Goal: Task Accomplishment & Management: Complete application form

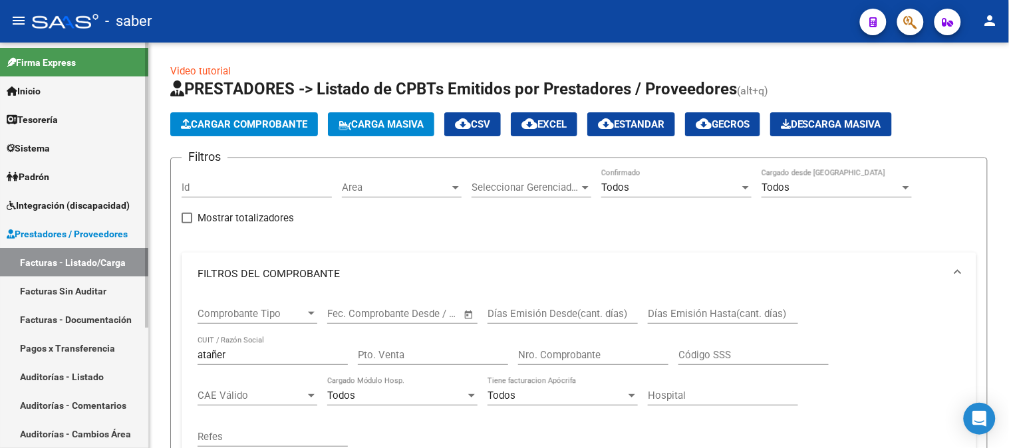
scroll to position [17, 0]
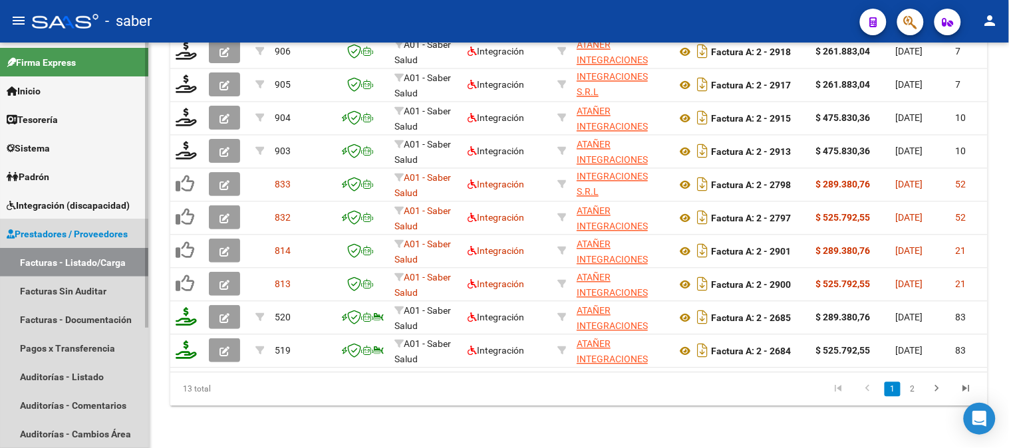
click at [65, 239] on span "Prestadores / Proveedores" at bounding box center [67, 234] width 121 height 15
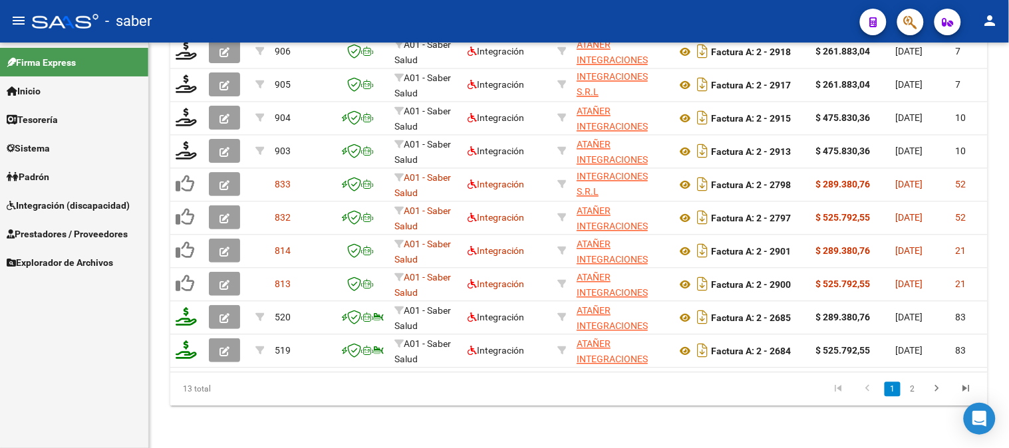
click at [74, 210] on span "Integración (discapacidad)" at bounding box center [68, 205] width 123 height 15
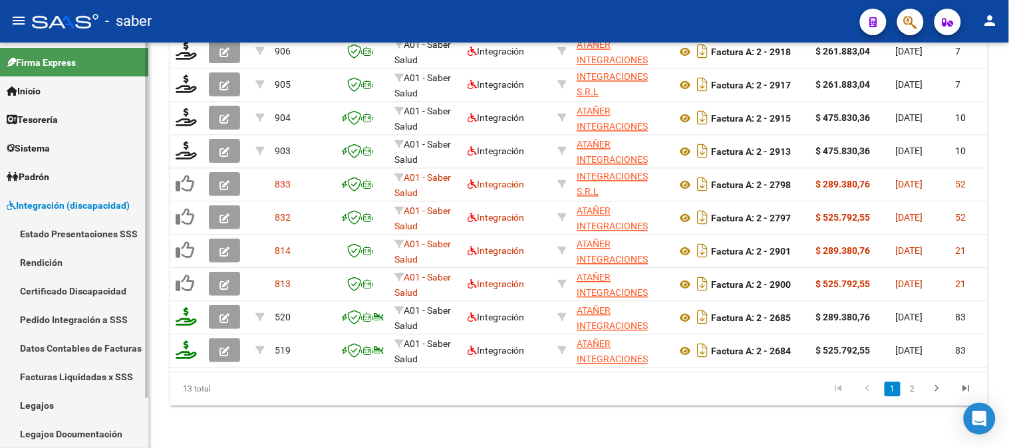
click at [68, 291] on link "Certificado Discapacidad" at bounding box center [74, 291] width 148 height 29
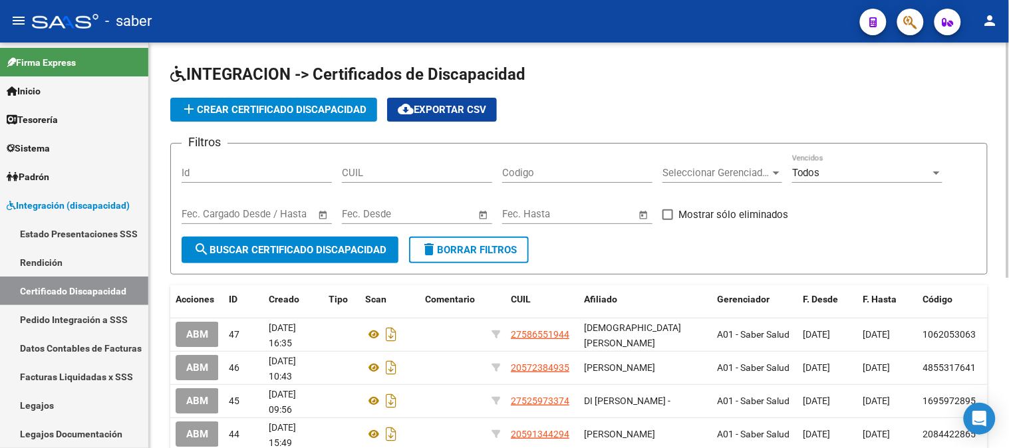
click at [391, 179] on input "CUIL" at bounding box center [417, 173] width 150 height 12
paste input "23-59005652-9"
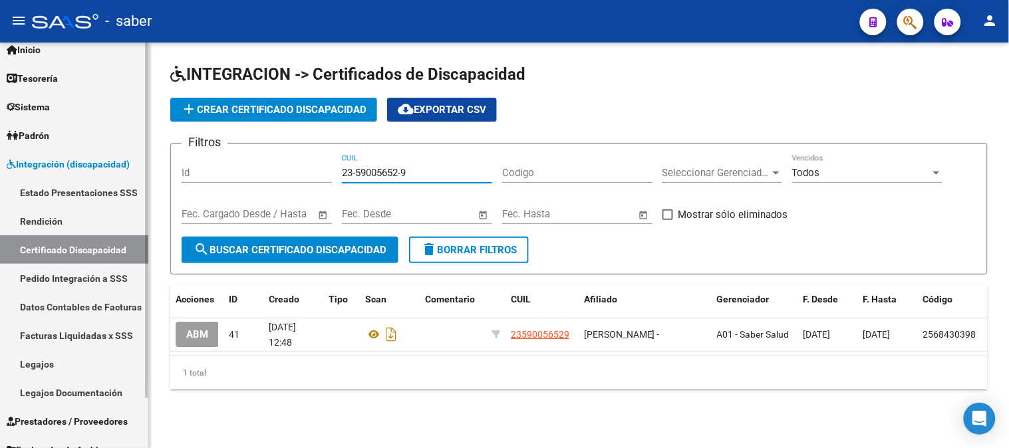
scroll to position [57, 0]
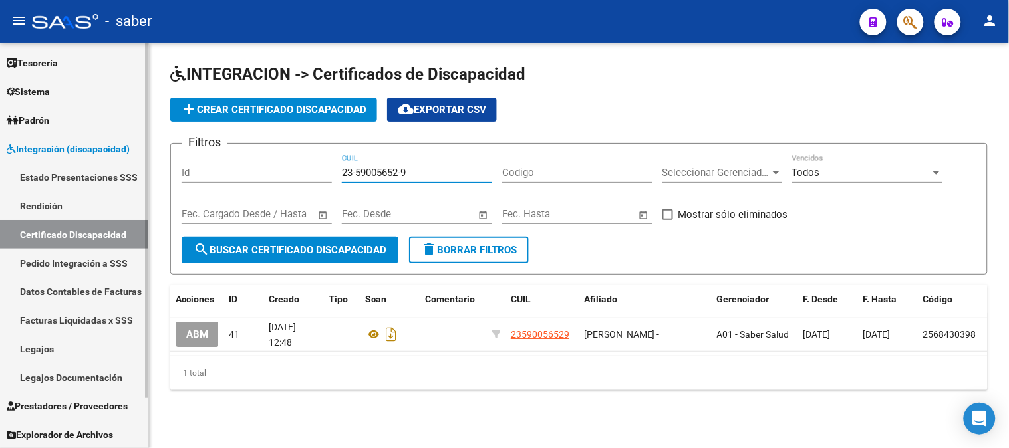
type input "23-59005652-9"
click at [70, 349] on link "Legajos" at bounding box center [74, 349] width 148 height 29
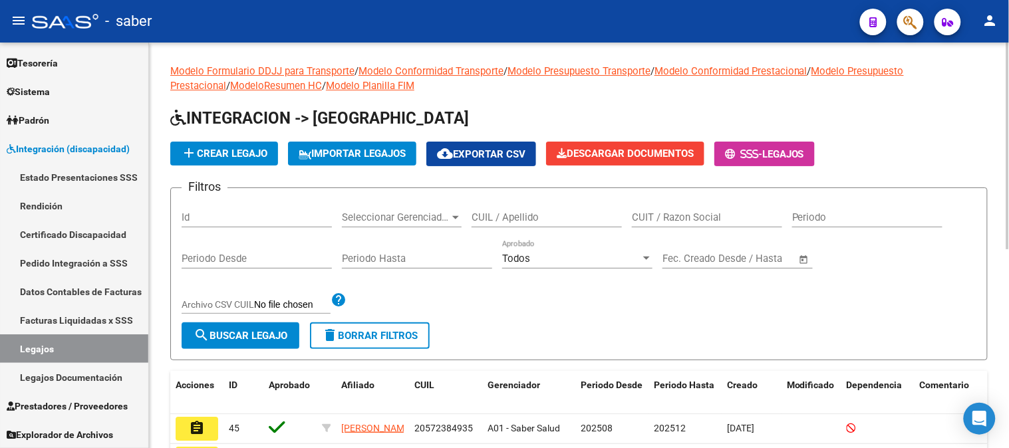
click at [520, 218] on input "CUIL / Apellido" at bounding box center [547, 217] width 150 height 12
paste input "23590056529"
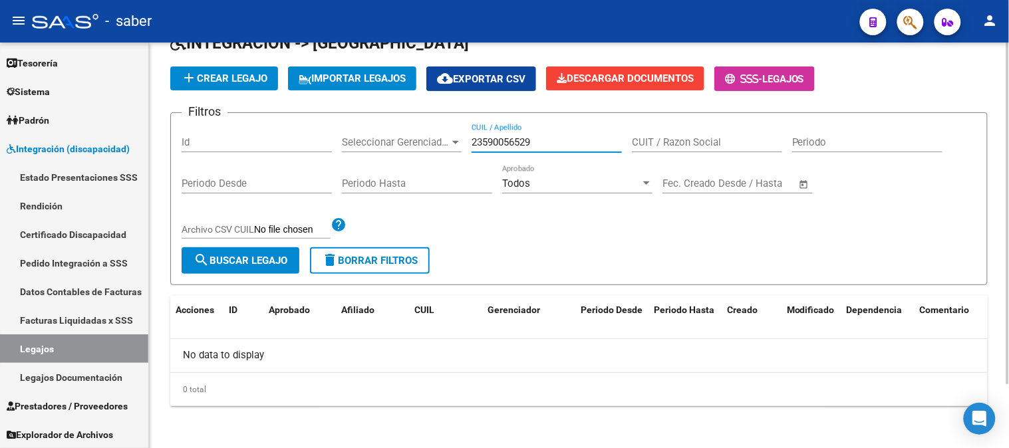
scroll to position [1, 0]
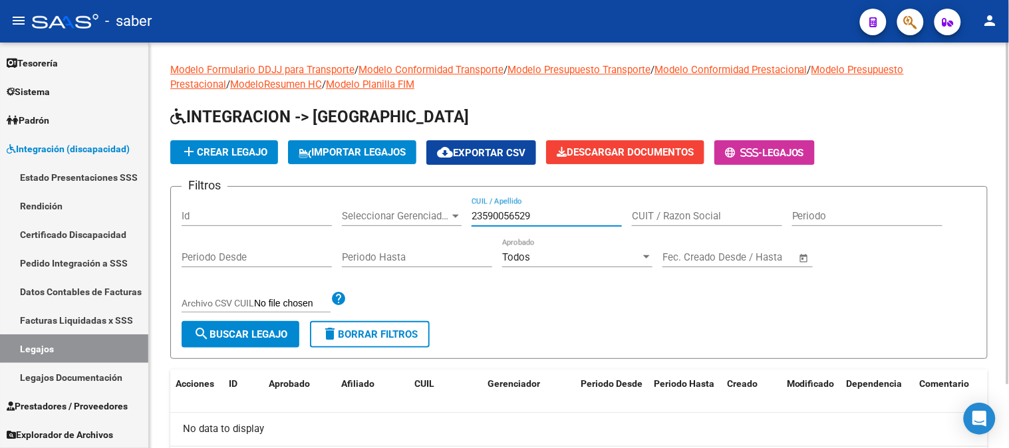
type input "23590056529"
click at [238, 169] on app-list-header "INTEGRACION -> Legajos add Crear Legajo IMPORTAR LEGAJOS cloud_download Exporta…" at bounding box center [578, 232] width 817 height 253
click at [238, 158] on span "add Crear Legajo" at bounding box center [224, 152] width 86 height 12
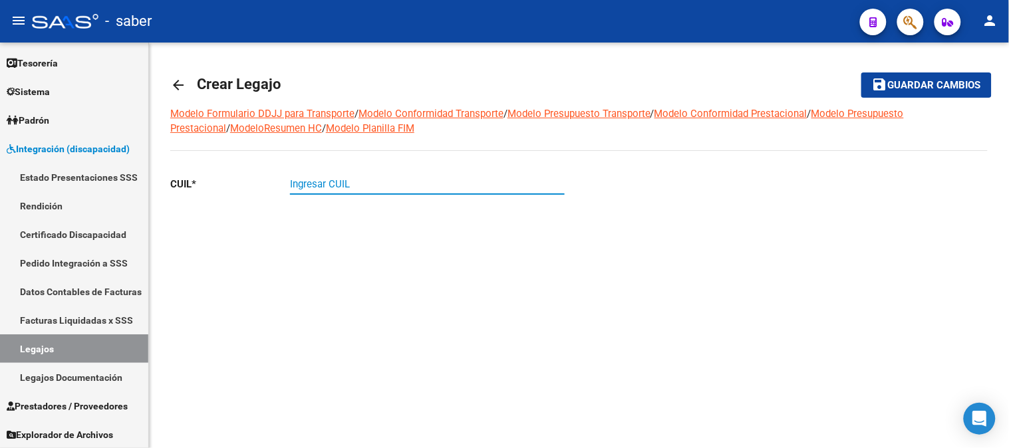
click at [402, 184] on input "Ingresar CUIL" at bounding box center [427, 184] width 275 height 12
paste input "23-59005652-9"
type input "23-59005652-9"
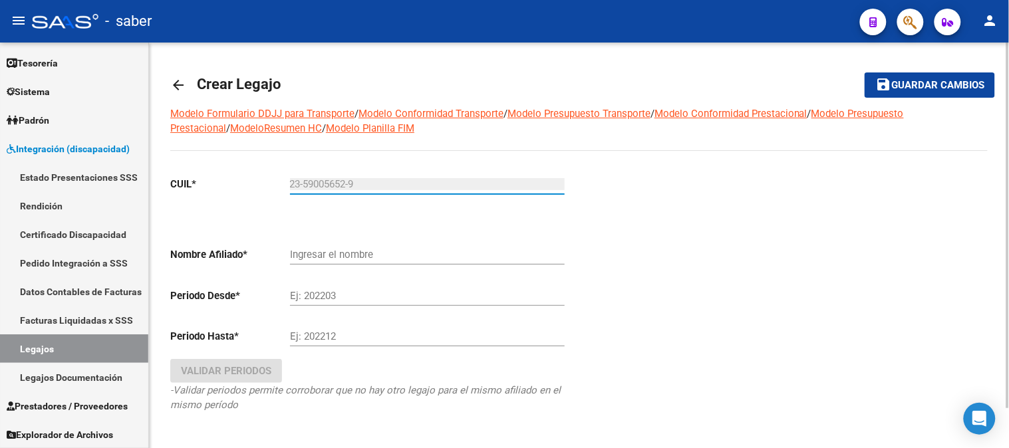
type input "[PERSON_NAME]"
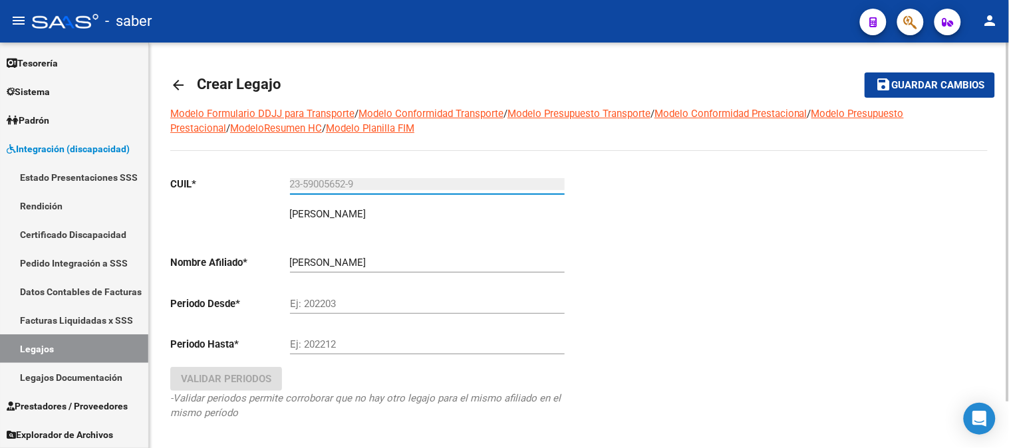
type input "23-59005652-9"
click at [367, 308] on input "Ej: 202203" at bounding box center [427, 304] width 275 height 12
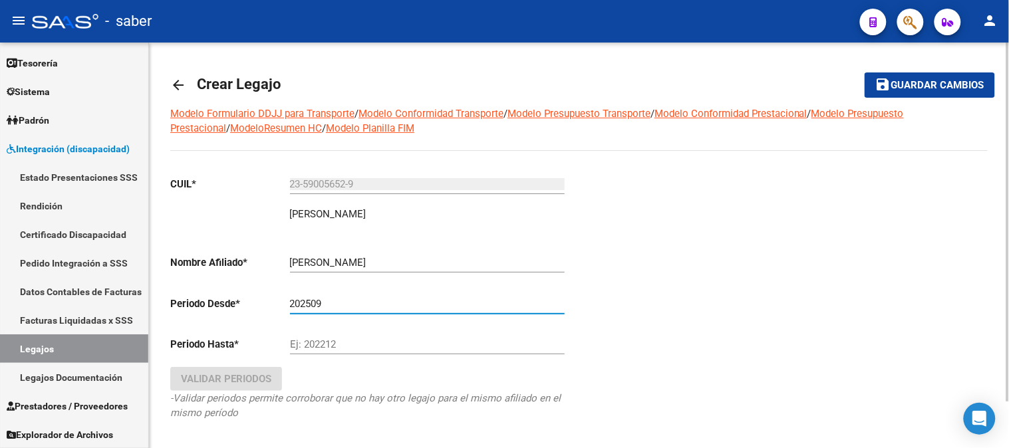
type input "202509"
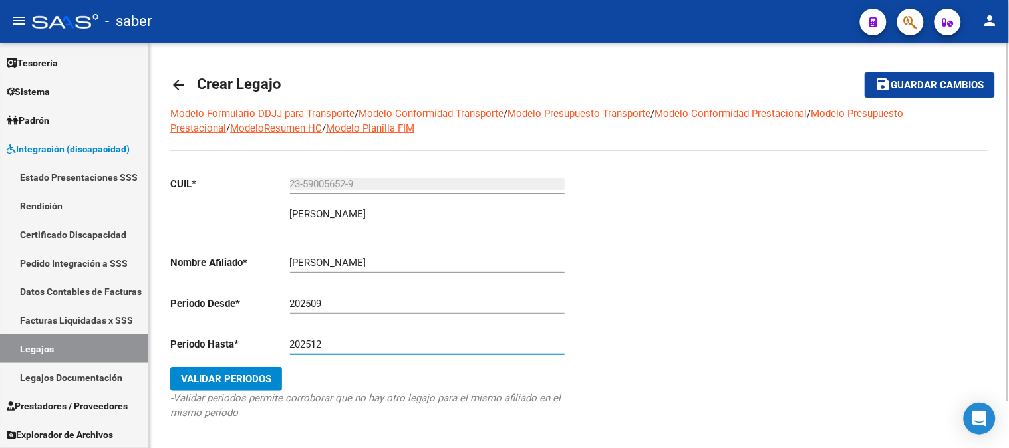
type input "202512"
click at [224, 378] on span "Validar Periodos" at bounding box center [226, 379] width 90 height 12
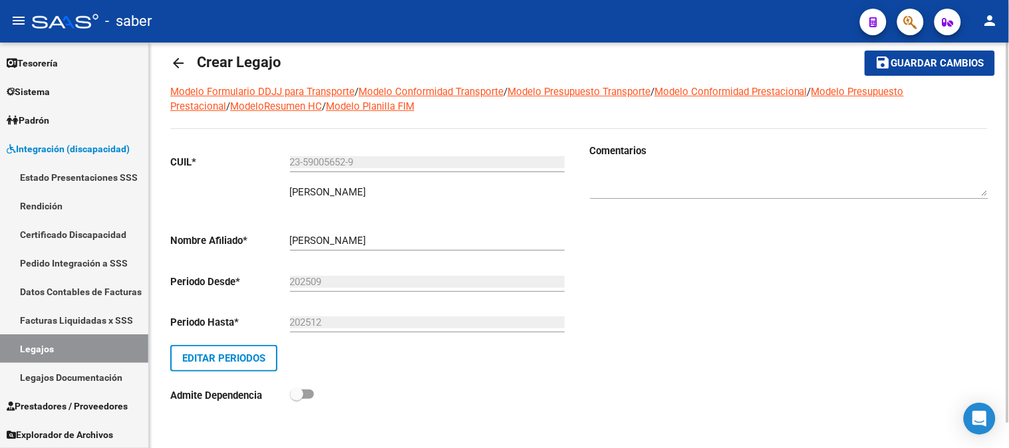
scroll to position [27, 0]
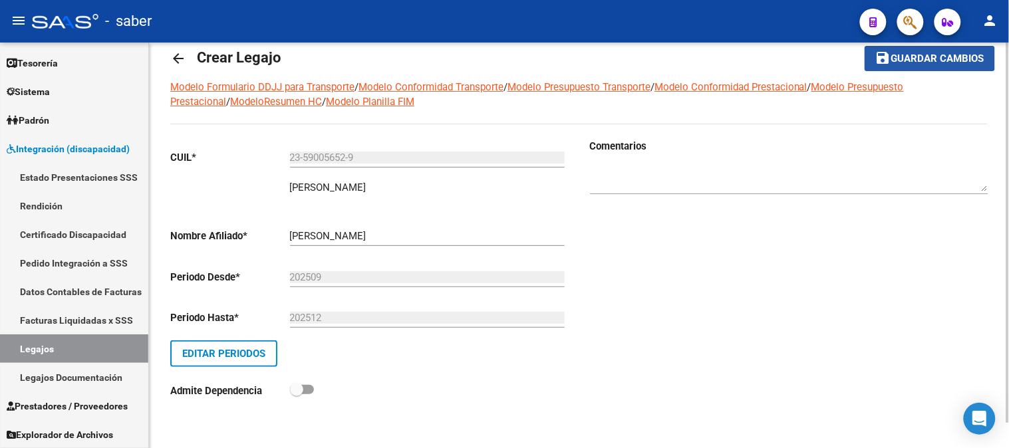
click at [926, 54] on span "Guardar cambios" at bounding box center [937, 59] width 93 height 12
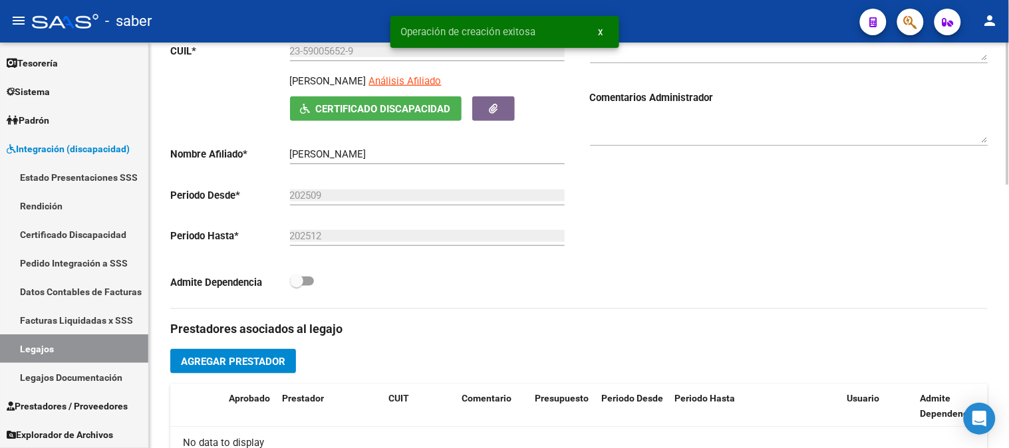
scroll to position [221, 0]
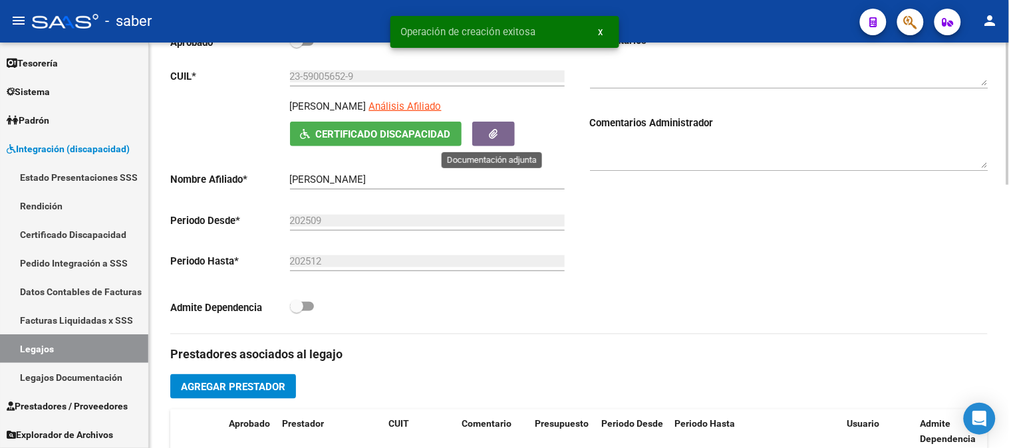
click at [493, 144] on button "button" at bounding box center [493, 134] width 43 height 25
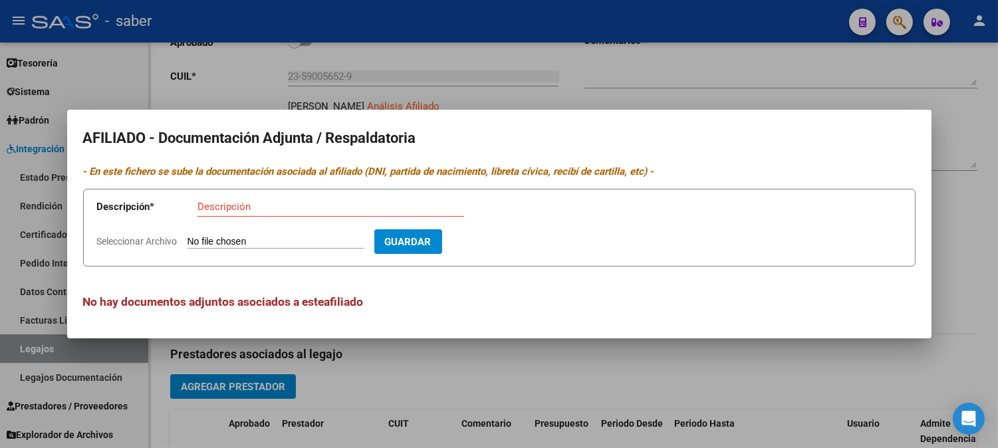
click at [287, 207] on input "Descripción" at bounding box center [331, 207] width 267 height 12
type input "CUD"
click at [188, 236] on input "Seleccionar Archivo" at bounding box center [276, 242] width 176 height 13
type input "C:\fakepath\CUD.pdf"
click at [509, 241] on span "Guardar" at bounding box center [485, 242] width 47 height 12
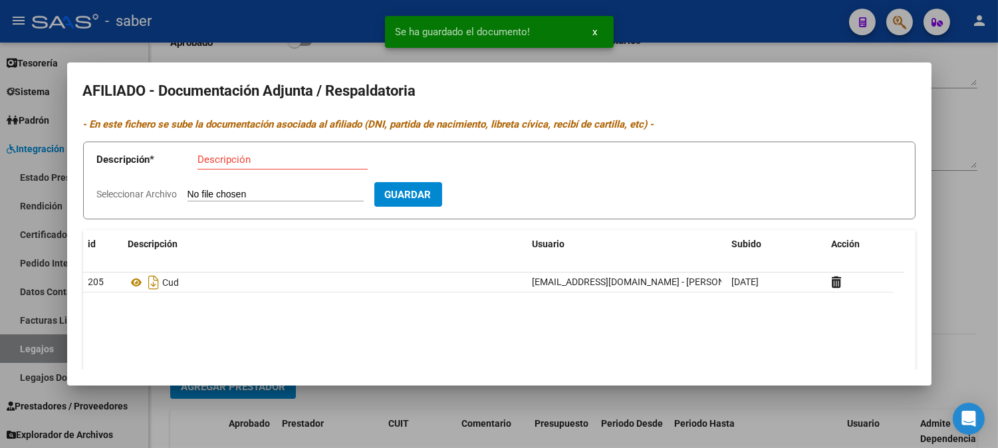
click at [344, 194] on input "Seleccionar Archivo" at bounding box center [276, 195] width 176 height 13
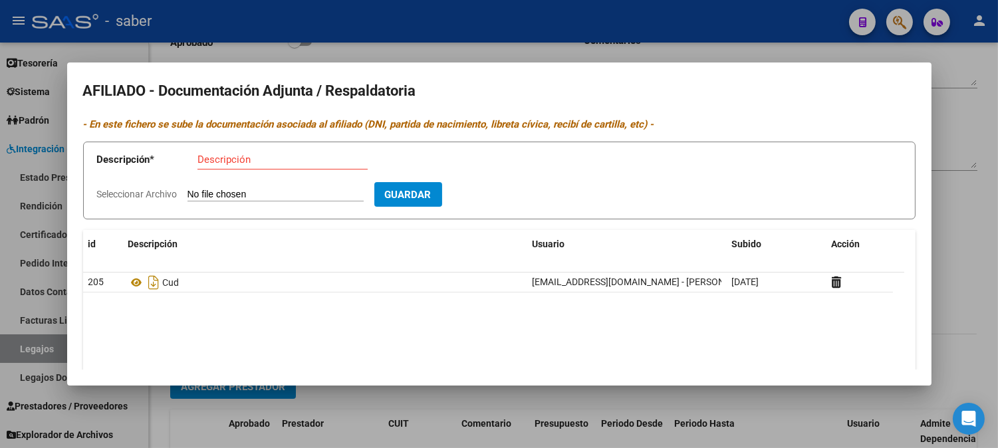
type input "C:\fakepath\DATOS PERSONALES.pdf"
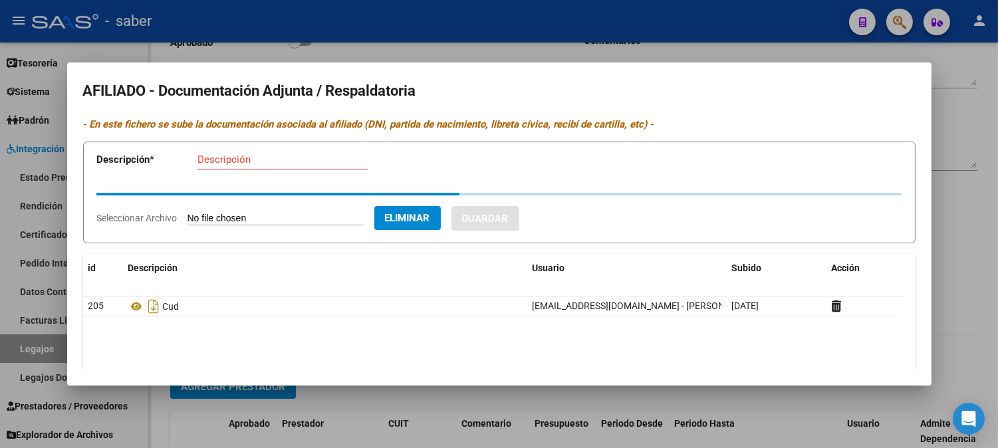
click at [253, 161] on input "Descripción" at bounding box center [283, 160] width 170 height 12
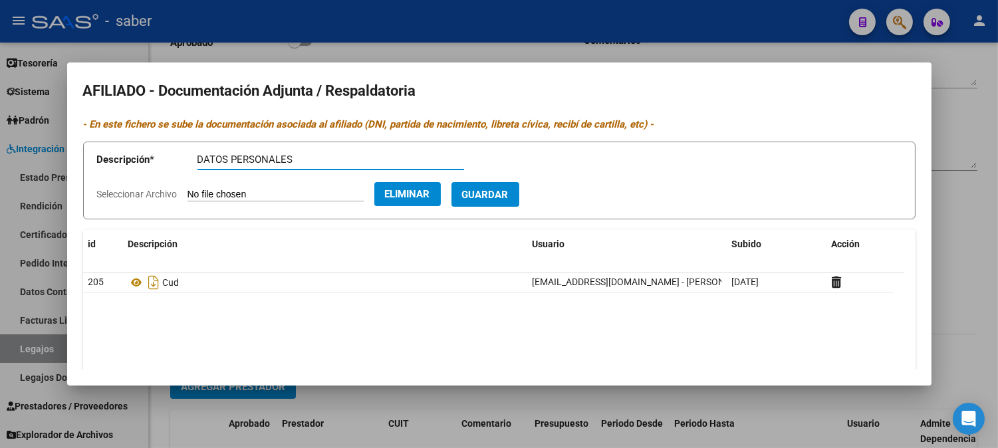
type input "DATOS PERSONALES"
click at [513, 188] on button "Guardar" at bounding box center [486, 194] width 68 height 25
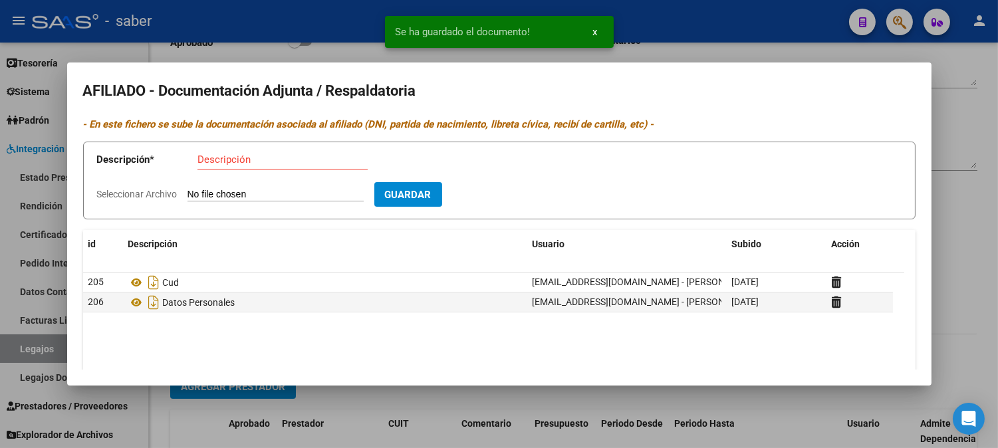
click at [281, 198] on input "Seleccionar Archivo" at bounding box center [276, 195] width 176 height 13
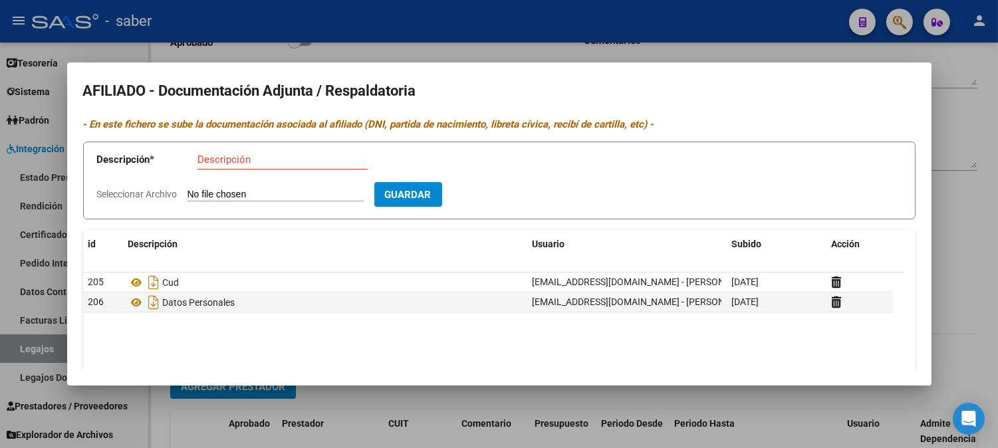
type input "C:\fakepath\FIRMAS - [PERSON_NAME].pdf"
click at [275, 164] on input "Descripción" at bounding box center [283, 160] width 170 height 12
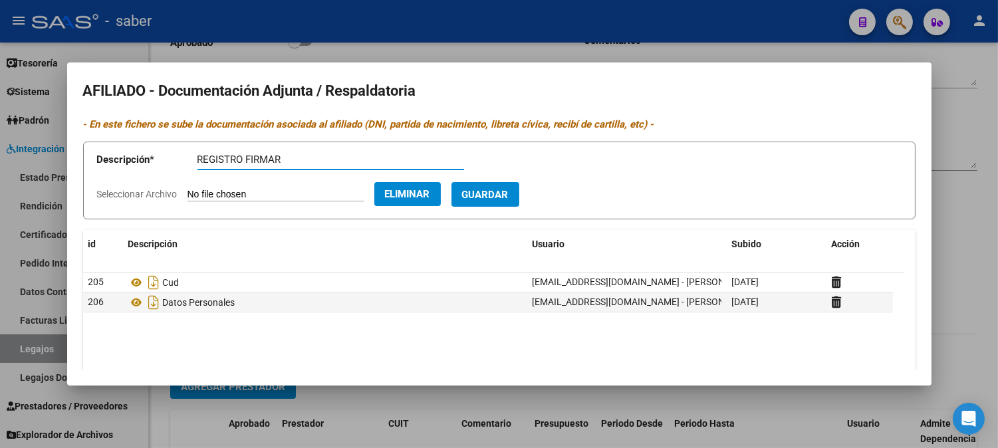
type input "REGISTRO FIRMAR"
click at [308, 165] on input "REGISTRO FIRMAR" at bounding box center [331, 160] width 267 height 12
type input "REGISTRO FIRMAS"
click at [452, 182] on button "Guardar" at bounding box center [486, 194] width 68 height 25
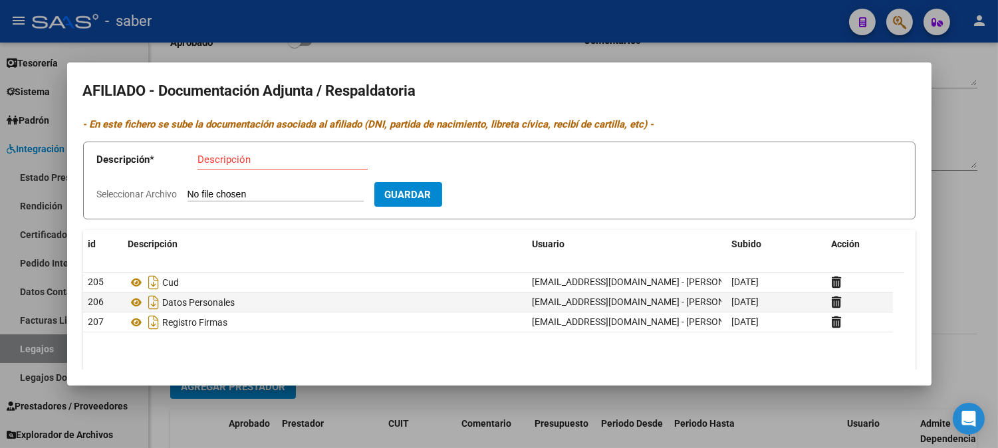
click at [954, 254] on div at bounding box center [499, 224] width 998 height 448
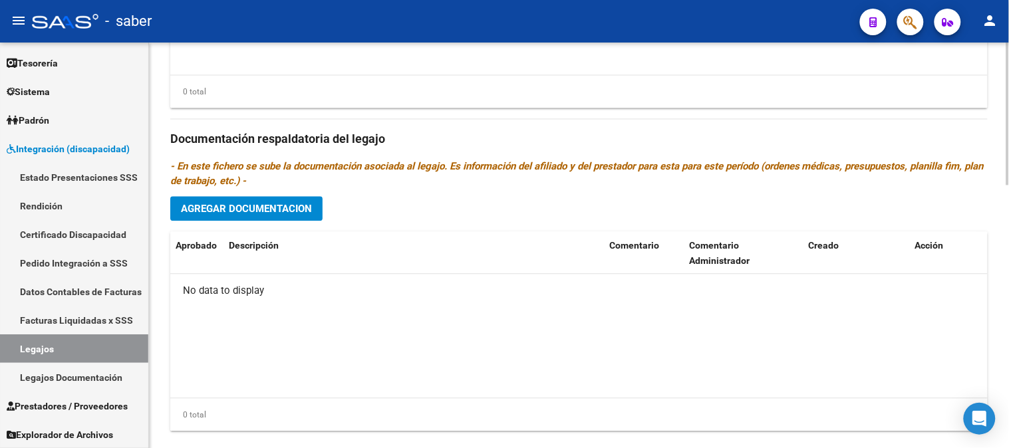
scroll to position [739, 0]
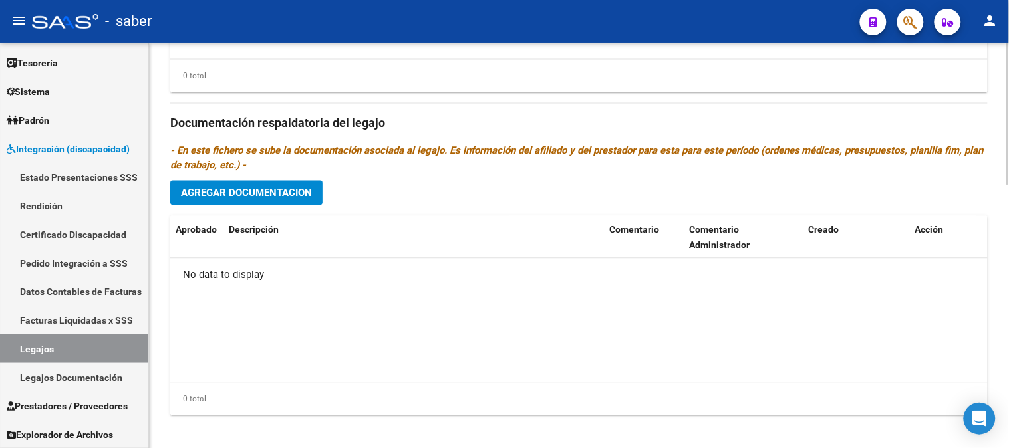
click at [249, 190] on span "Agregar Documentacion" at bounding box center [246, 193] width 131 height 12
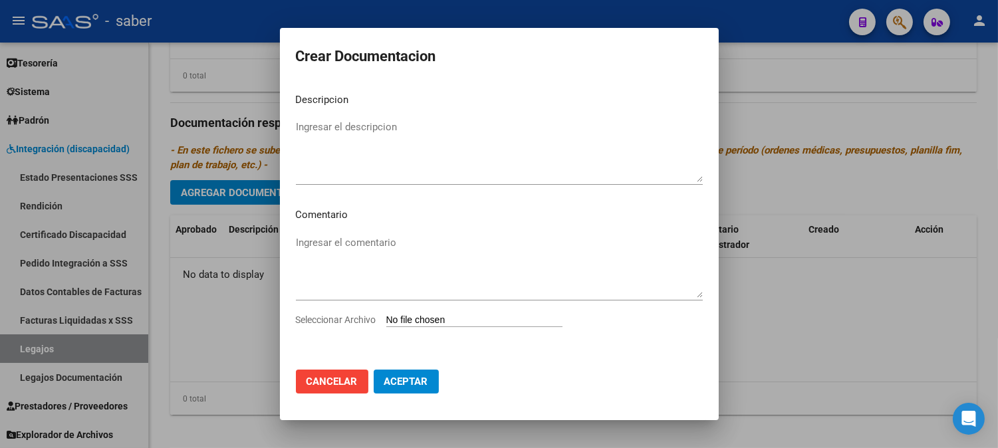
click at [848, 217] on div at bounding box center [499, 224] width 998 height 448
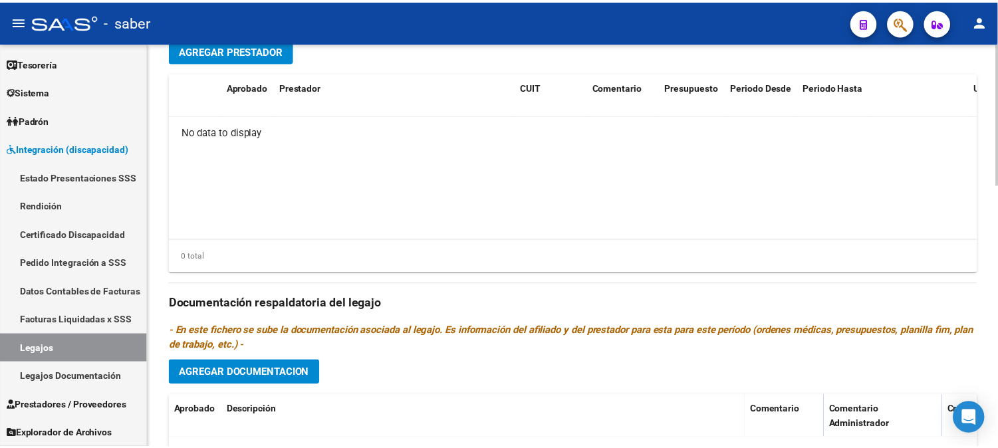
scroll to position [527, 0]
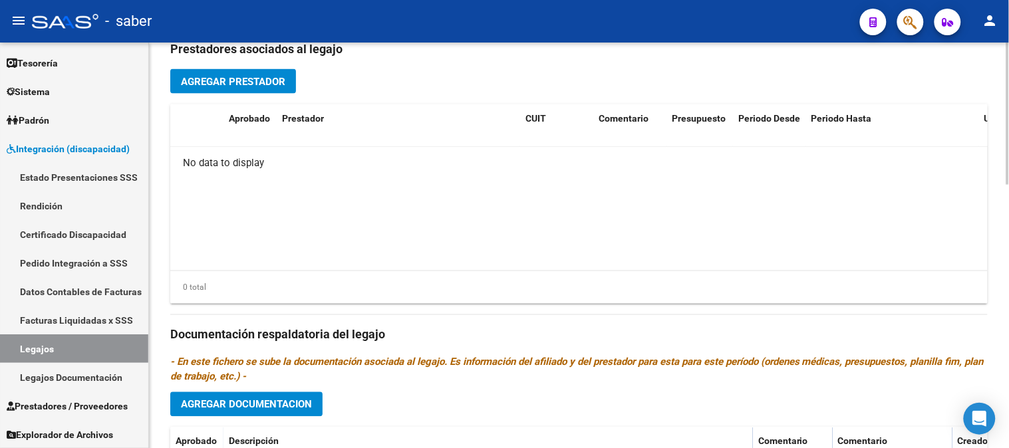
click at [230, 70] on button "Agregar Prestador" at bounding box center [233, 81] width 126 height 25
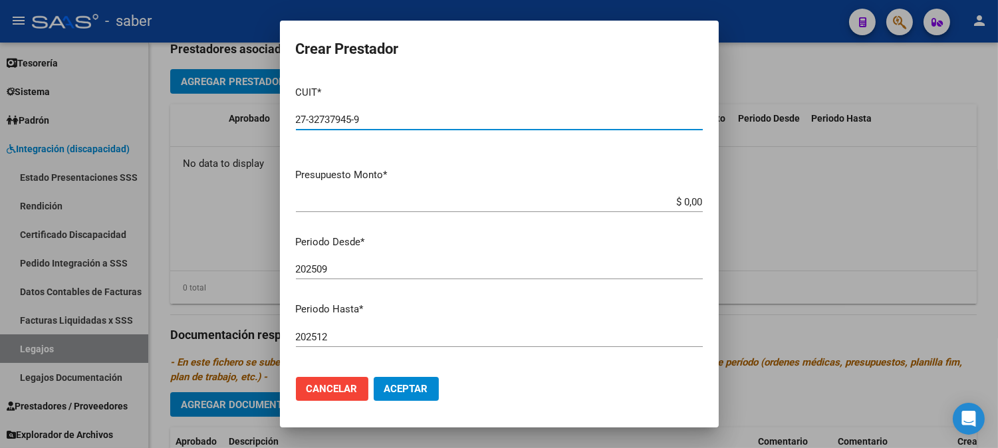
type input "27-32737945-9"
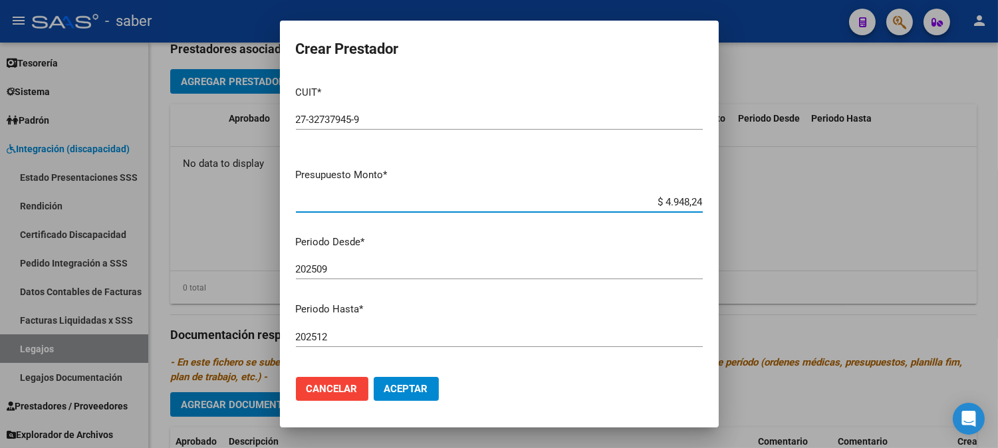
type input "$ 49.482,44"
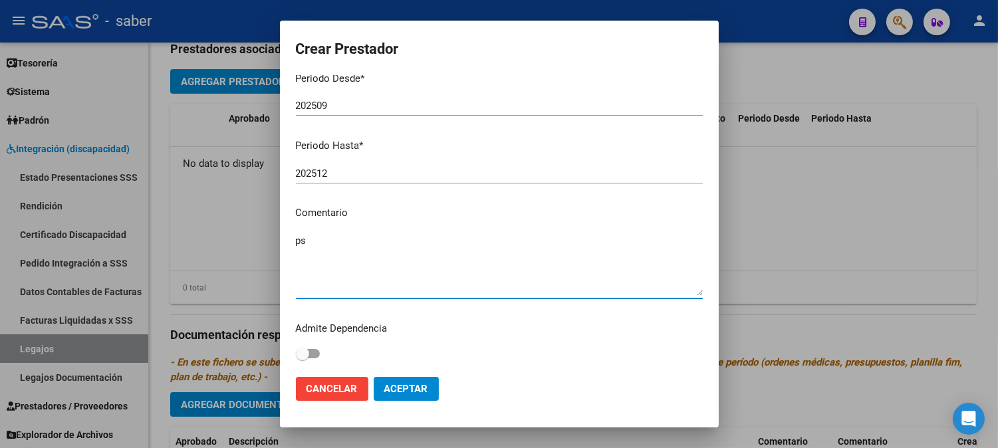
type textarea "p"
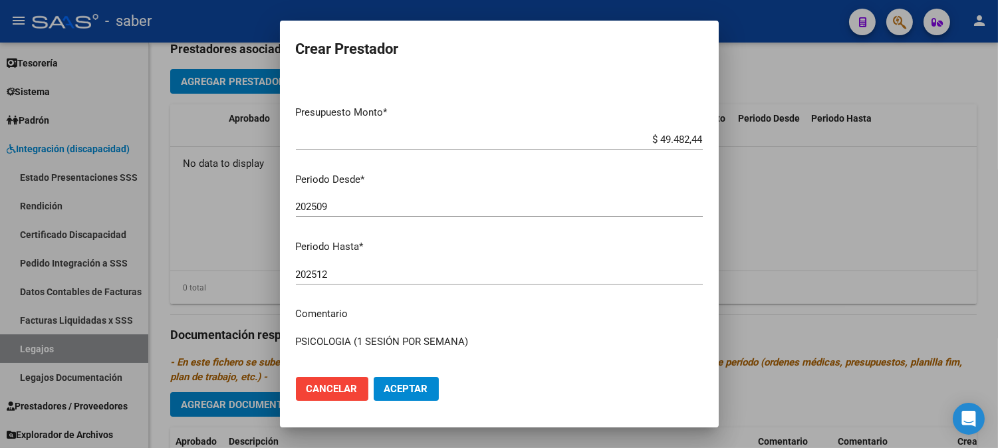
scroll to position [148, 0]
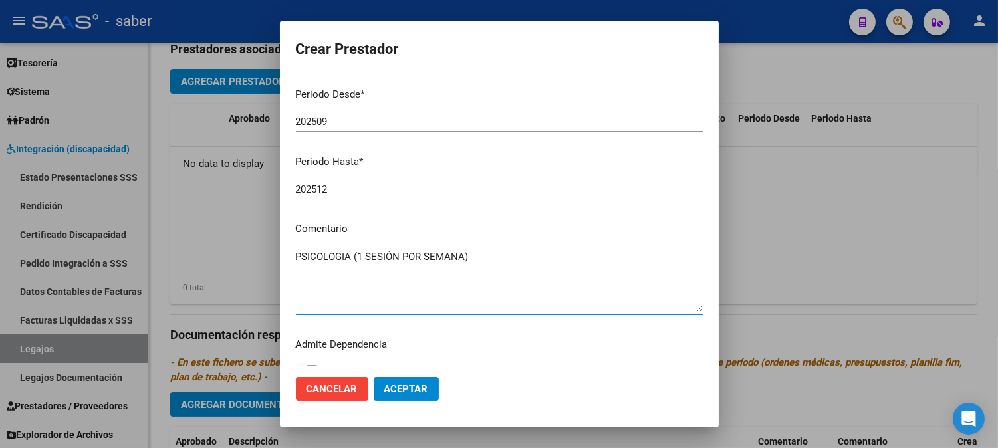
type textarea "PSICOLOGIA (1 SESIÓN POR SEMANA)"
click at [422, 388] on span "Aceptar" at bounding box center [406, 389] width 44 height 12
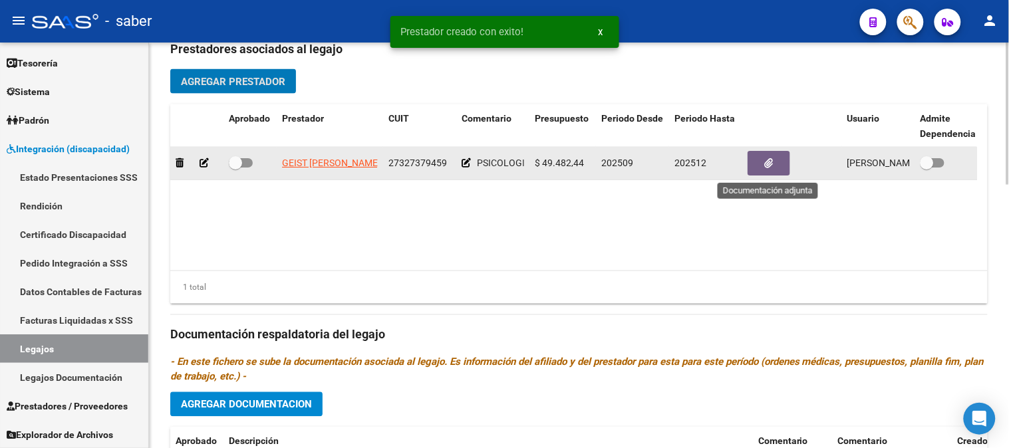
click at [787, 161] on button "button" at bounding box center [768, 163] width 43 height 25
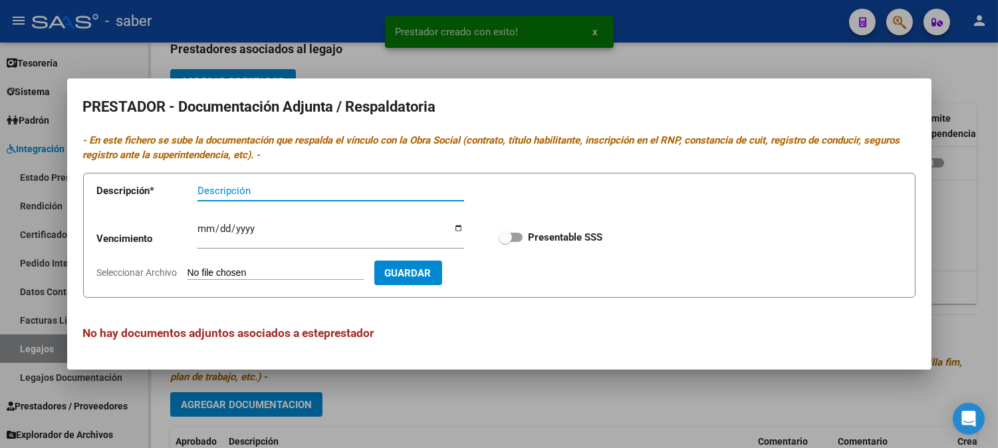
click at [283, 269] on input "Seleccionar Archivo" at bounding box center [276, 273] width 176 height 13
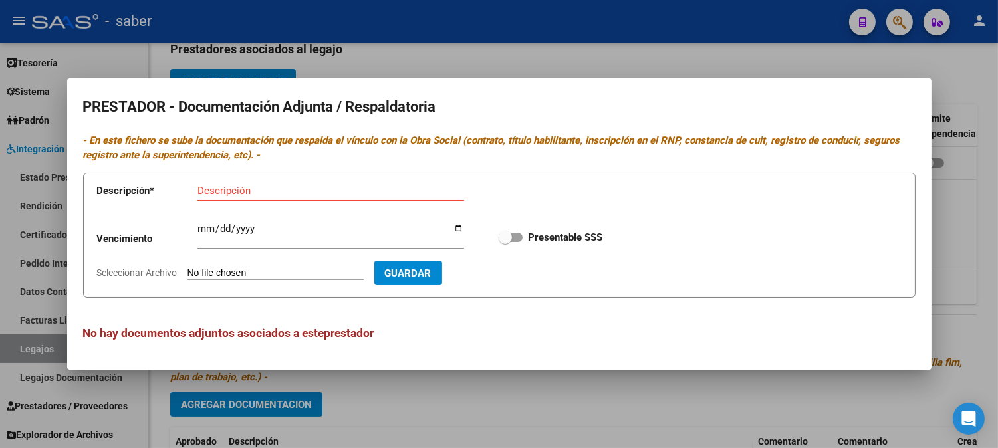
type input "C:\fakepath\PSICO AFIP.pdf"
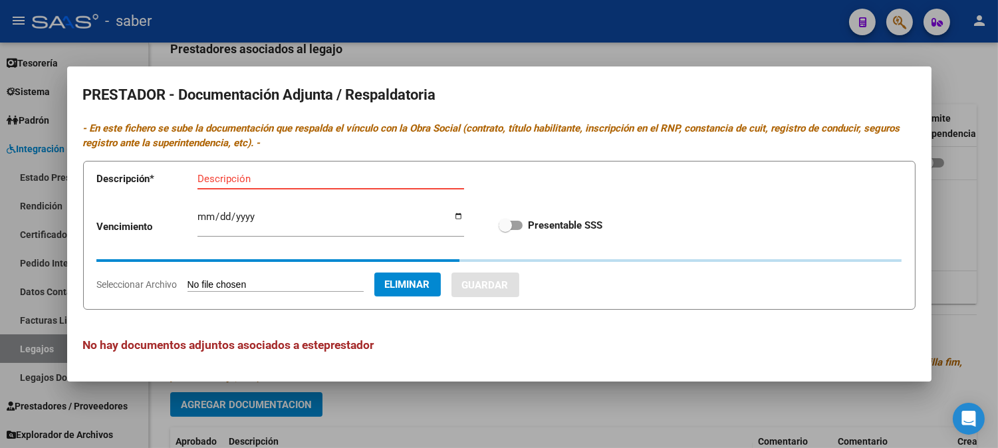
click at [264, 176] on input "Descripción" at bounding box center [331, 179] width 267 height 12
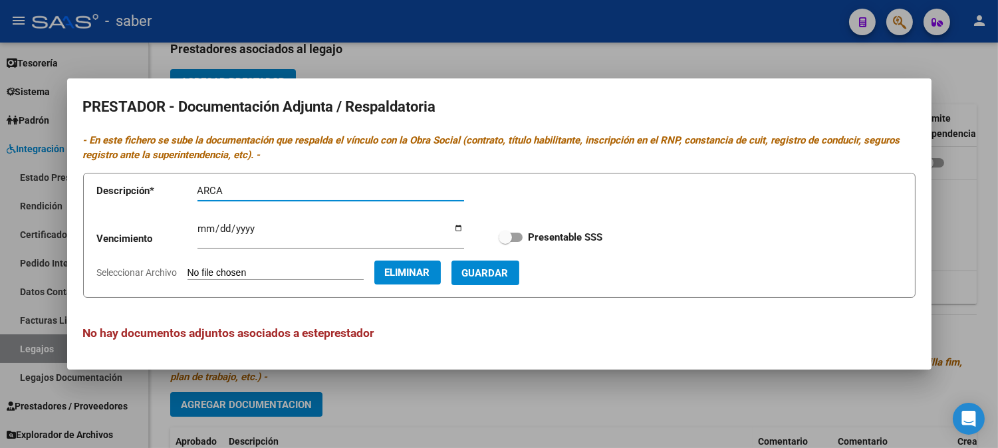
type input "ARCA"
click at [514, 240] on span at bounding box center [511, 237] width 24 height 9
click at [505, 242] on input "Presentable SSS" at bounding box center [505, 242] width 1 height 1
checkbox input "true"
click at [509, 275] on span "Guardar" at bounding box center [485, 273] width 47 height 12
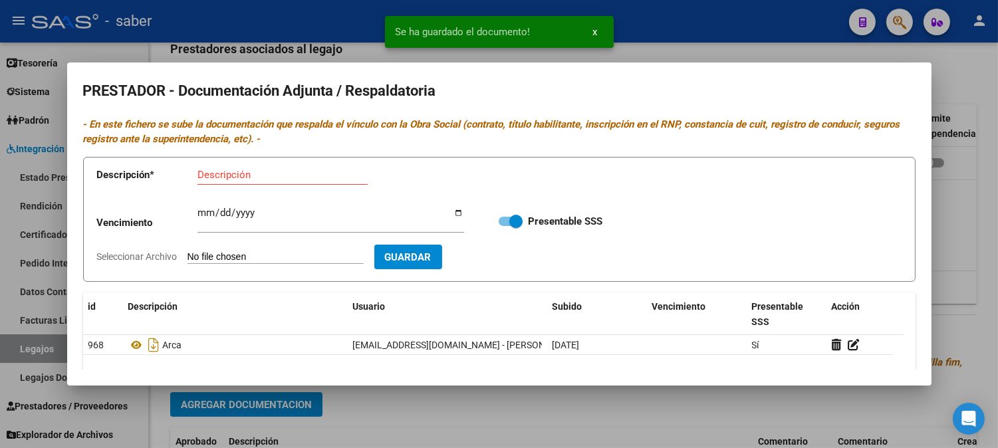
click at [315, 257] on input "Seleccionar Archivo" at bounding box center [276, 257] width 176 height 13
type input "C:\fakepath\PSICO DATOS .pdf"
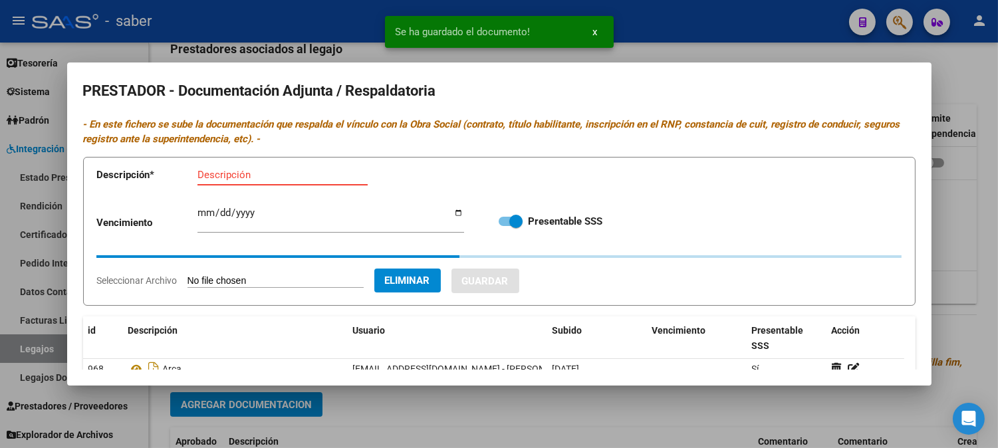
click at [274, 180] on input "Descripción" at bounding box center [283, 175] width 170 height 12
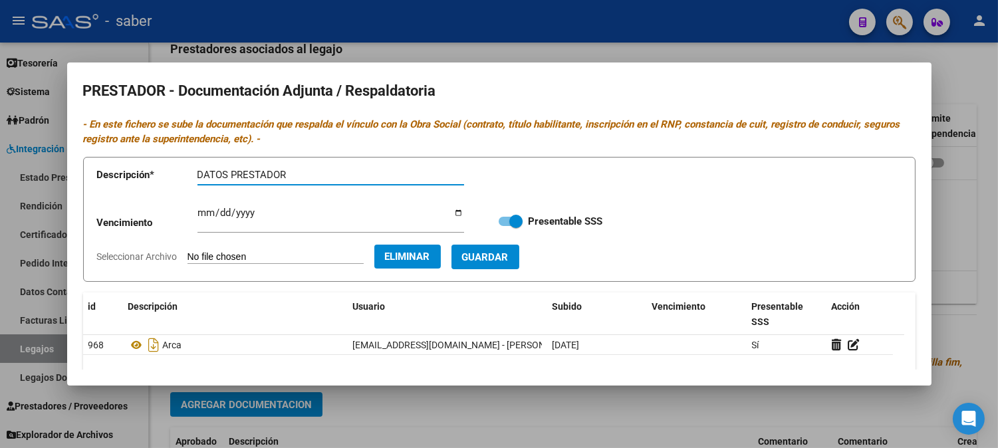
type input "DATOS PRESTADOR"
click at [509, 261] on span "Guardar" at bounding box center [485, 257] width 47 height 12
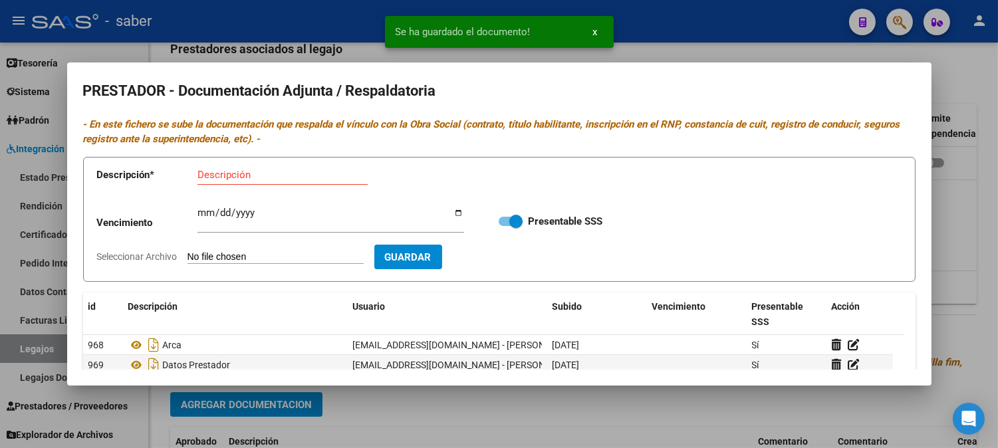
click at [253, 258] on input "Seleccionar Archivo" at bounding box center [276, 257] width 176 height 13
type input "C:\fakepath\PSICO DNI.pdf"
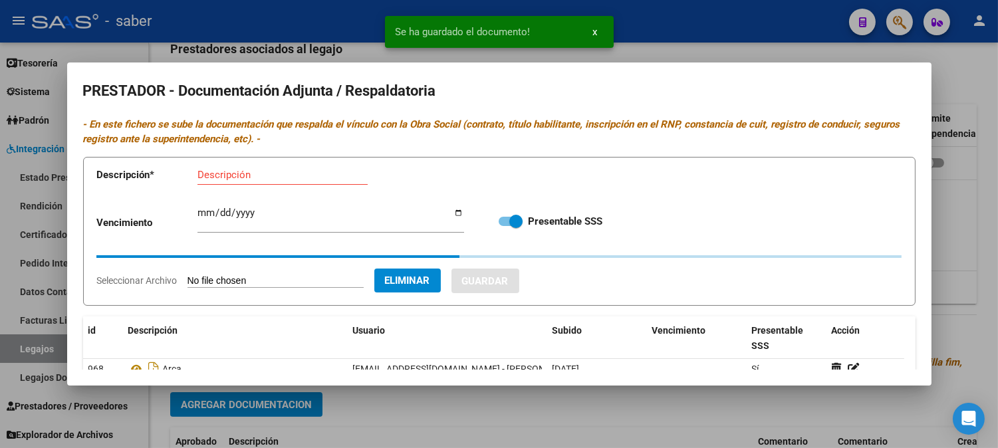
click at [229, 172] on input "Descripción" at bounding box center [283, 175] width 170 height 12
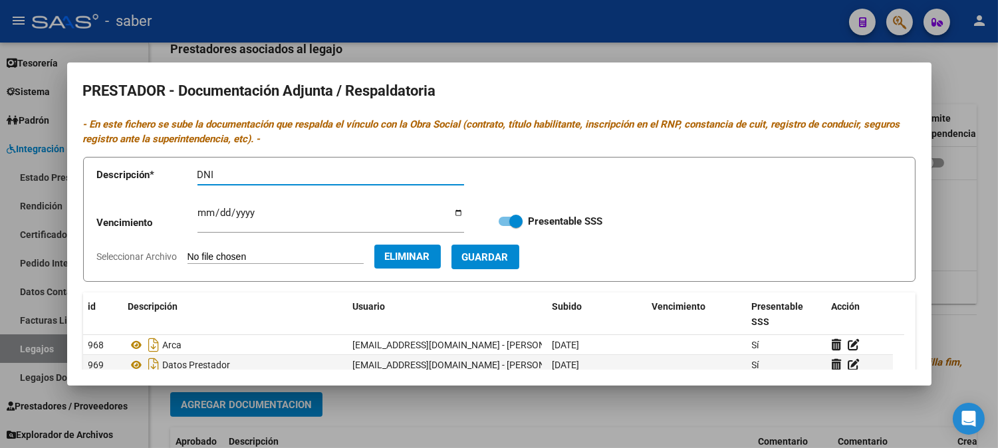
type input "DNI"
click at [509, 263] on span "Guardar" at bounding box center [485, 257] width 47 height 12
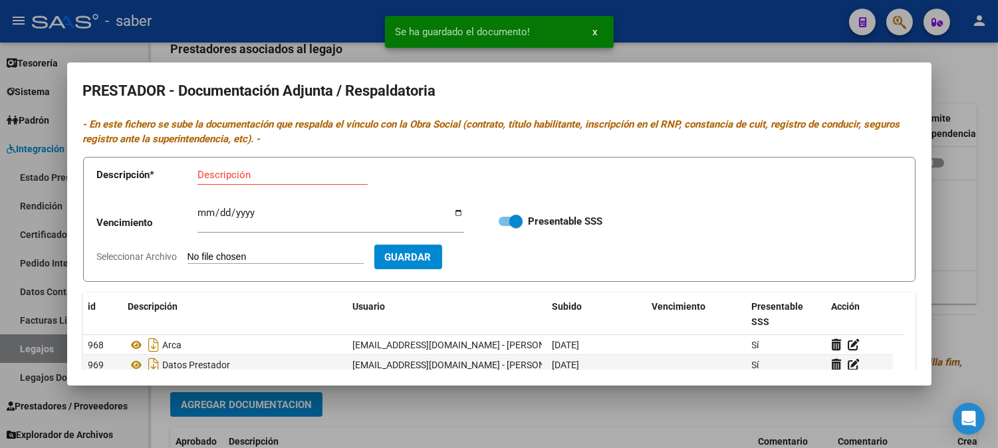
click at [432, 251] on span "Guardar" at bounding box center [408, 257] width 47 height 12
click at [289, 255] on input "Seleccionar Archivo" at bounding box center [276, 257] width 176 height 13
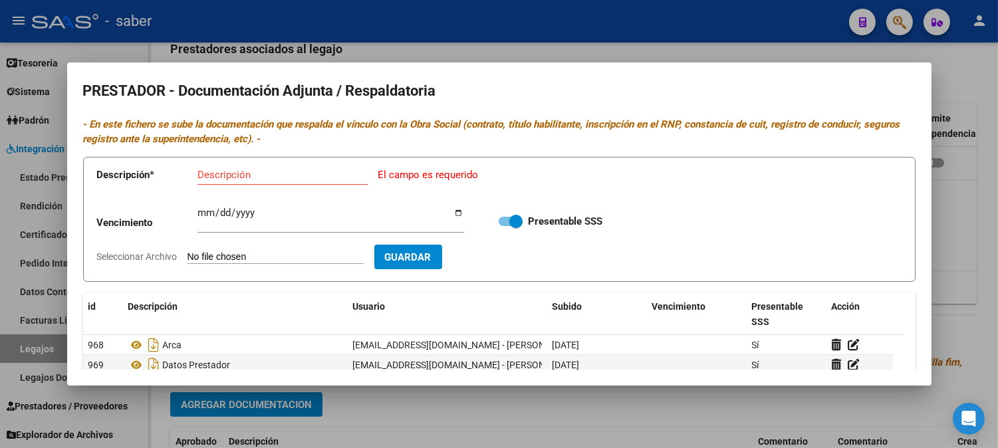
type input "C:\fakepath\PSICO RNP [DATE].pdf"
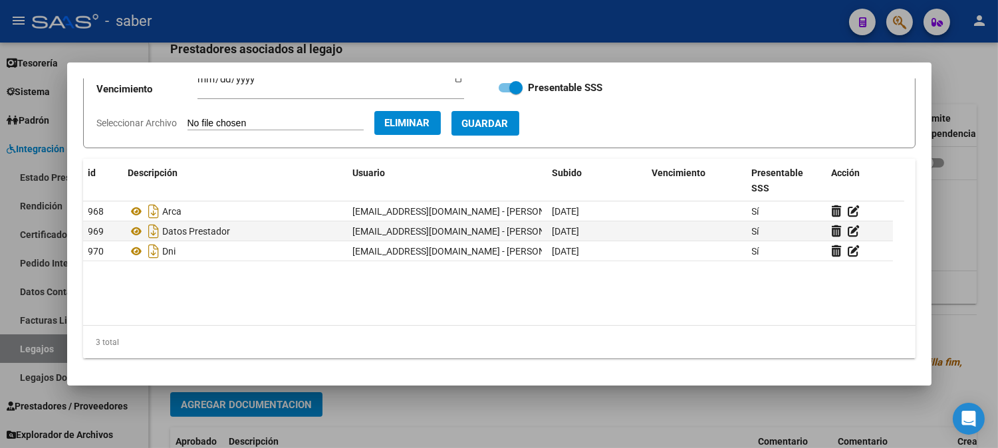
scroll to position [60, 0]
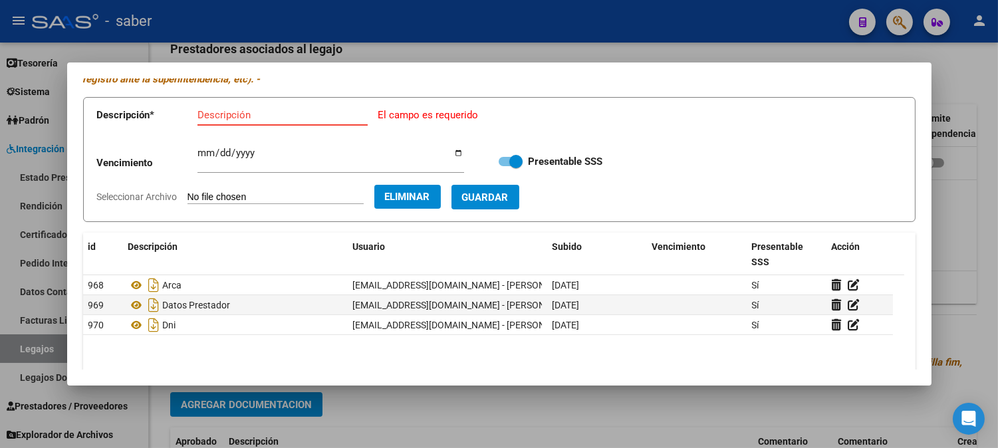
click at [270, 118] on input "Descripción" at bounding box center [283, 115] width 170 height 12
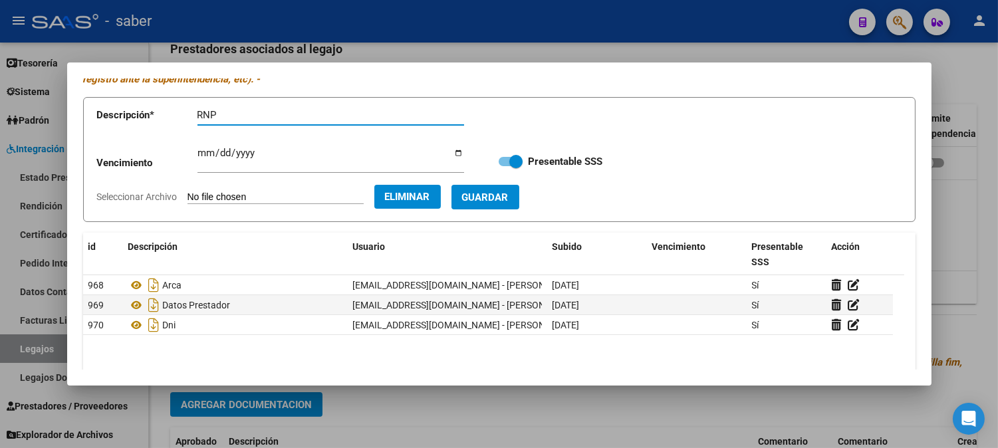
type input "RNP"
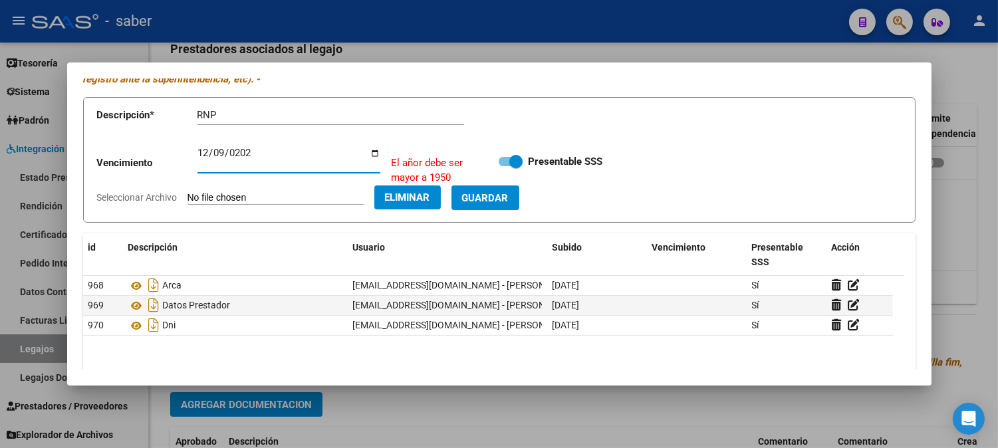
type input "[DATE]"
click at [519, 188] on button "Guardar" at bounding box center [486, 197] width 68 height 25
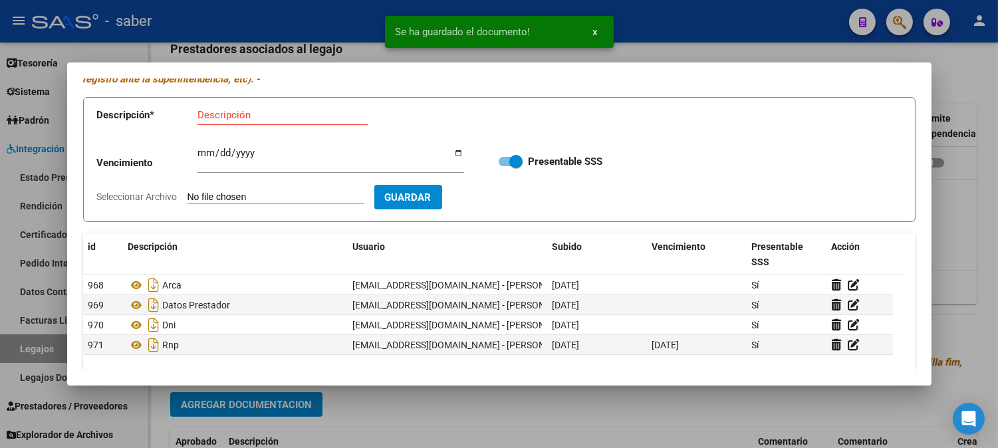
click at [301, 197] on input "Seleccionar Archivo" at bounding box center [276, 198] width 176 height 13
type input "C:\fakepath\PSICO SEGURO28-02-2026.pdf"
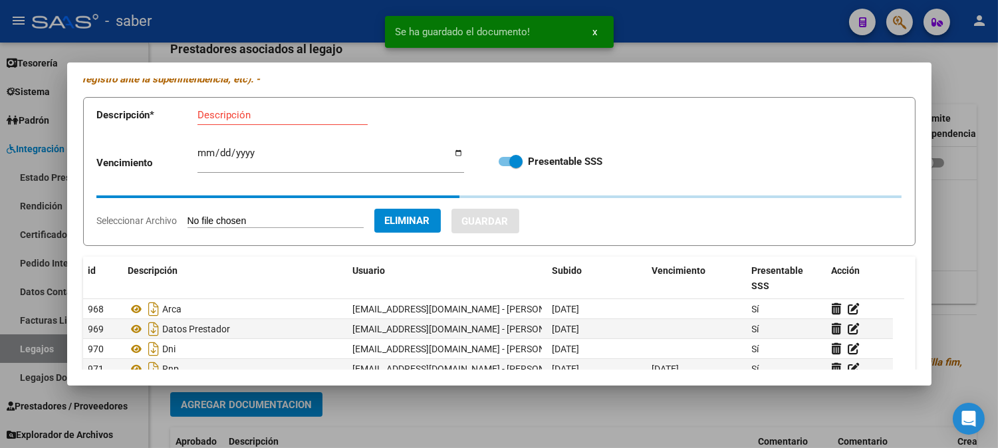
click at [255, 117] on input "Descripción" at bounding box center [283, 115] width 170 height 12
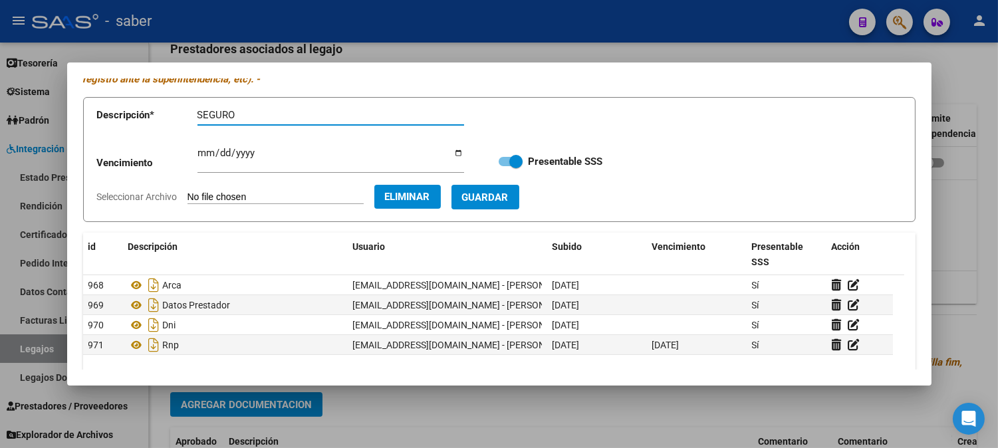
type input "SEGURO"
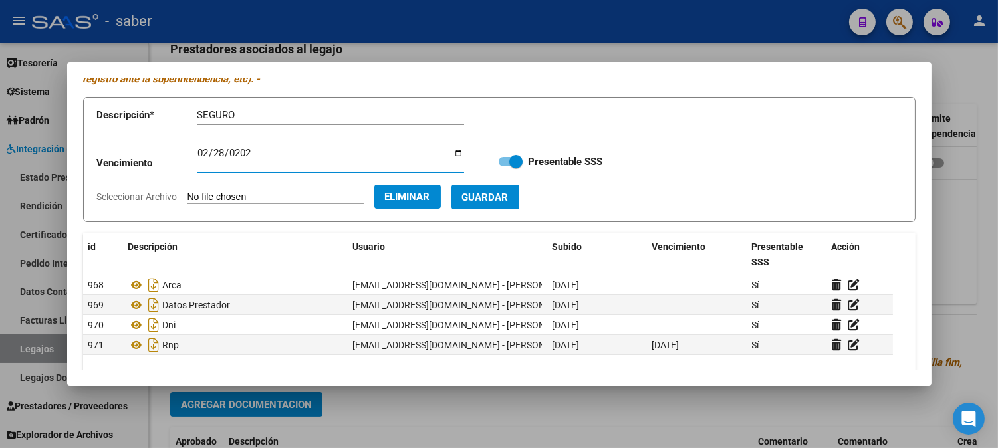
type input "[DATE]"
click at [452, 185] on button "Guardar" at bounding box center [486, 197] width 68 height 25
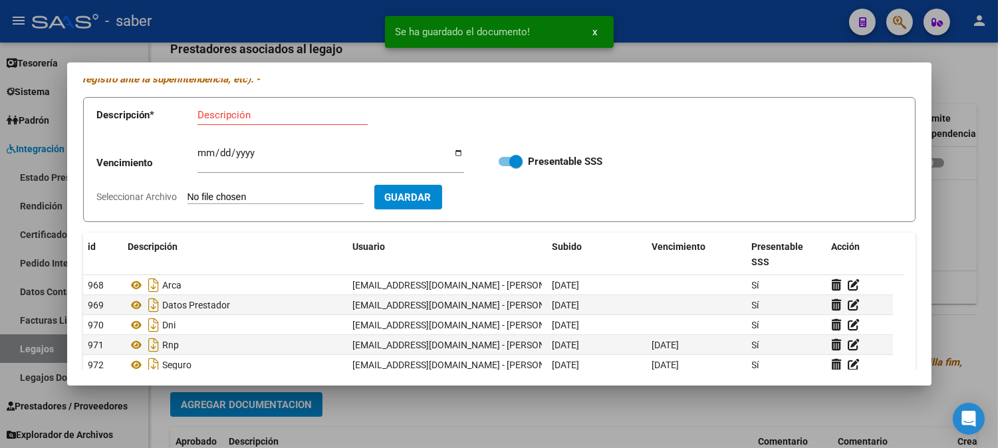
click at [313, 197] on input "Seleccionar Archivo" at bounding box center [276, 198] width 176 height 13
type input "C:\fakepath\PSICO TITULO.pdf"
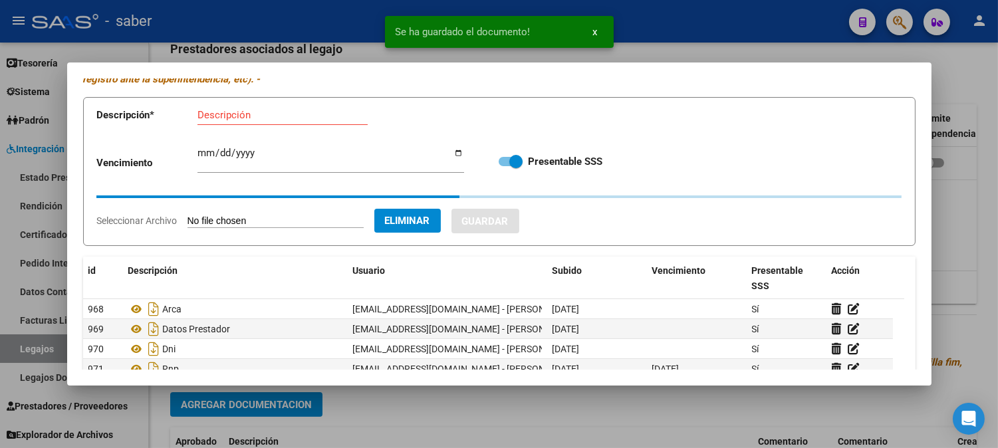
click at [262, 125] on div "Descripción" at bounding box center [283, 121] width 170 height 33
click at [269, 118] on input "Descripción" at bounding box center [283, 115] width 170 height 12
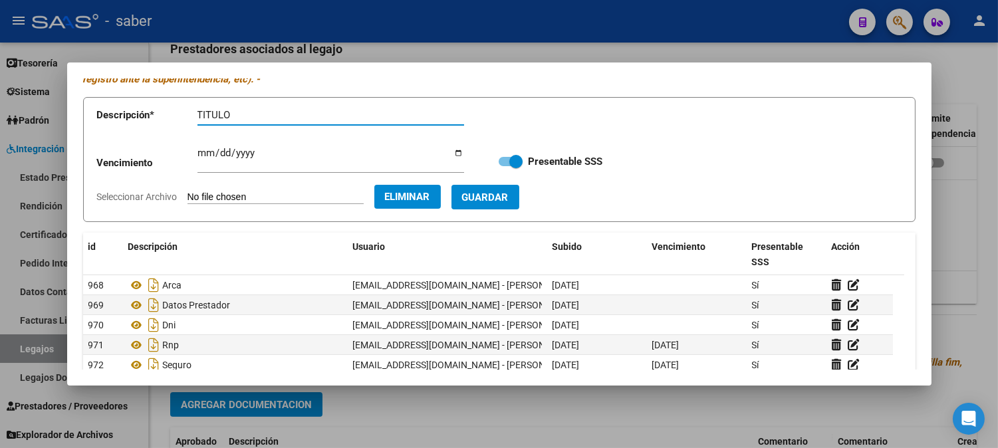
type input "TITULO"
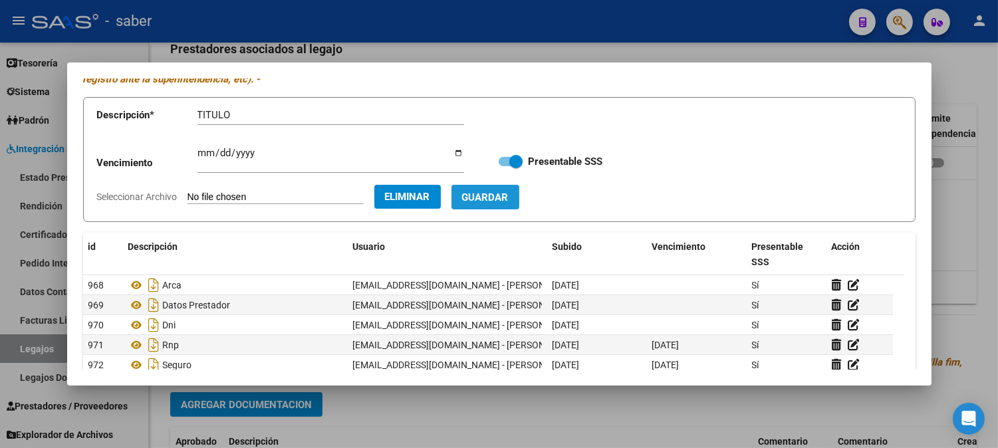
click at [509, 201] on span "Guardar" at bounding box center [485, 198] width 47 height 12
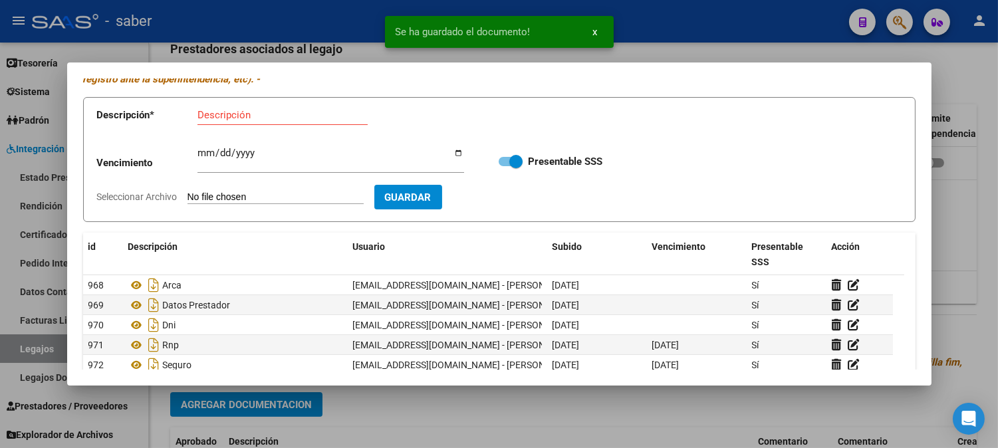
click at [961, 218] on div at bounding box center [499, 224] width 998 height 448
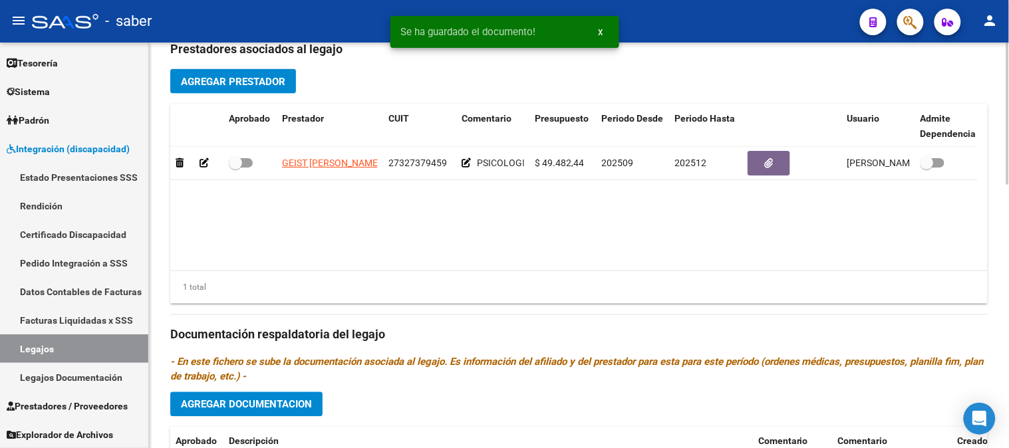
click at [251, 83] on span "Agregar Prestador" at bounding box center [233, 82] width 104 height 12
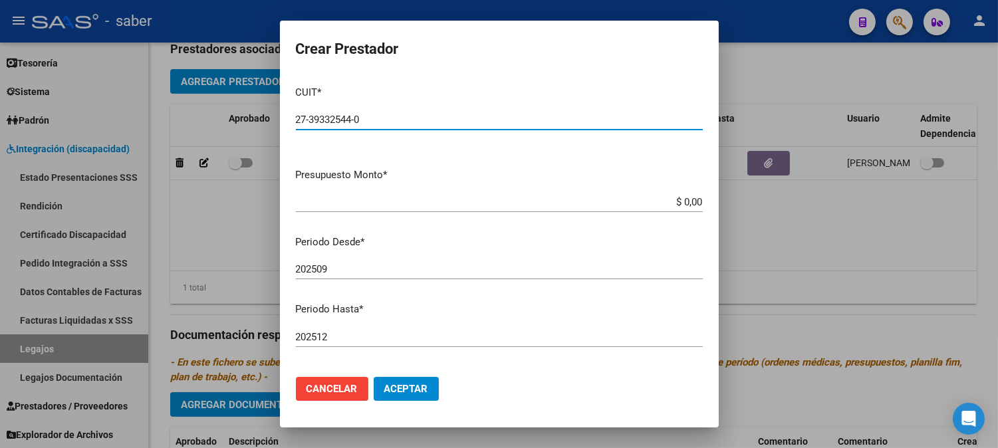
type input "27-39332544-0"
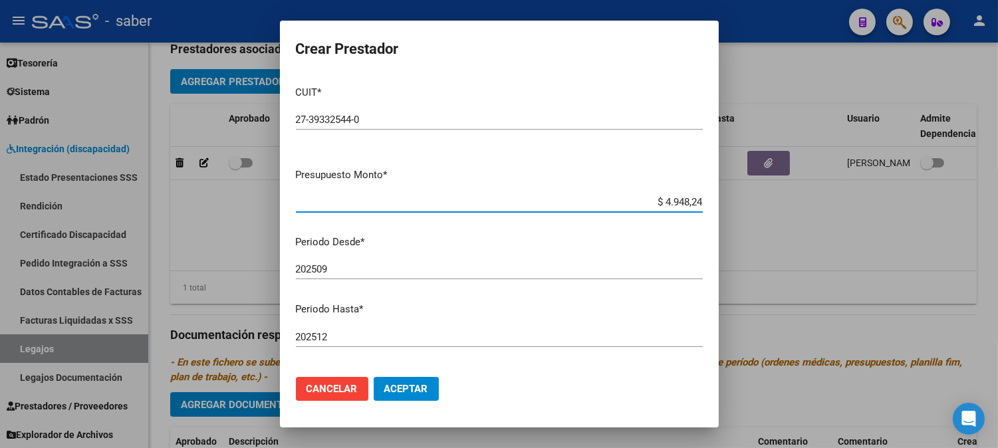
type input "$ 49.482,44"
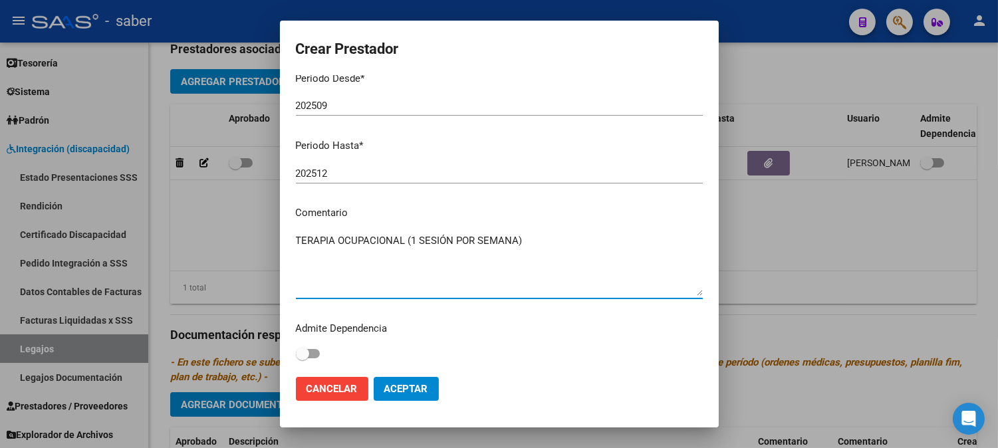
type textarea "TERAPIA OCUPACIONAL (1 SESIÓN POR SEMANA)"
click at [414, 399] on button "Aceptar" at bounding box center [406, 389] width 65 height 24
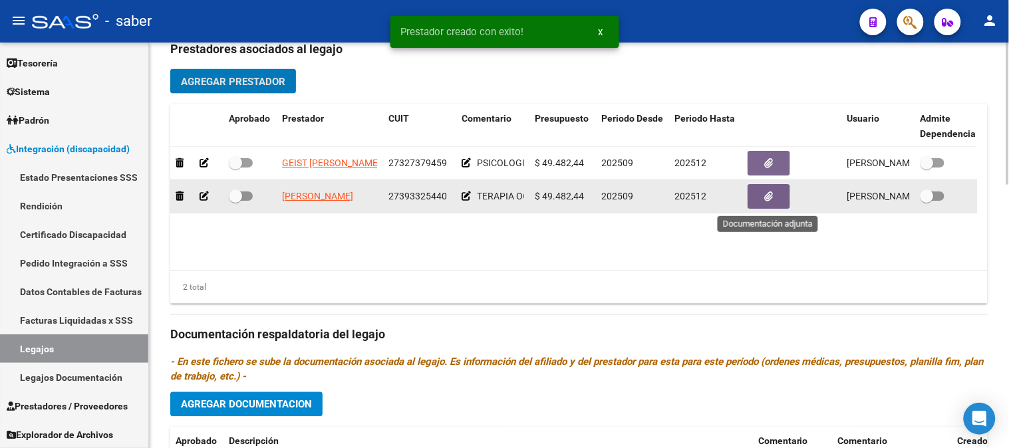
click at [761, 200] on button "button" at bounding box center [768, 196] width 43 height 25
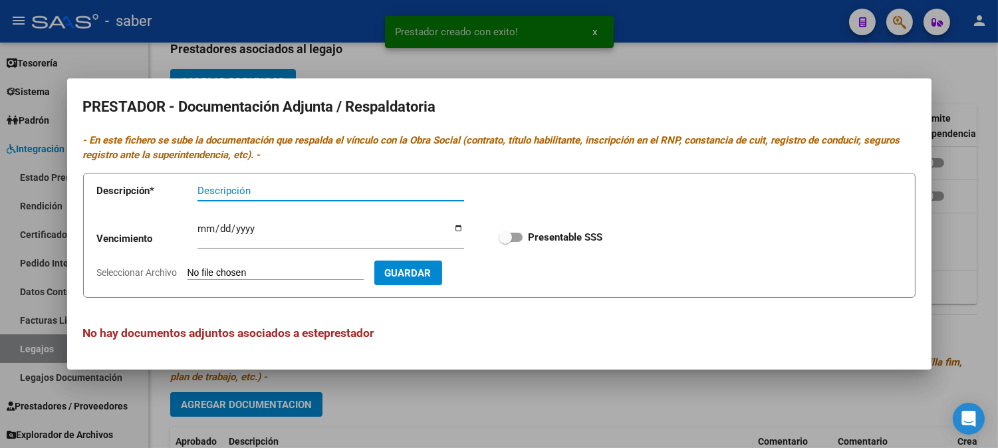
click at [262, 264] on form "Descripción * Descripción Vencimiento Ingresar vencimiento Presentable SSS Sele…" at bounding box center [499, 236] width 833 height 126
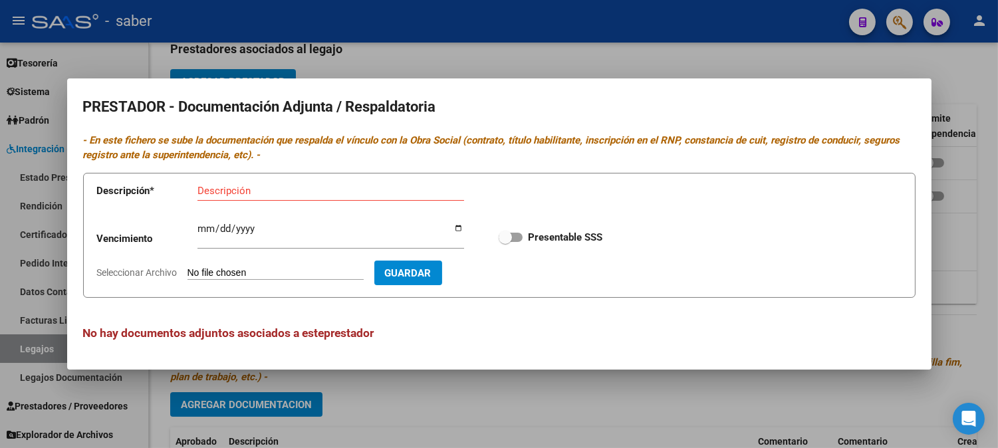
click at [267, 275] on input "Seleccionar Archivo" at bounding box center [276, 273] width 176 height 13
type input "C:\fakepath\TO AFIP.pdf"
click at [295, 174] on app-form-text-field "Descripción * Descripción" at bounding box center [290, 194] width 386 height 40
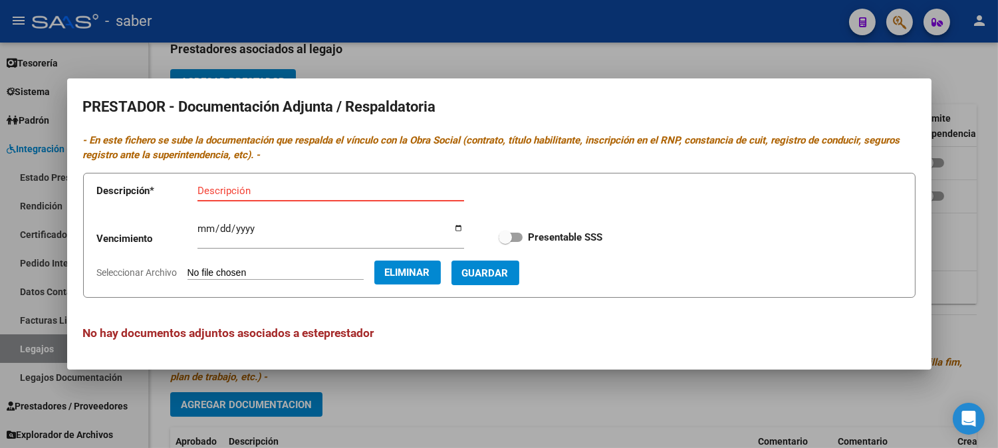
click at [309, 188] on input "Descripción" at bounding box center [331, 191] width 267 height 12
type input "ARCA"
click at [514, 233] on span at bounding box center [511, 237] width 24 height 9
click at [505, 242] on input "Presentable SSS" at bounding box center [505, 242] width 1 height 1
checkbox input "true"
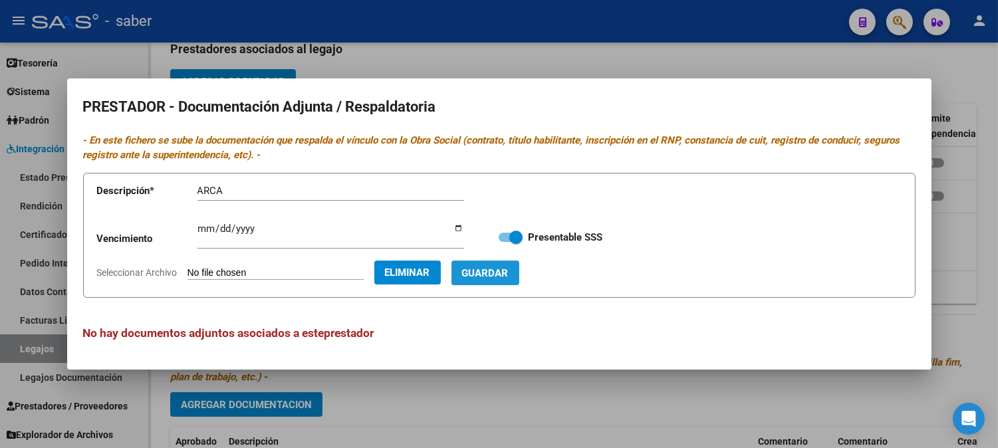
click at [519, 279] on button "Guardar" at bounding box center [486, 273] width 68 height 25
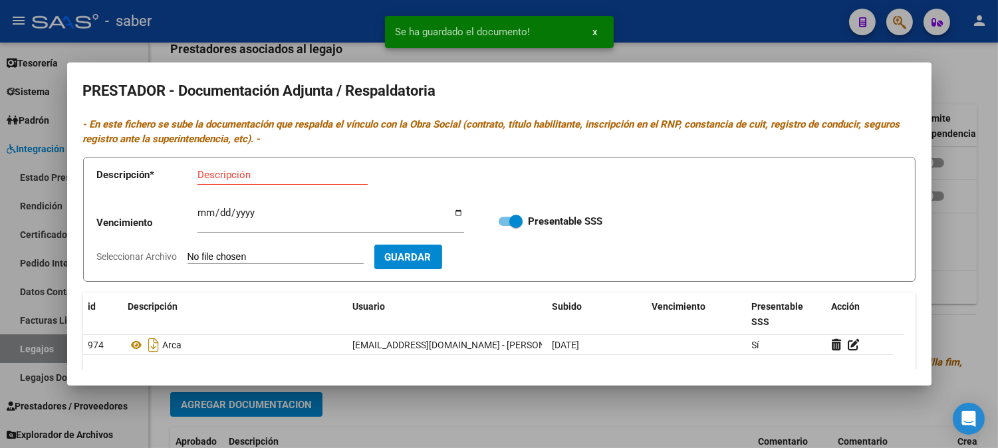
click at [280, 261] on input "Seleccionar Archivo" at bounding box center [276, 257] width 176 height 13
type input "C:\fakepath\TO CBU.pdf"
click at [256, 176] on input "Descripción" at bounding box center [283, 175] width 170 height 12
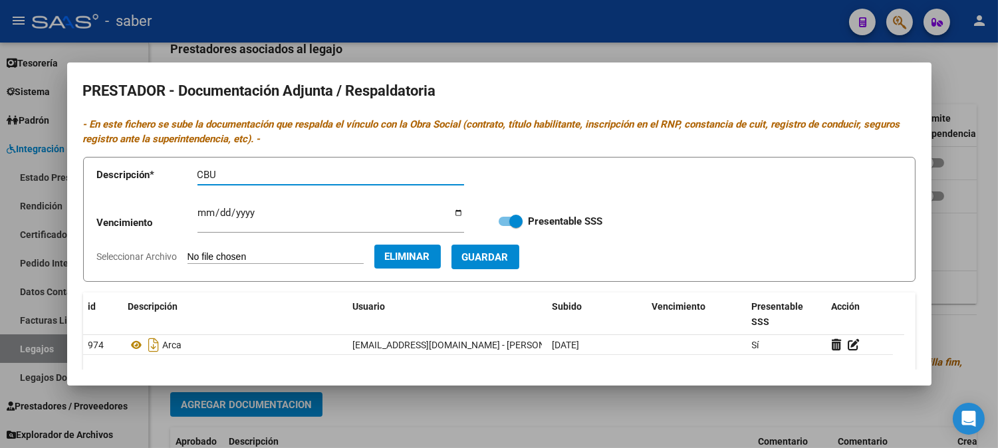
type input "CBU"
click at [519, 249] on button "Guardar" at bounding box center [486, 257] width 68 height 25
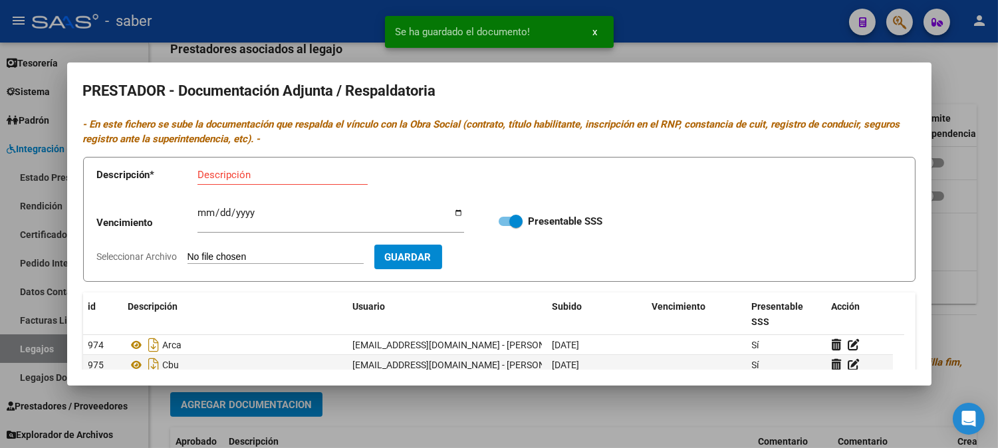
click at [251, 255] on input "Seleccionar Archivo" at bounding box center [276, 257] width 176 height 13
type input "C:\fakepath\TO DATOS PRESTADOR.pdf"
click at [263, 182] on div "Descripción" at bounding box center [283, 175] width 170 height 20
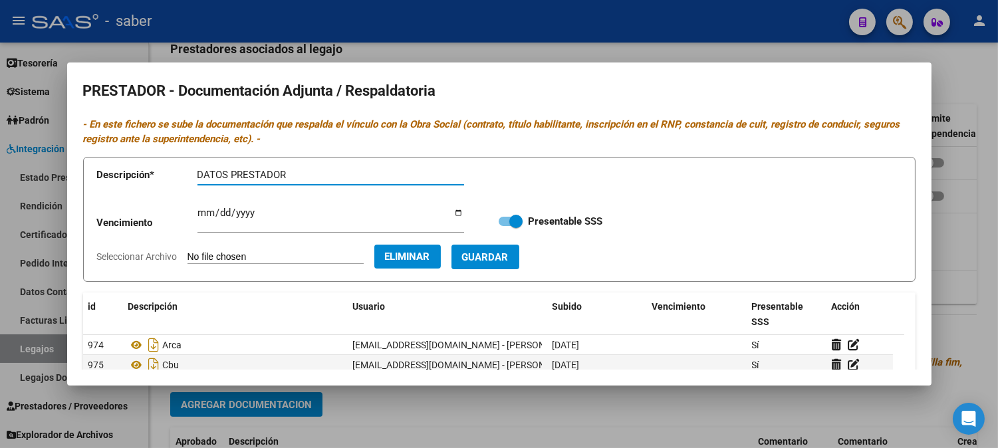
type input "DATOS PRESTADOR"
click at [519, 268] on button "Guardar" at bounding box center [486, 257] width 68 height 25
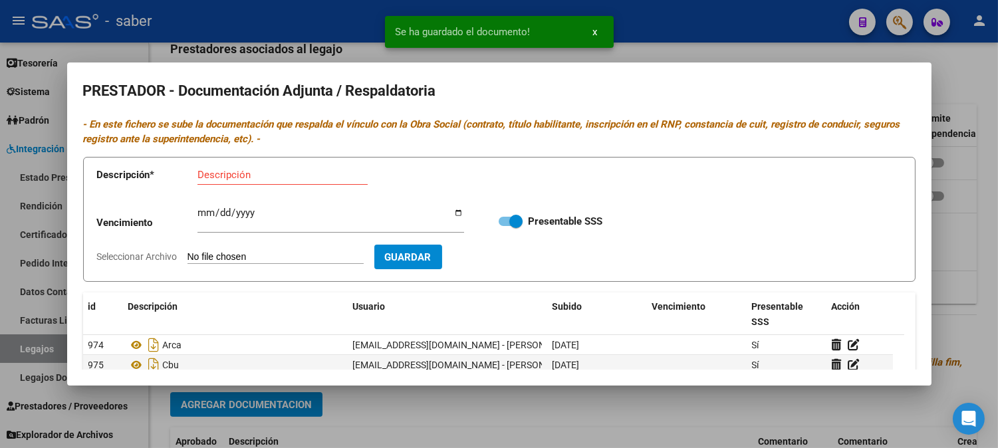
click at [261, 257] on input "Seleccionar Archivo" at bounding box center [276, 257] width 176 height 13
type input "C:\fakepath\TO DNI.pdf"
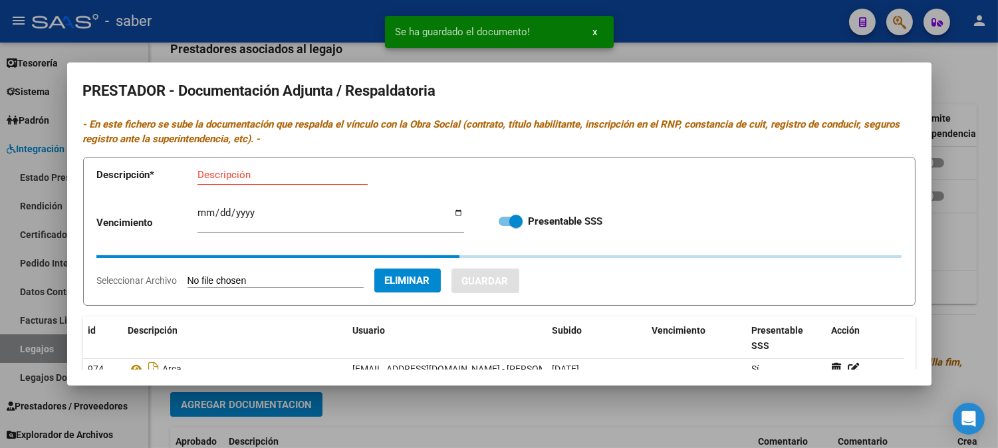
click at [257, 175] on input "Descripción" at bounding box center [283, 175] width 170 height 12
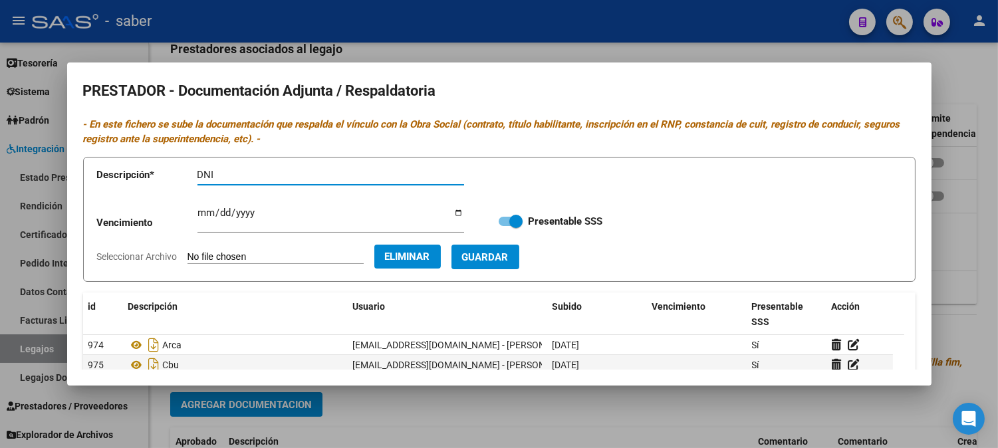
type input "DNI"
click at [519, 265] on button "Guardar" at bounding box center [486, 257] width 68 height 25
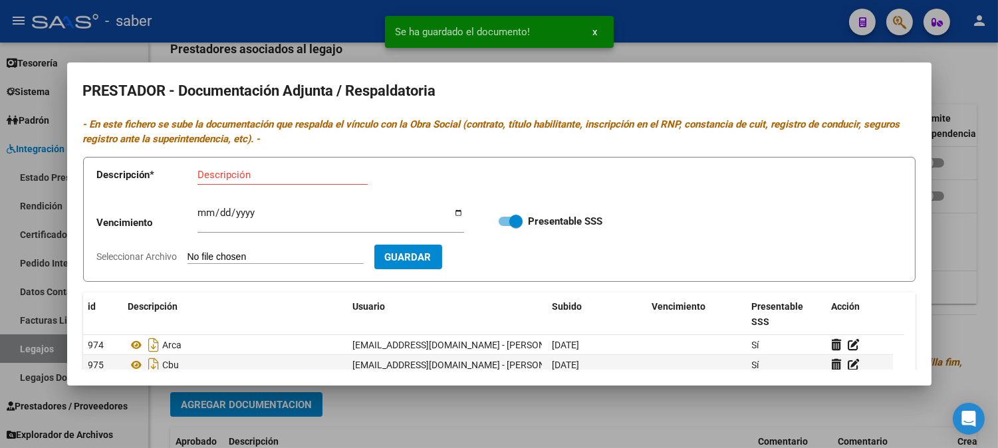
click at [254, 255] on input "Seleccionar Archivo" at bounding box center [276, 257] width 176 height 13
type input "C:\fakepath\TO RNP [DATE].pdf"
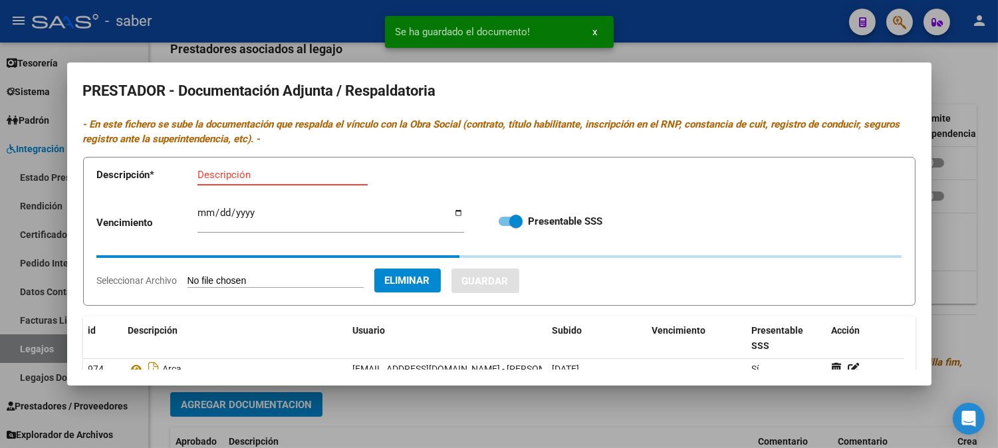
click at [233, 176] on input "Descripción" at bounding box center [283, 175] width 170 height 12
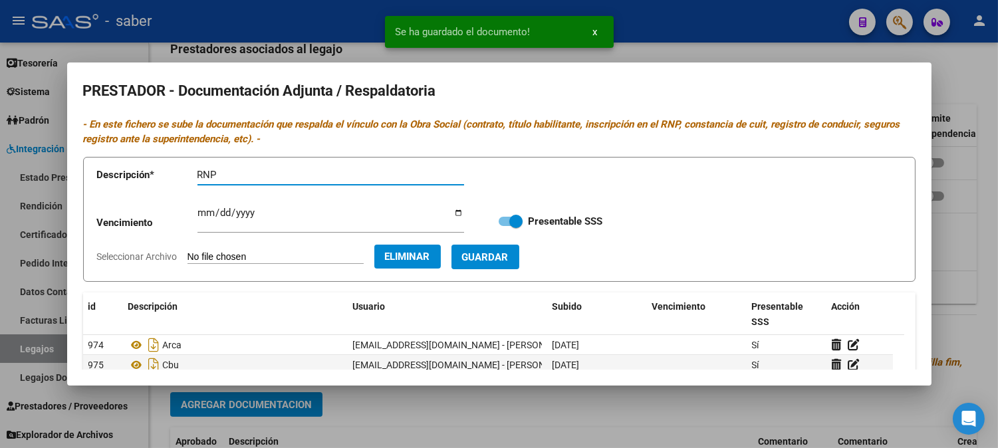
type input "RNP"
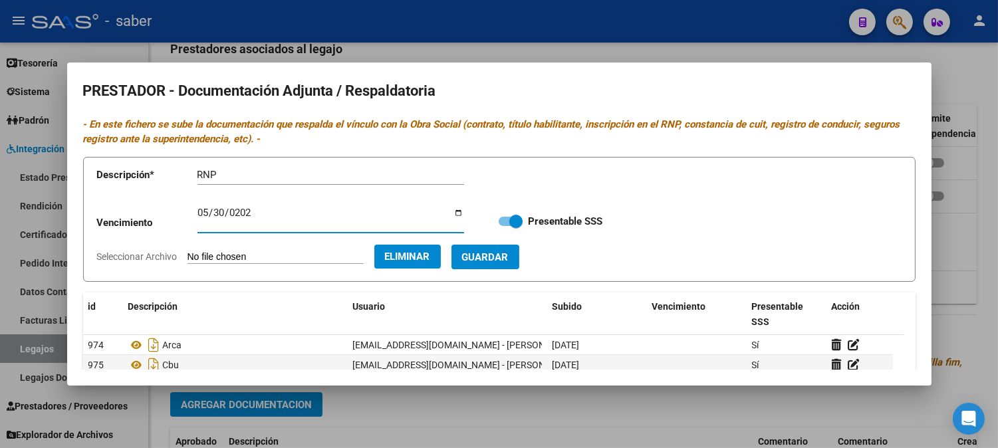
type input "[DATE]"
click at [509, 261] on span "Guardar" at bounding box center [485, 257] width 47 height 12
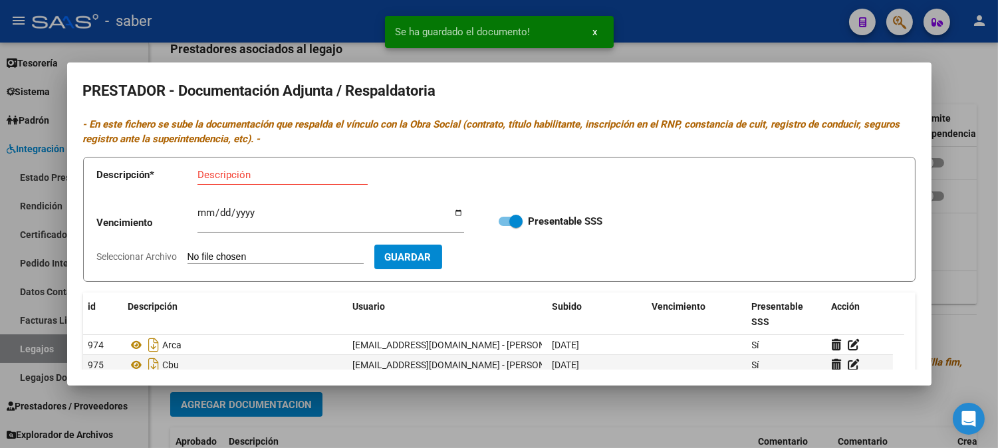
click at [273, 255] on input "Seleccionar Archivo" at bounding box center [276, 257] width 176 height 13
type input "C:\fakepath\TO SEGURO [DATE].pdf"
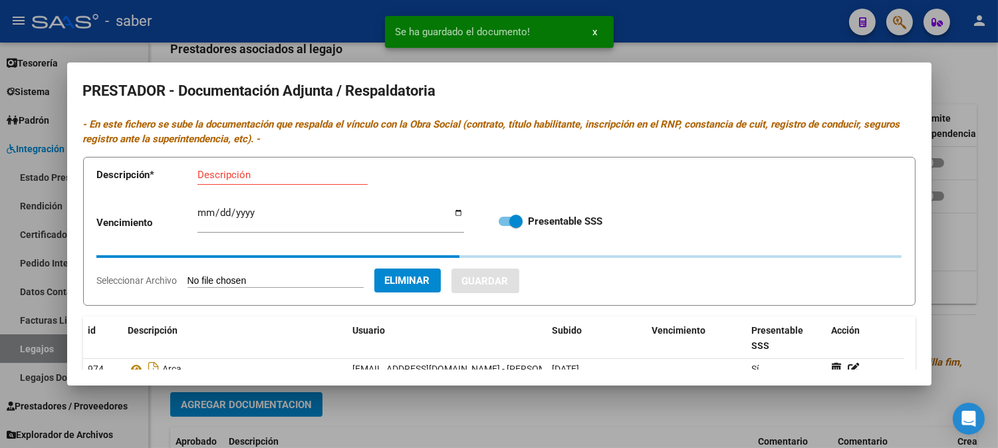
click at [233, 182] on div "Descripción" at bounding box center [283, 175] width 170 height 20
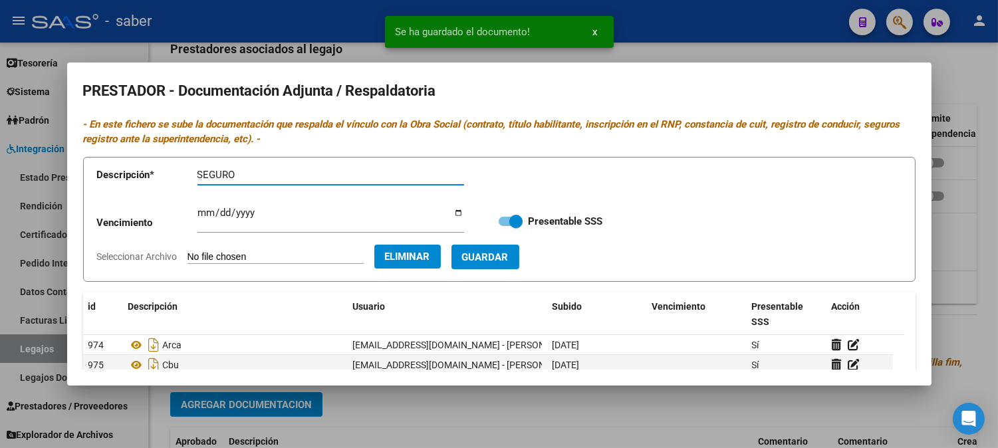
type input "SEGURO"
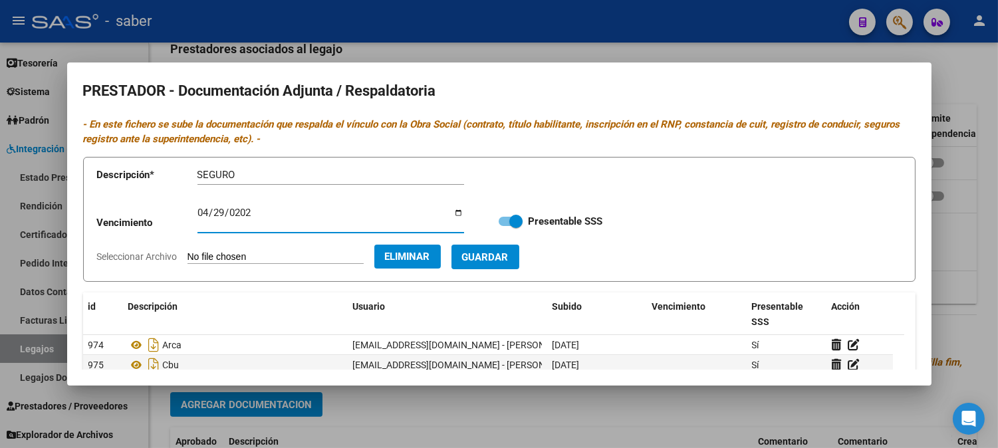
type input "[DATE]"
click at [452, 245] on button "Guardar" at bounding box center [486, 257] width 68 height 25
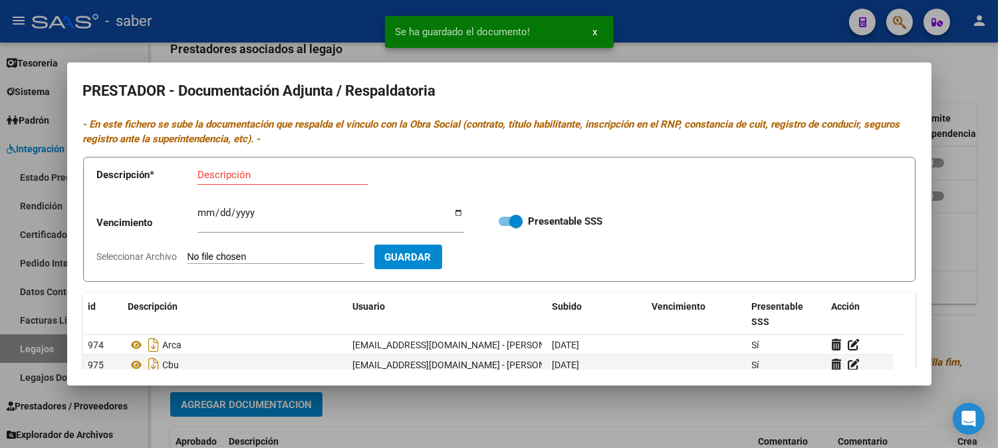
click at [269, 254] on input "Seleccionar Archivo" at bounding box center [276, 257] width 176 height 13
type input "C:\fakepath\TO TITULO.pdf"
click at [261, 181] on input "Descripción" at bounding box center [283, 175] width 170 height 12
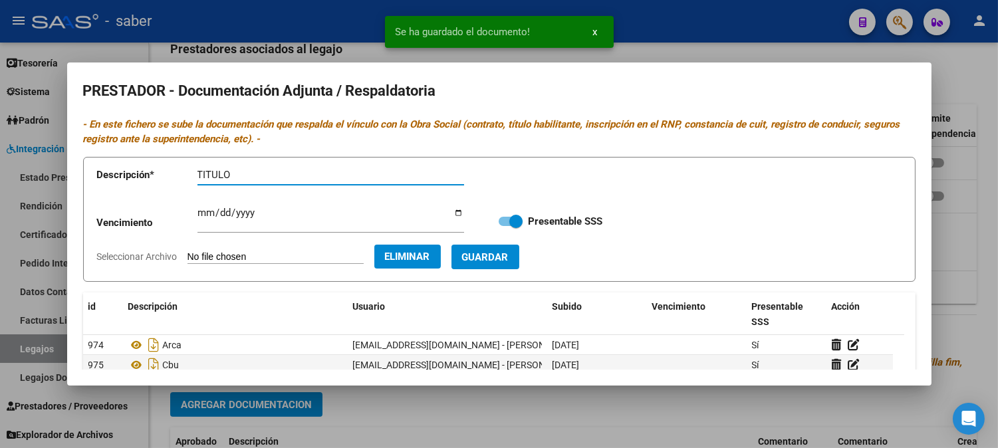
type input "TITULO"
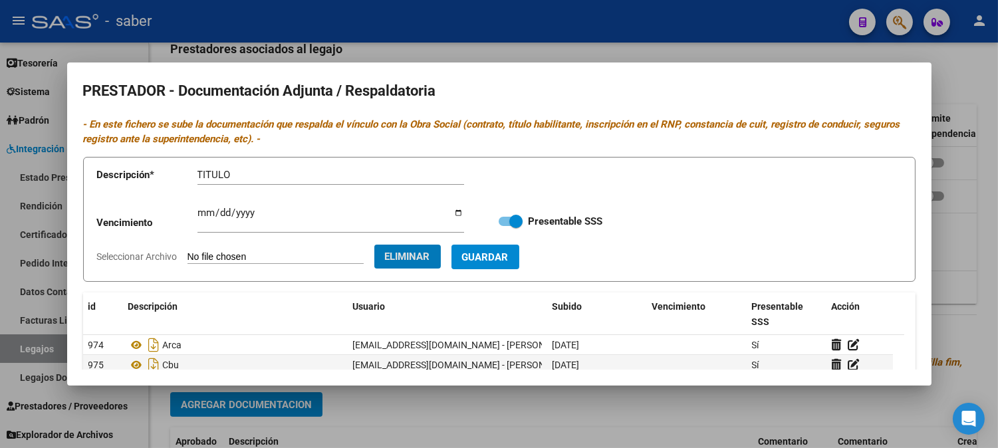
click at [452, 245] on button "Guardar" at bounding box center [486, 257] width 68 height 25
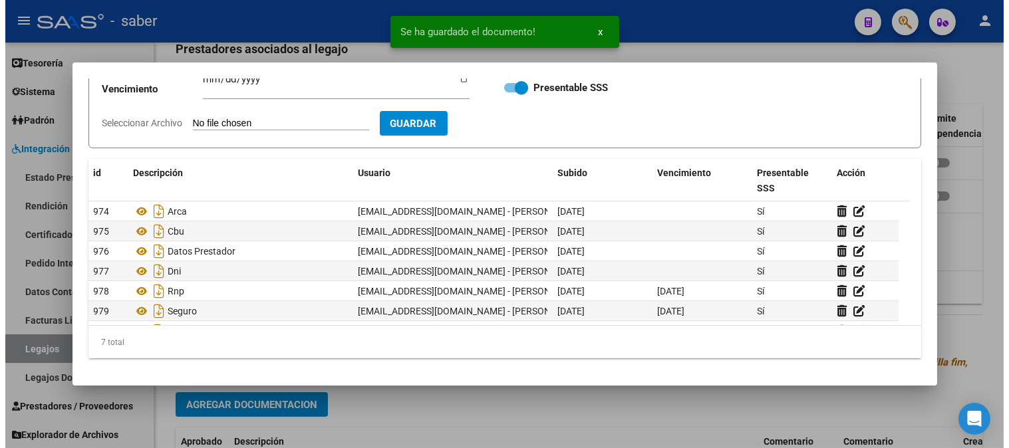
scroll to position [0, 0]
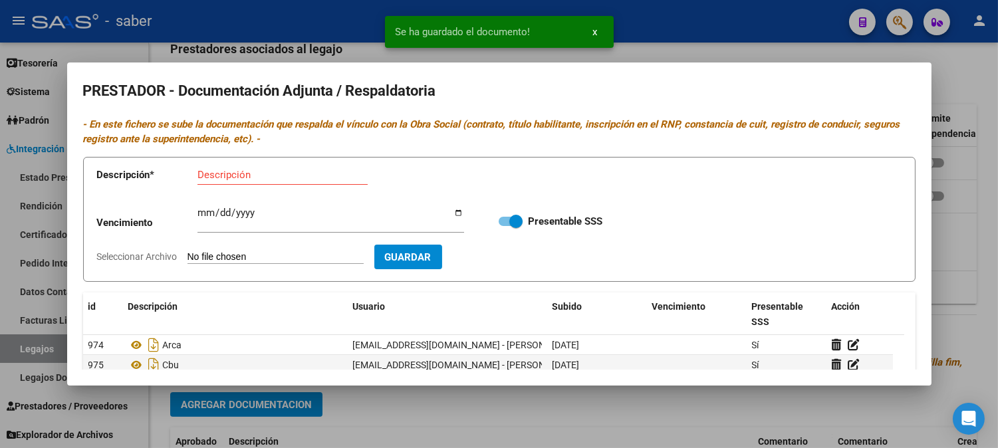
click at [940, 222] on div at bounding box center [499, 224] width 998 height 448
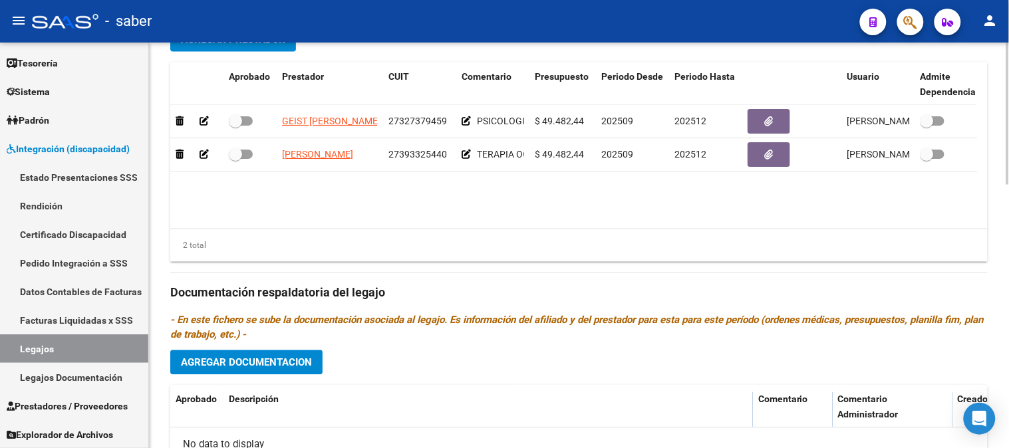
scroll to position [601, 0]
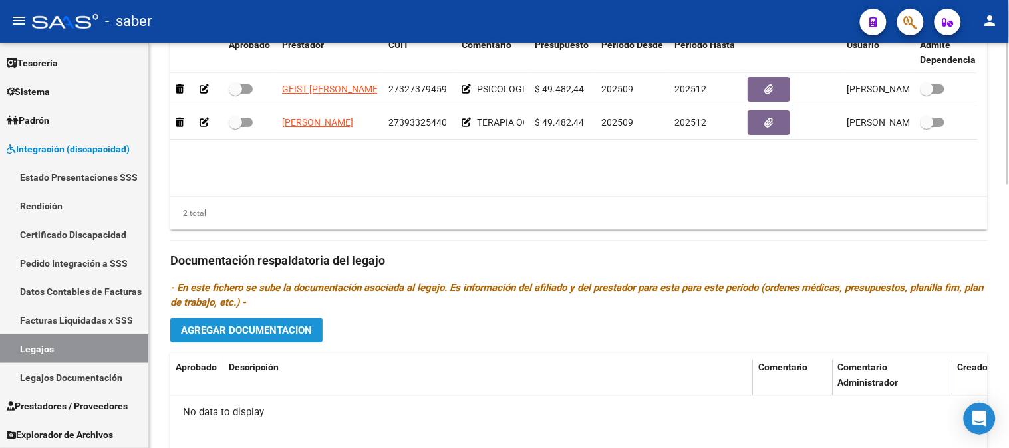
click at [250, 335] on span "Agregar Documentacion" at bounding box center [246, 331] width 131 height 12
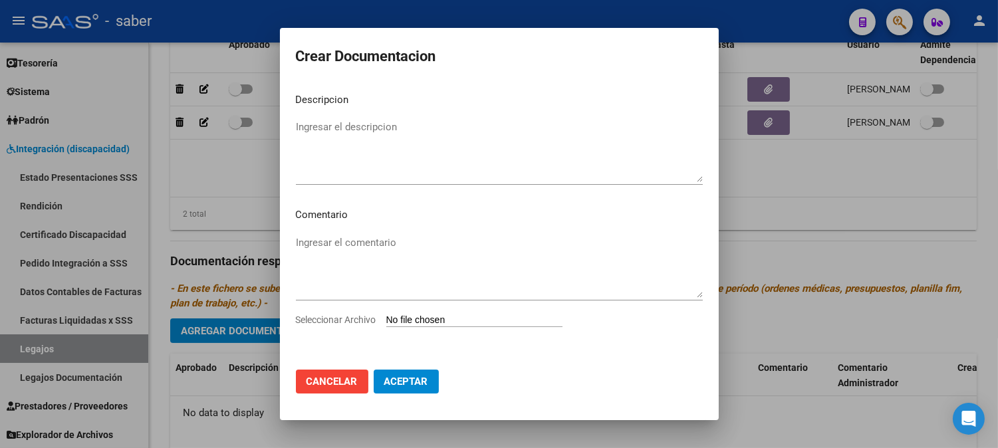
click at [444, 320] on input "Seleccionar Archivo" at bounding box center [474, 321] width 176 height 13
type input "C:\fakepath\RHC.pdf"
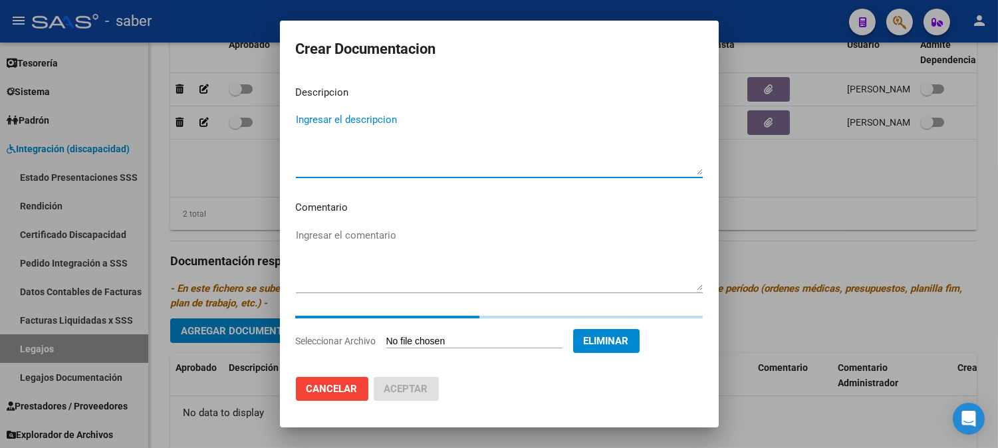
click at [408, 125] on textarea "Ingresar el descripcion" at bounding box center [499, 143] width 407 height 63
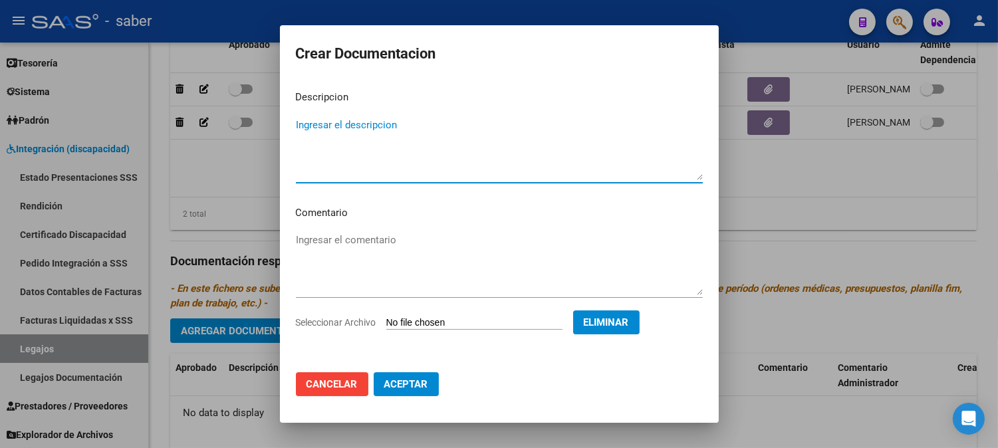
type textarea "R"
type textarea "Resumen de historia clínica"
click at [398, 386] on span "Aceptar" at bounding box center [406, 384] width 44 height 12
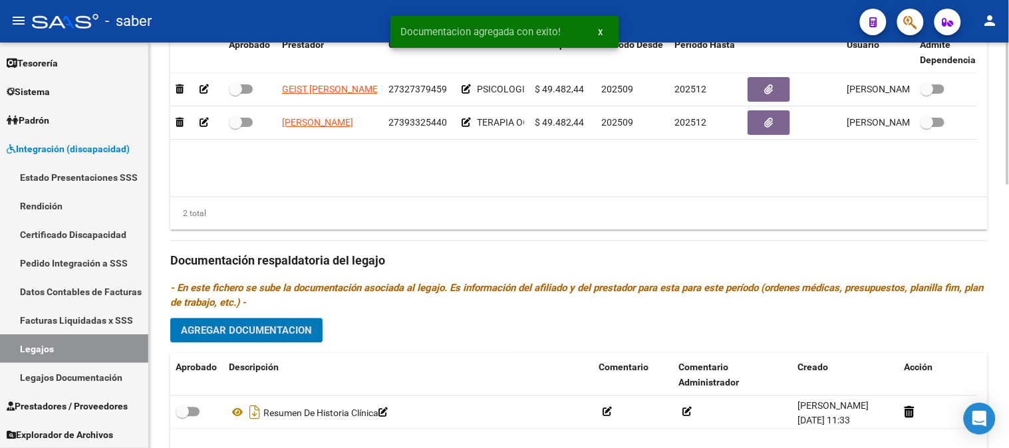
click at [249, 337] on span "Agregar Documentacion" at bounding box center [246, 331] width 131 height 12
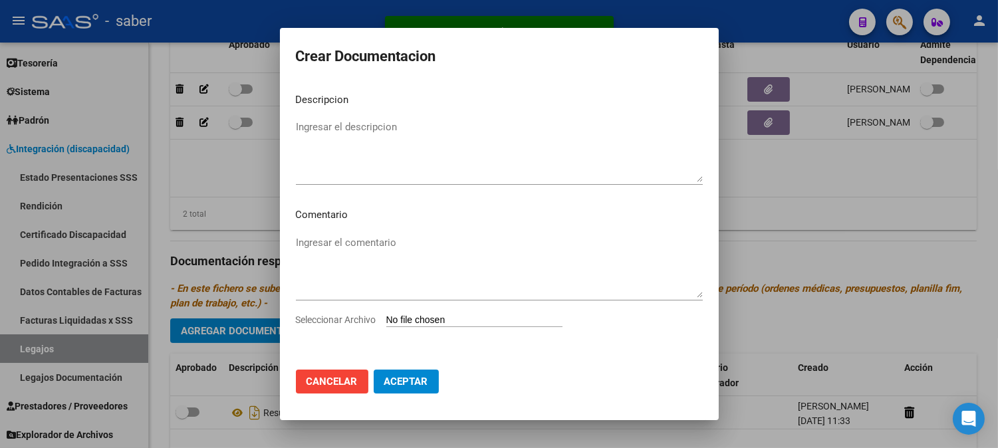
click at [456, 321] on input "Seleccionar Archivo" at bounding box center [474, 321] width 176 height 13
type input "C:\fakepath\ORDENES MEDICAS.pdf"
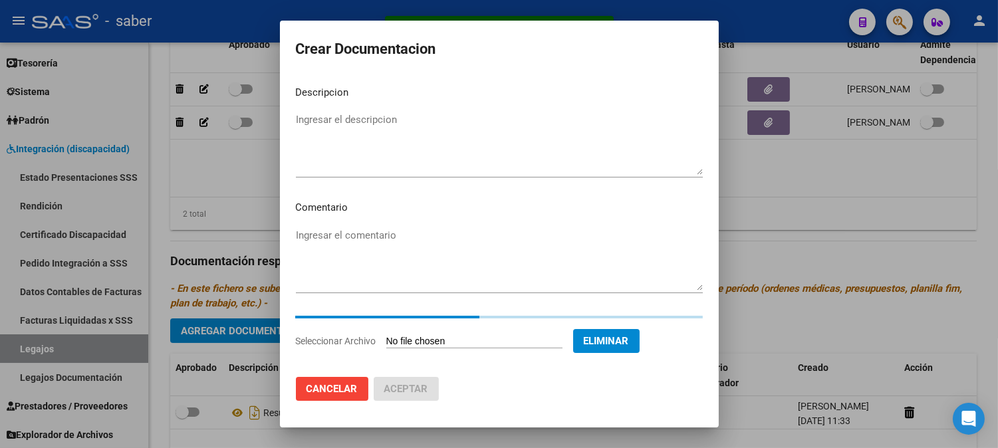
click at [384, 108] on mat-dialog-content "Descripcion Ingresar el descripcion Comentario Ingresar el comentario Seleccion…" at bounding box center [499, 220] width 439 height 291
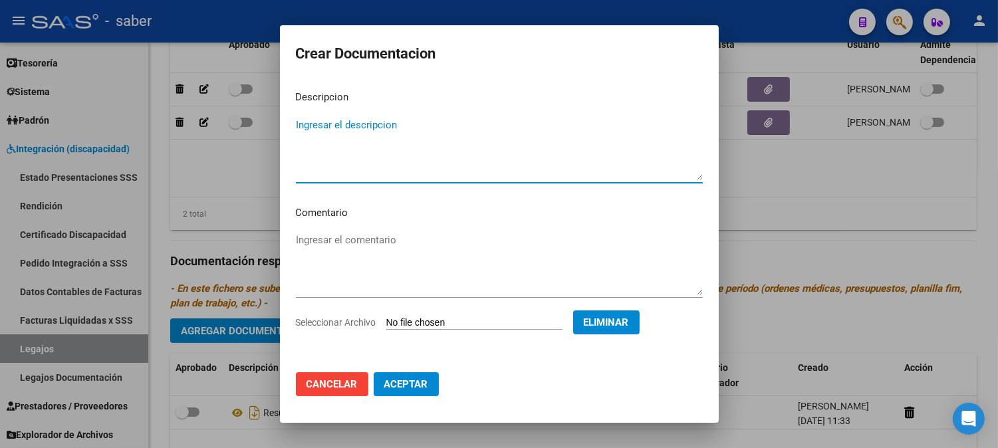
click at [414, 128] on textarea "Ingresar el descripcion" at bounding box center [499, 149] width 407 height 63
type textarea "Ordenes médicas"
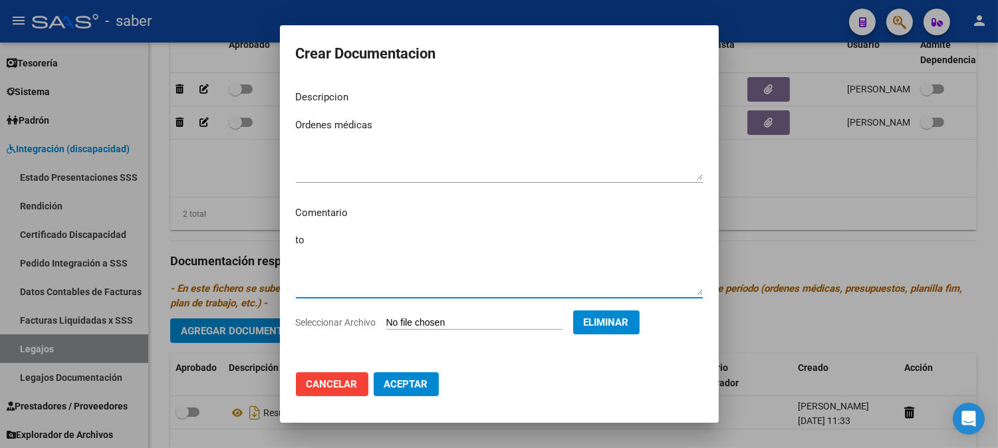
type textarea "t"
type textarea "TO - FONO - PSICO - M APOYO"
click at [396, 370] on mat-dialog-actions "Cancelar Aceptar" at bounding box center [499, 384] width 407 height 45
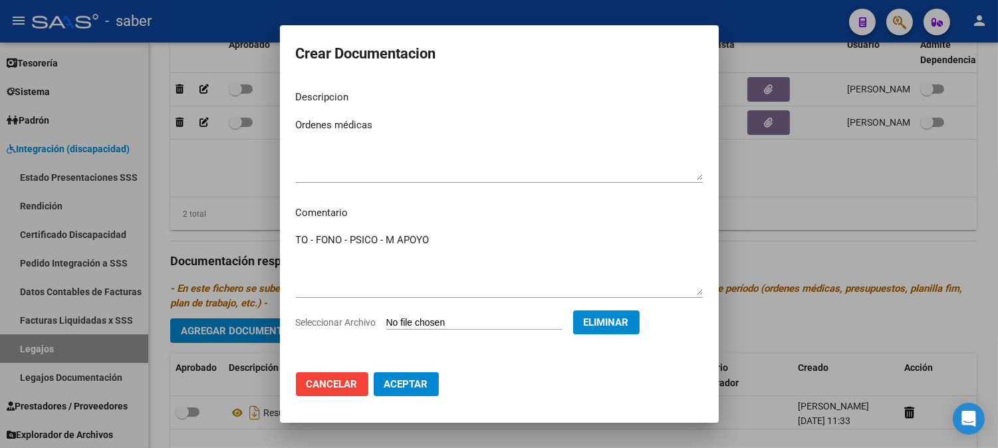
click at [408, 384] on span "Aceptar" at bounding box center [406, 384] width 44 height 12
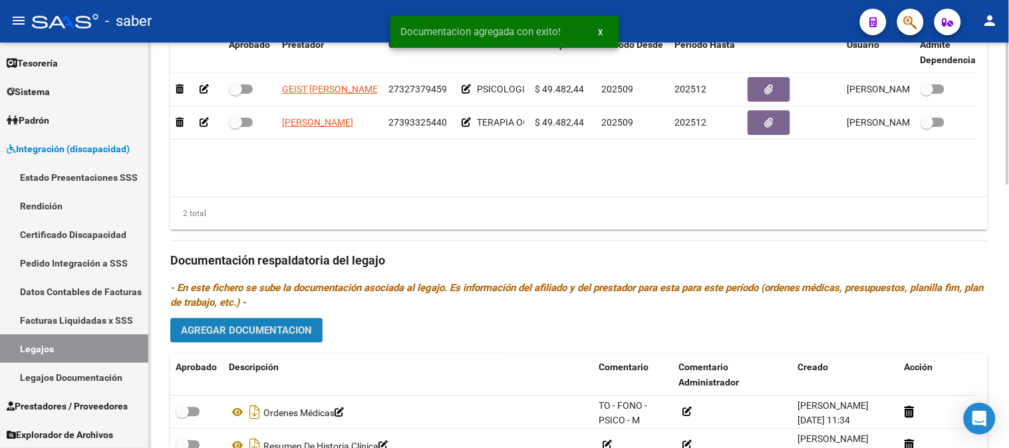
click at [267, 337] on span "Agregar Documentacion" at bounding box center [246, 331] width 131 height 12
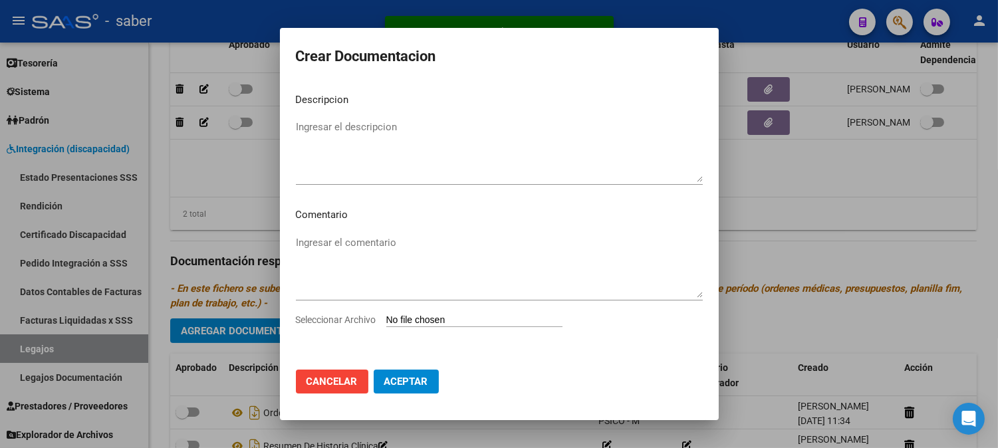
click at [472, 323] on input "Seleccionar Archivo" at bounding box center [474, 321] width 176 height 13
type input "C:\fakepath\CONFORMIDAD.pdf"
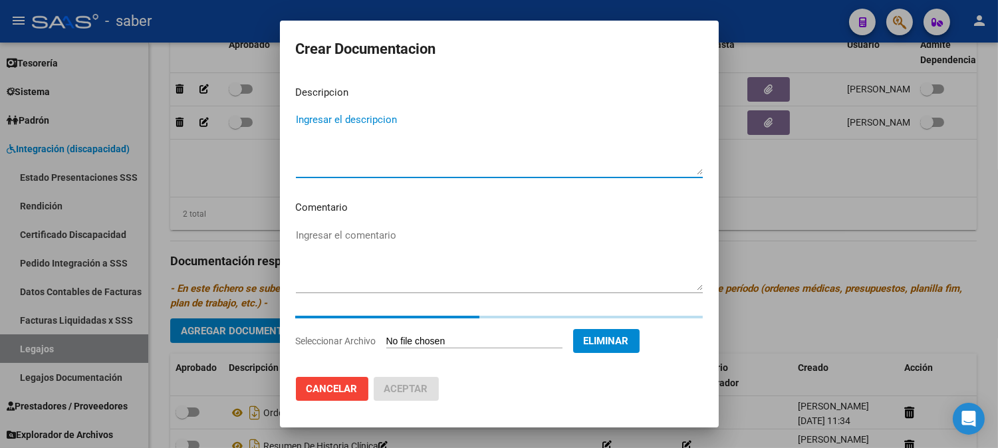
drag, startPoint x: 398, startPoint y: 123, endPoint x: 399, endPoint y: 142, distance: 19.3
click at [397, 123] on textarea "Ingresar el descripcion" at bounding box center [499, 143] width 407 height 63
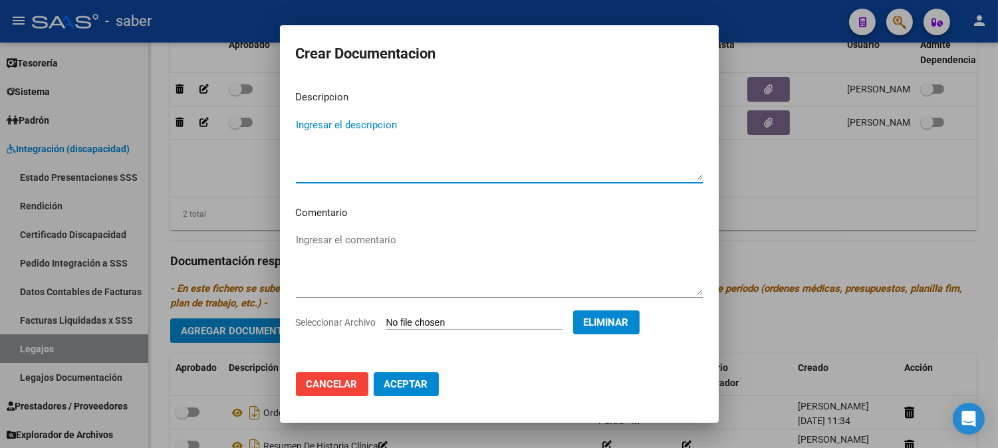
type textarea "O"
type textarea "CONFORMIDAD"
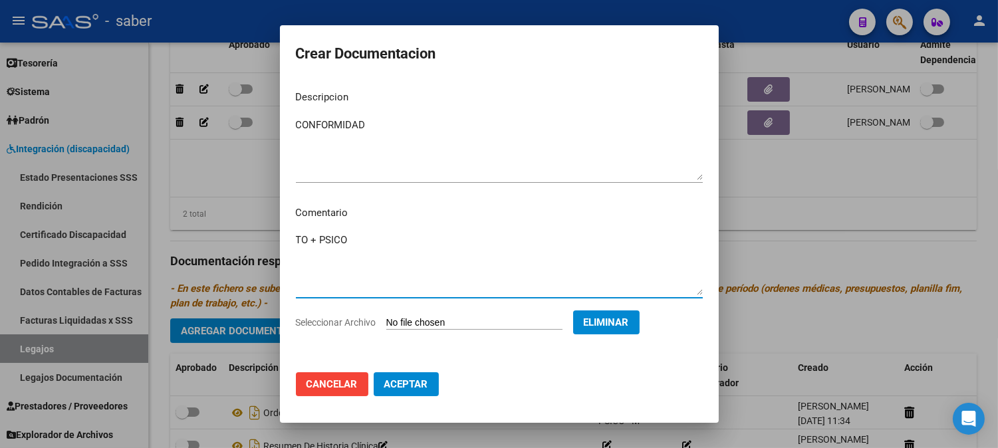
type textarea "TO + PSICO"
click at [404, 379] on span "Aceptar" at bounding box center [406, 384] width 44 height 12
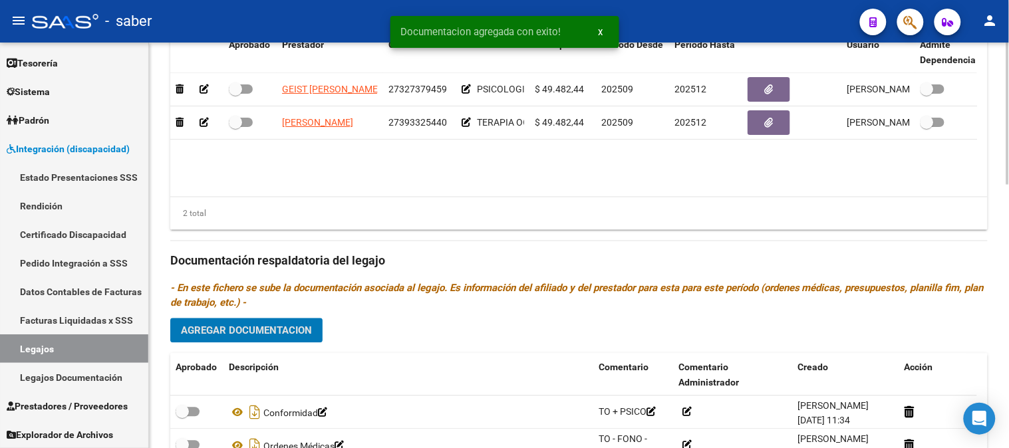
click at [283, 335] on span "Agregar Documentacion" at bounding box center [246, 331] width 131 height 12
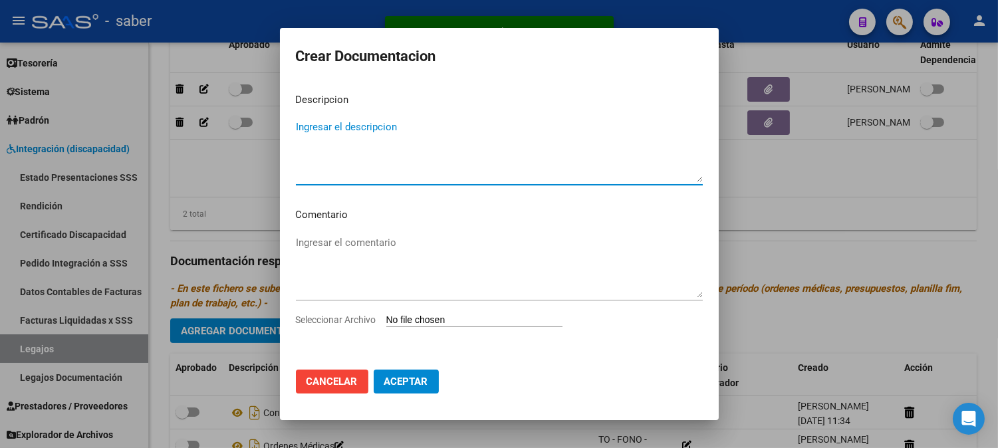
click at [449, 326] on input "Seleccionar Archivo" at bounding box center [474, 321] width 176 height 13
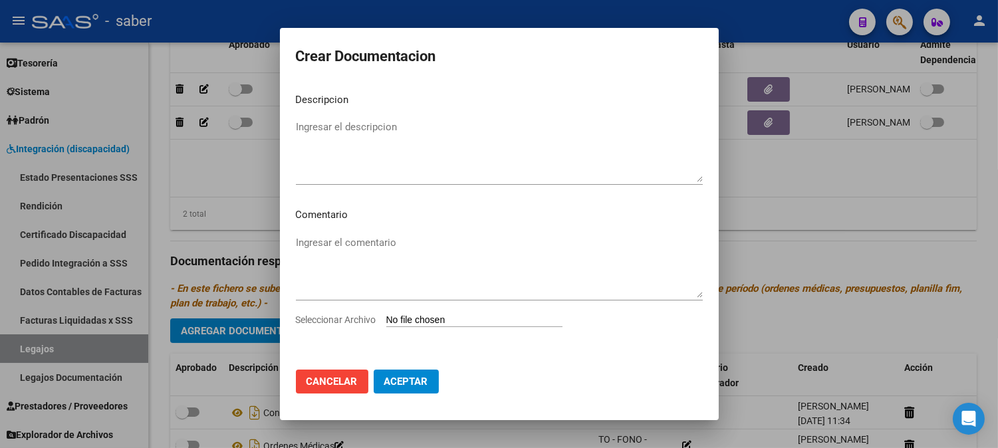
type input "C:\fakepath\FIM - 32 PTOS.pdf"
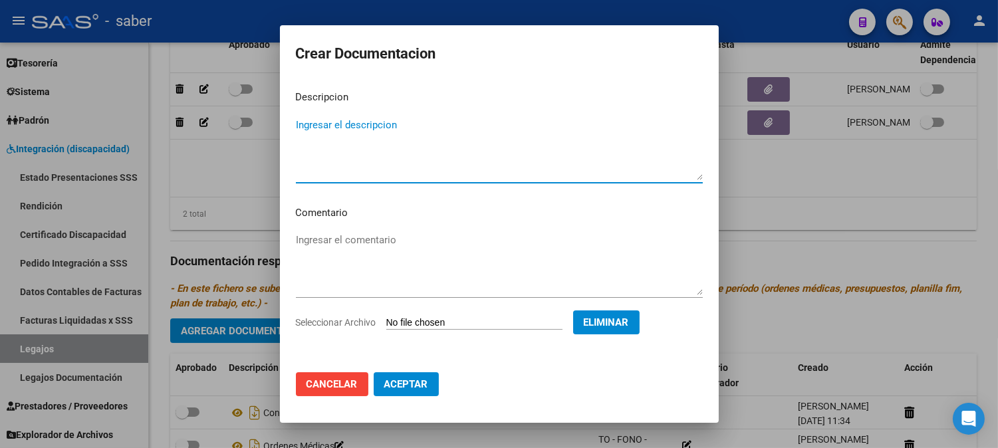
click at [374, 128] on textarea "Ingresar el descripcion" at bounding box center [499, 149] width 407 height 63
type textarea "FIM"
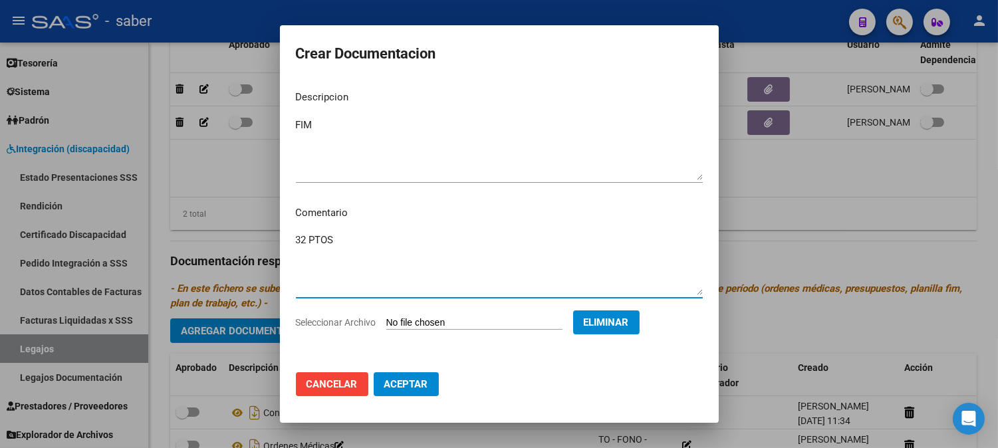
type textarea "32 PTOS"
click at [422, 388] on span "Aceptar" at bounding box center [406, 384] width 44 height 12
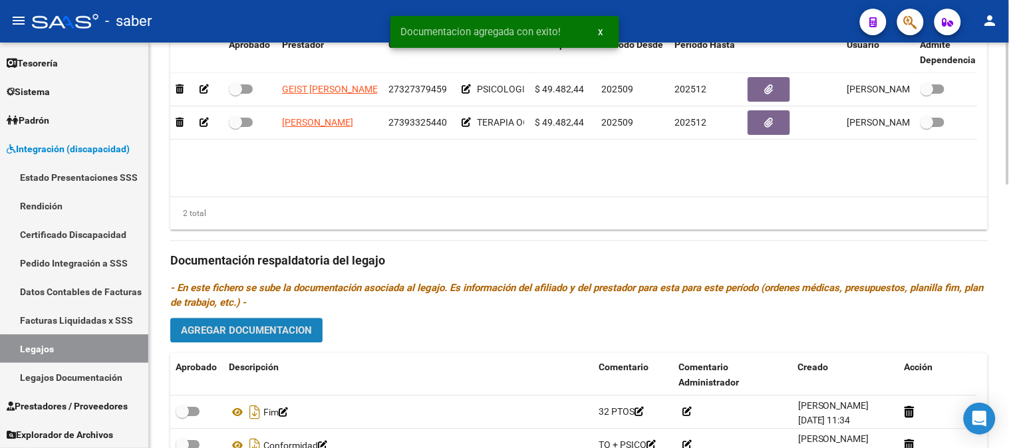
click at [269, 333] on span "Agregar Documentacion" at bounding box center [246, 331] width 131 height 12
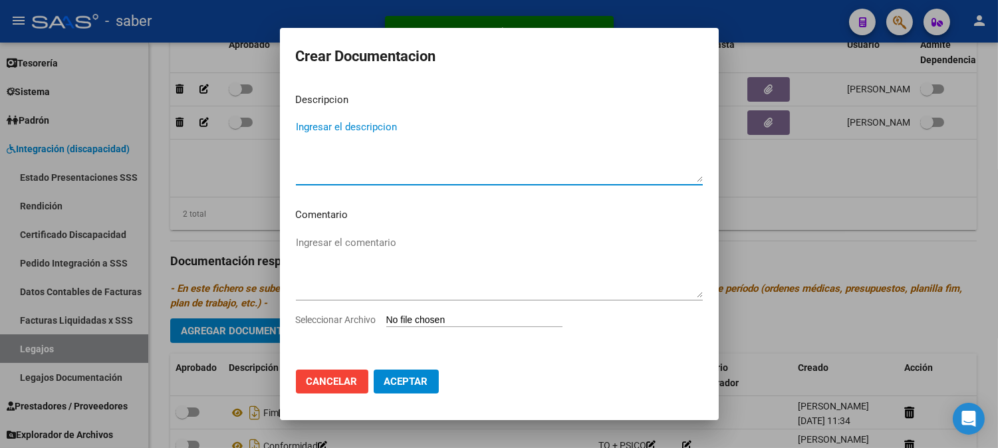
click at [462, 318] on input "Seleccionar Archivo" at bounding box center [474, 321] width 176 height 13
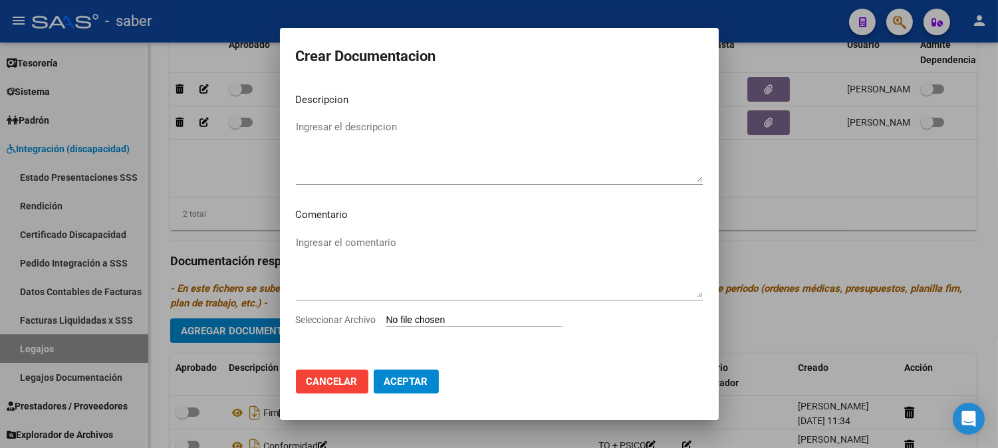
type input "C:\fakepath\CAR.pdf"
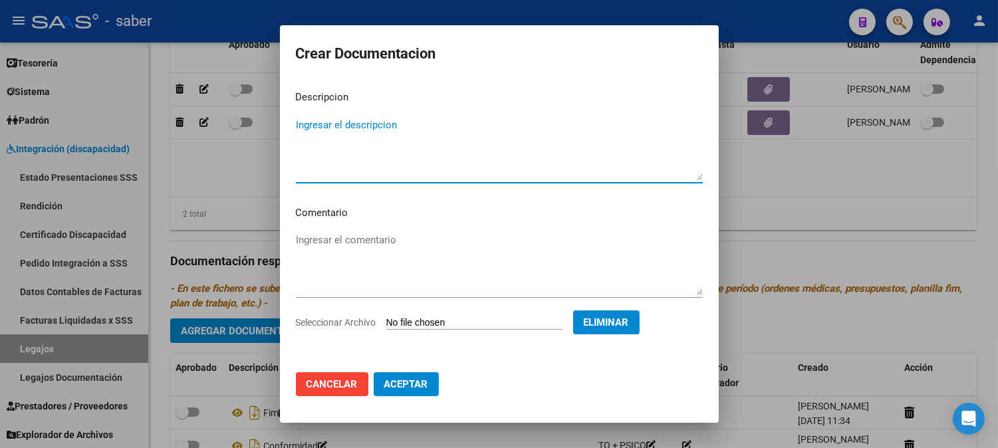
click at [404, 116] on div "Ingresar el descripcion" at bounding box center [499, 149] width 407 height 68
type textarea "CAR"
click at [414, 384] on span "Aceptar" at bounding box center [406, 384] width 44 height 12
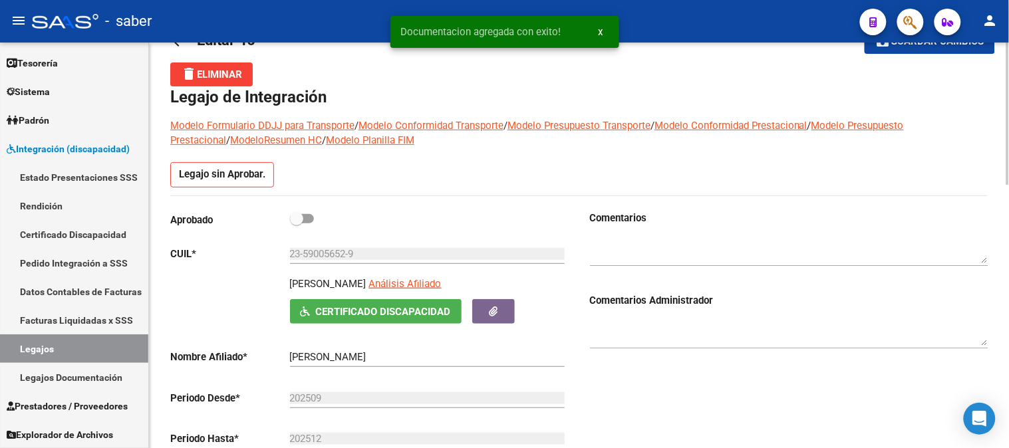
scroll to position [9, 0]
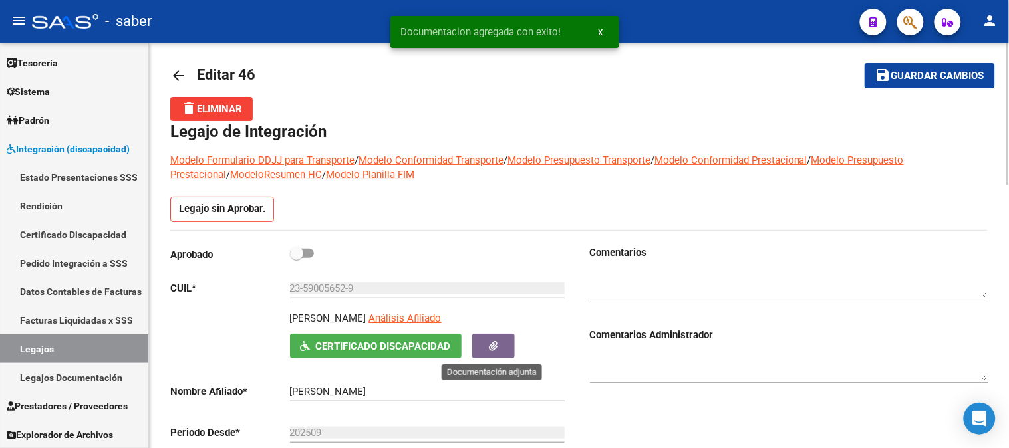
click at [499, 343] on button "button" at bounding box center [493, 346] width 43 height 25
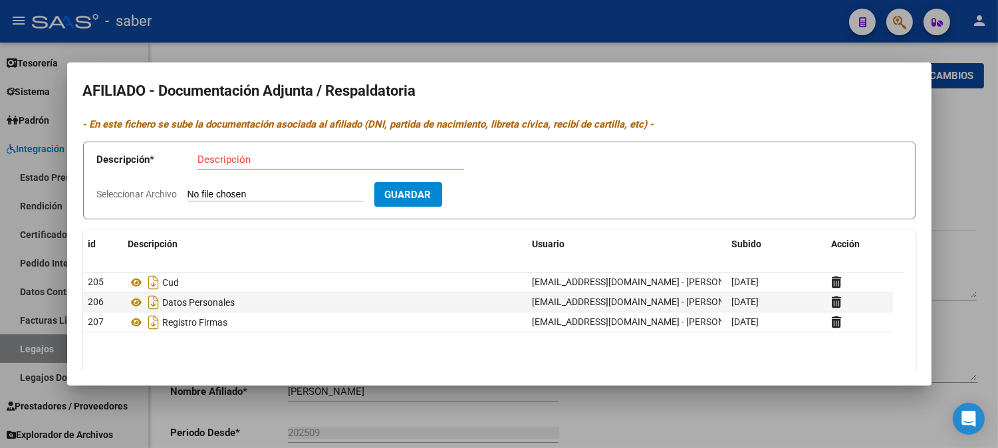
click at [310, 195] on input "Seleccionar Archivo" at bounding box center [276, 195] width 176 height 13
type input "C:\fakepath\[PERSON_NAME] DNI 1.pdf"
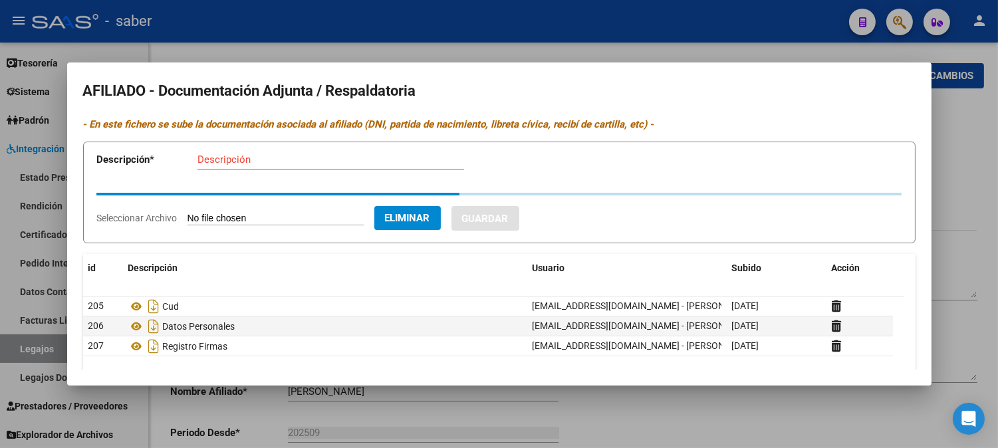
click at [288, 167] on div "Descripción" at bounding box center [331, 160] width 267 height 20
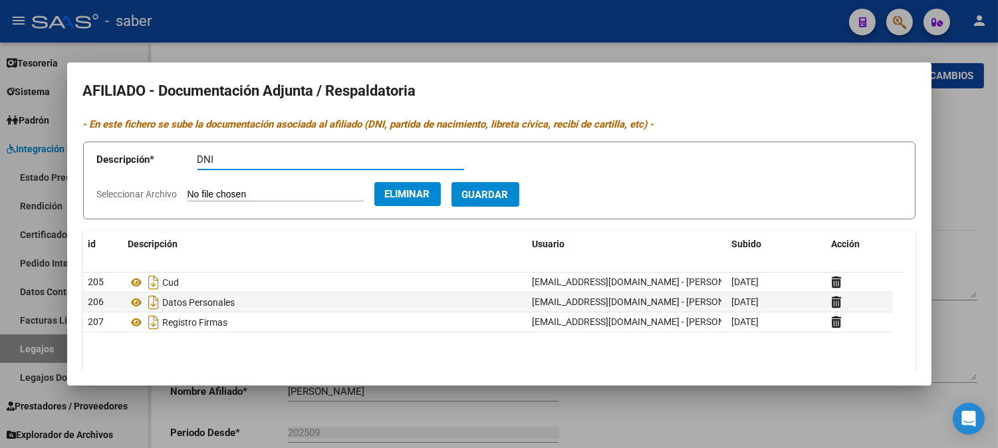
type input "DNI"
click at [509, 194] on span "Guardar" at bounding box center [485, 195] width 47 height 12
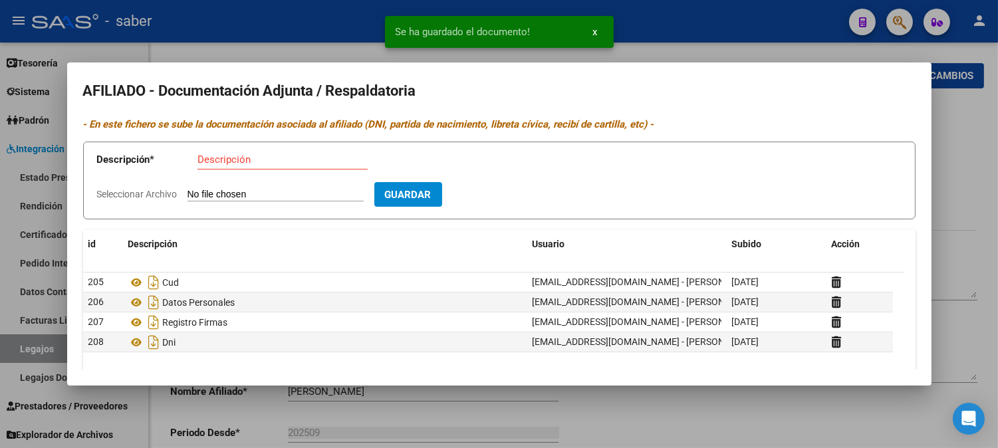
click at [956, 240] on div at bounding box center [499, 224] width 998 height 448
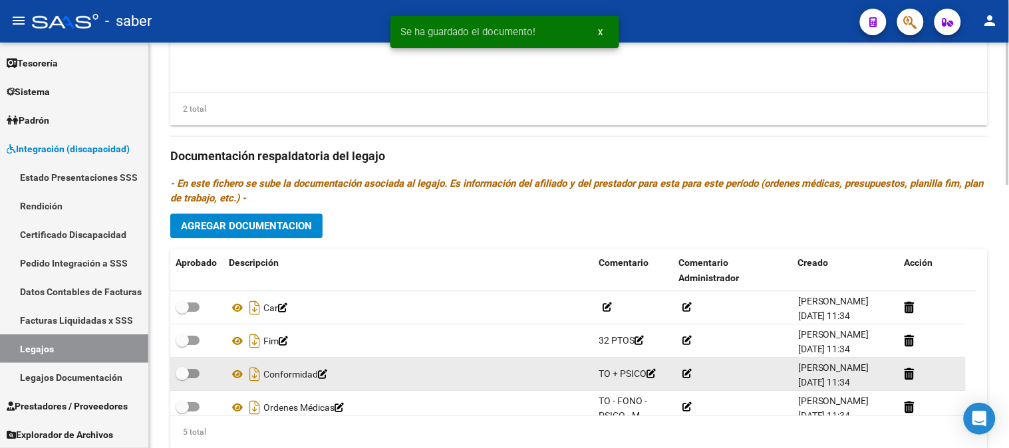
scroll to position [748, 0]
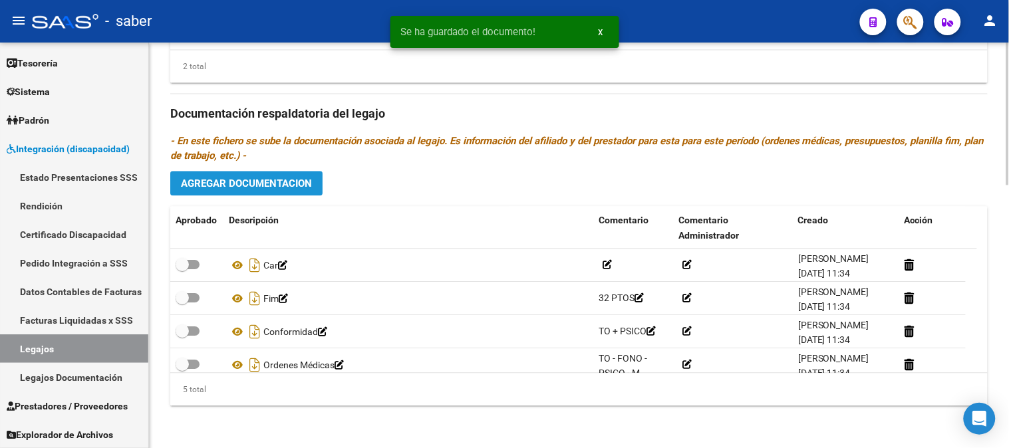
click at [251, 189] on span "Agregar Documentacion" at bounding box center [246, 184] width 131 height 12
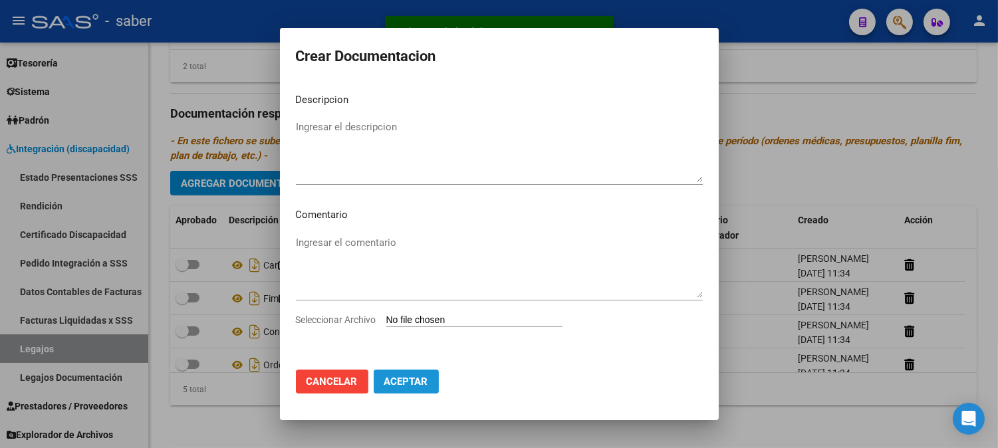
click at [408, 386] on span "Aceptar" at bounding box center [406, 382] width 44 height 12
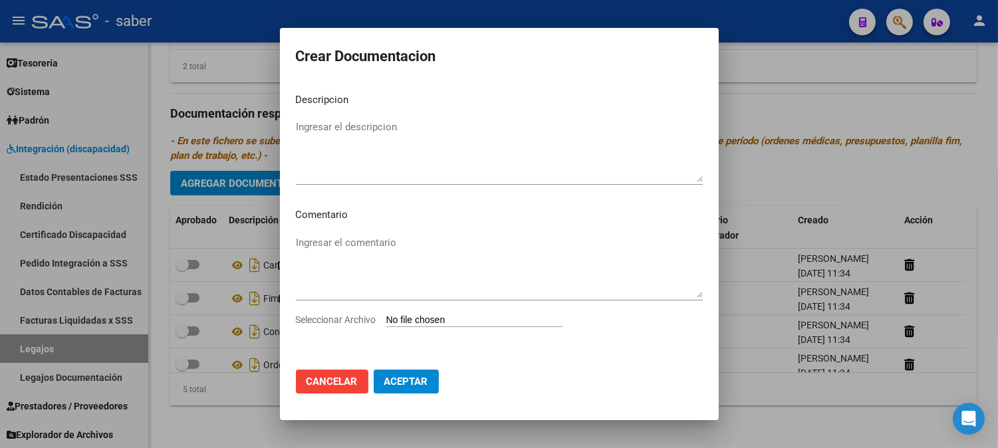
click at [461, 321] on input "Seleccionar Archivo" at bounding box center [474, 321] width 176 height 13
type input "C:\fakepath\PSICO PRESUPUESTO.pdf"
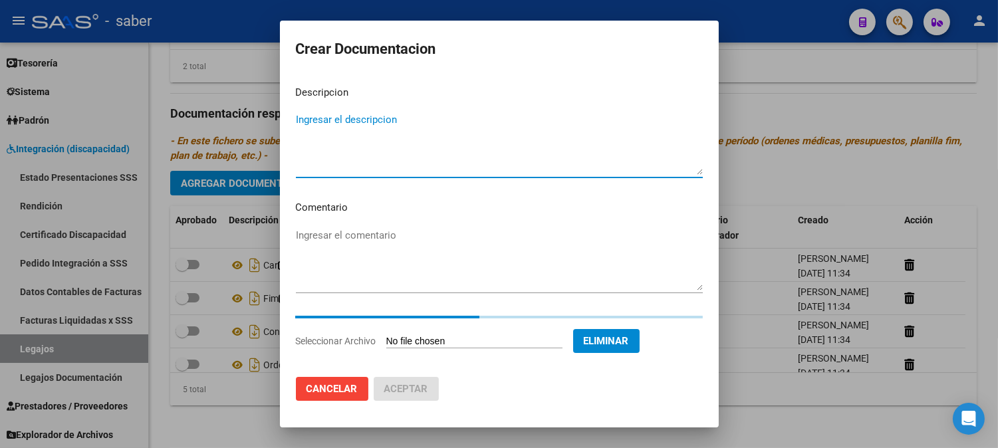
click at [471, 120] on textarea "Ingresar el descripcion" at bounding box center [499, 143] width 407 height 63
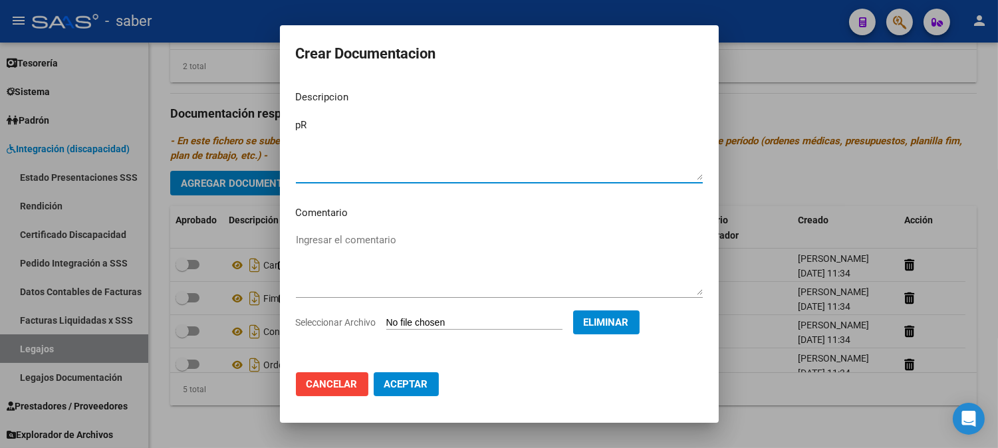
type textarea "p"
type textarea "PRESUPUESTO"
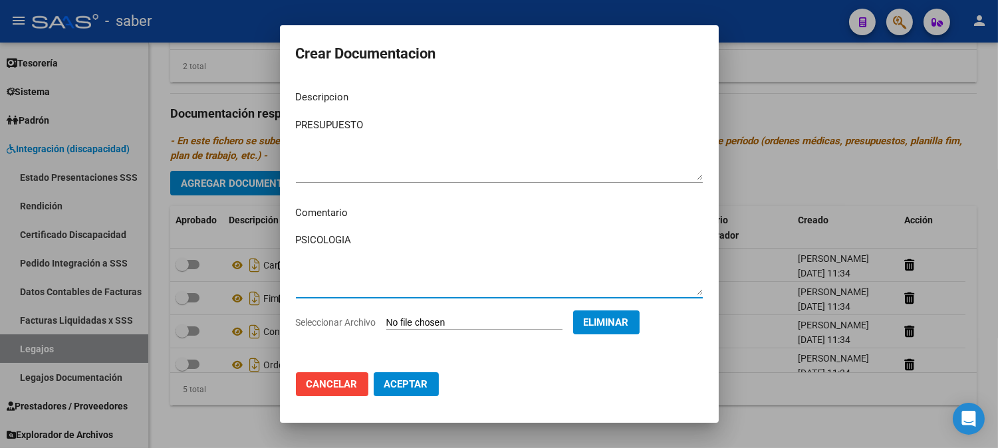
type textarea "PSICOLOGIA"
click at [412, 384] on span "Aceptar" at bounding box center [406, 384] width 44 height 12
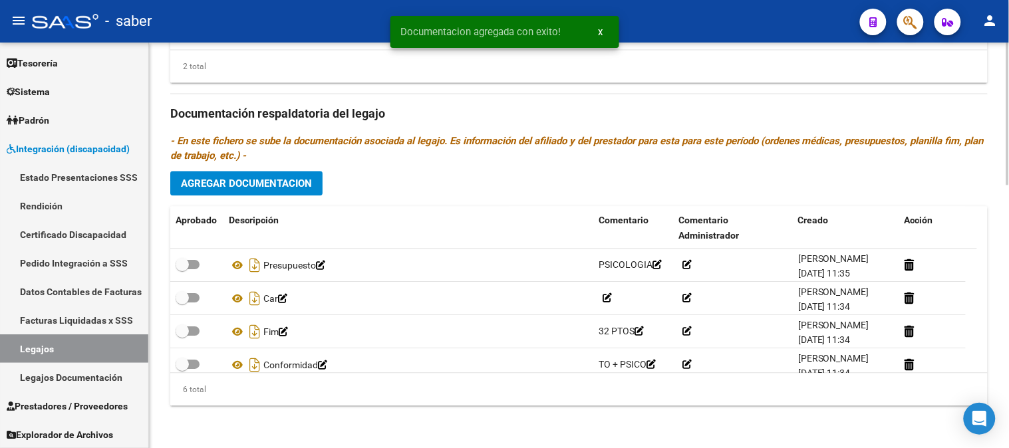
click at [247, 170] on div "Prestadores asociados al legajo Agregar Prestador Aprobado Prestador CUIT Comen…" at bounding box center [578, 112] width 817 height 609
click at [247, 185] on span "Agregar Documentacion" at bounding box center [246, 184] width 131 height 12
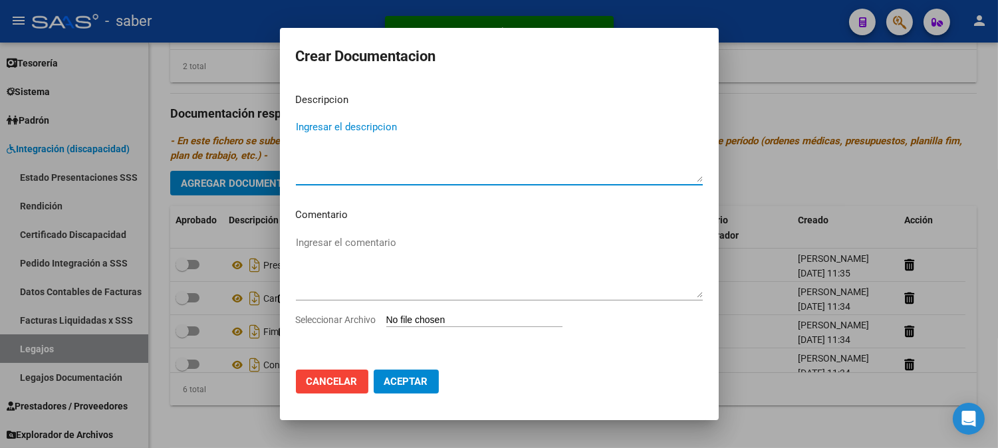
click at [468, 323] on input "Seleccionar Archivo" at bounding box center [474, 321] width 176 height 13
type input "C:\fakepath\PSICO INFORME.pdf"
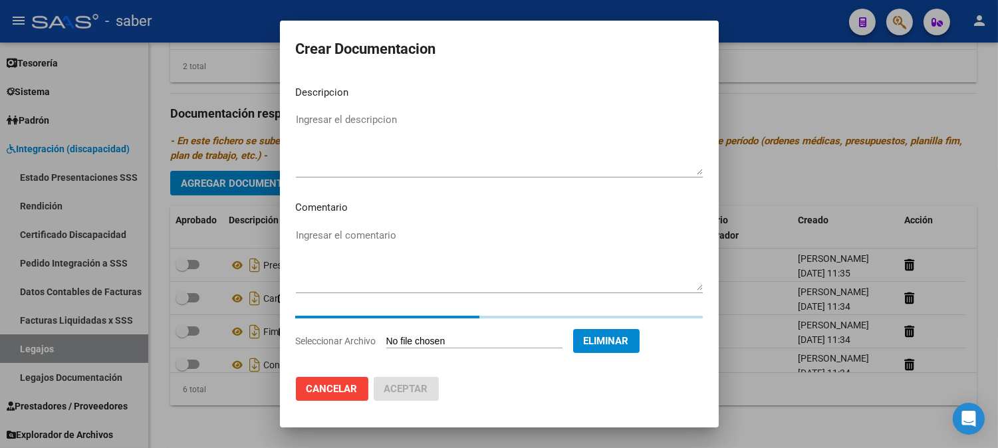
click at [386, 115] on textarea "Ingresar el descripcion" at bounding box center [499, 143] width 407 height 63
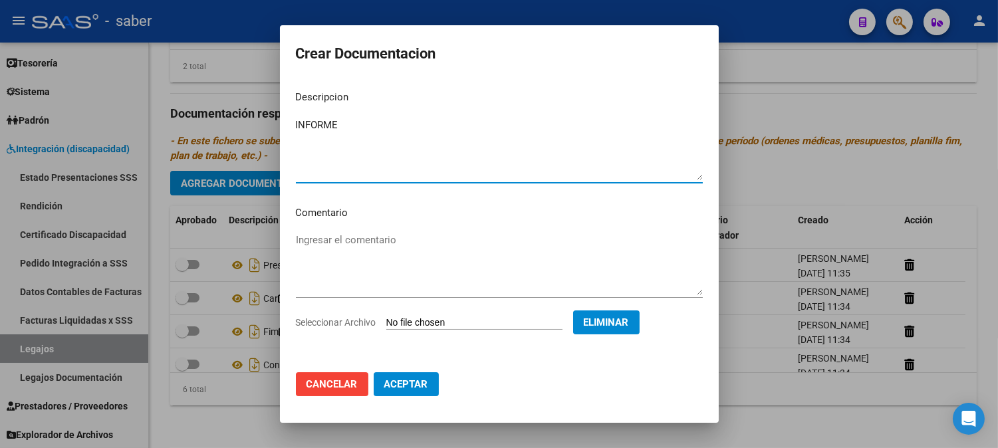
type textarea "INFORME"
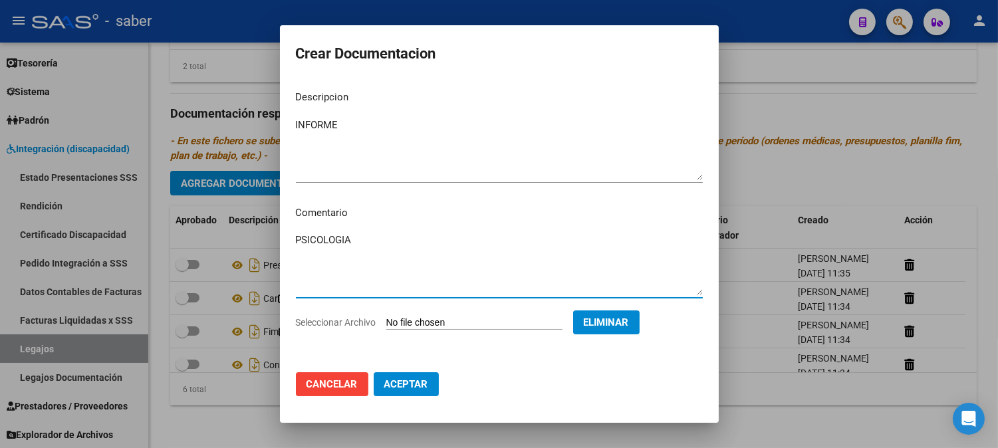
type textarea "PSICOLOGIA"
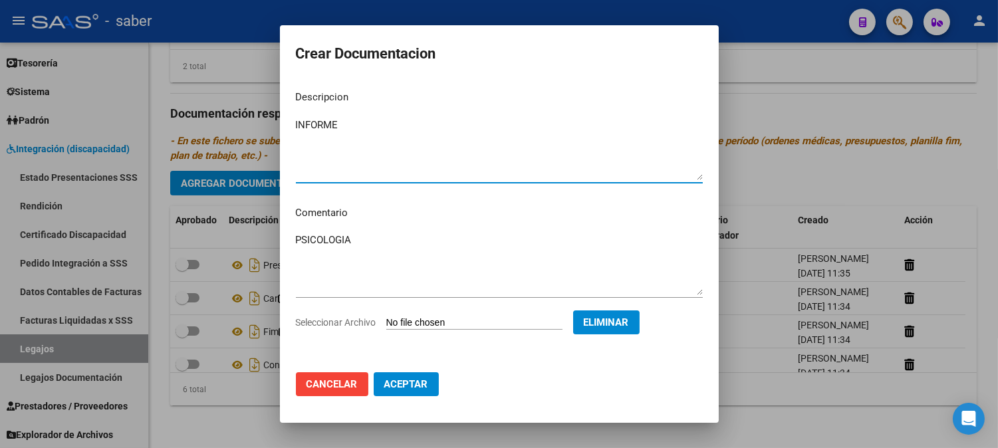
click at [422, 383] on span "Aceptar" at bounding box center [406, 384] width 44 height 12
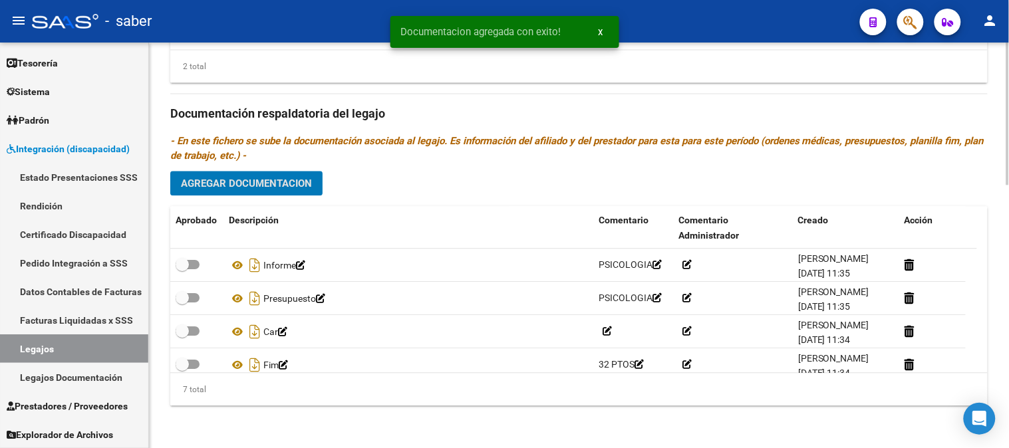
click at [277, 198] on div "Prestadores asociados al legajo Agregar Prestador Aprobado Prestador CUIT Comen…" at bounding box center [578, 112] width 817 height 609
click at [277, 184] on span "Agregar Documentacion" at bounding box center [246, 184] width 131 height 12
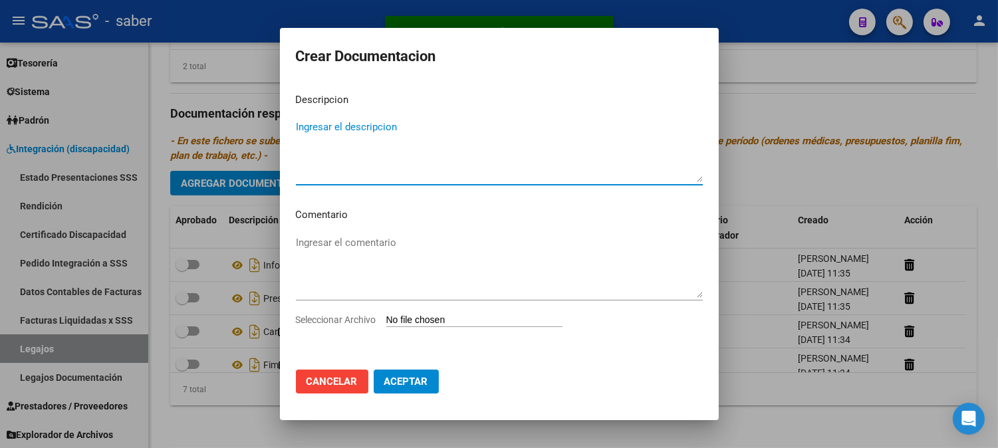
click at [406, 382] on span "Aceptar" at bounding box center [406, 382] width 44 height 12
click at [475, 321] on input "Seleccionar Archivo" at bounding box center [474, 321] width 176 height 13
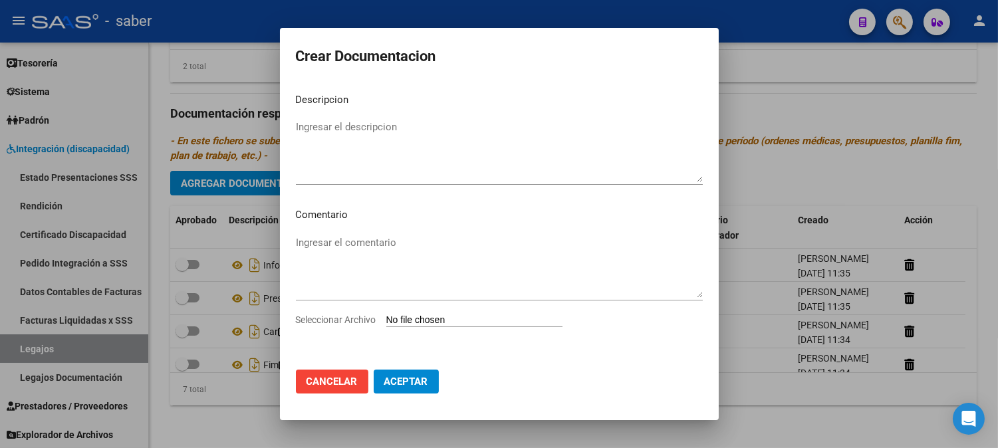
type input "C:\fakepath\PSICO TTO.pdf"
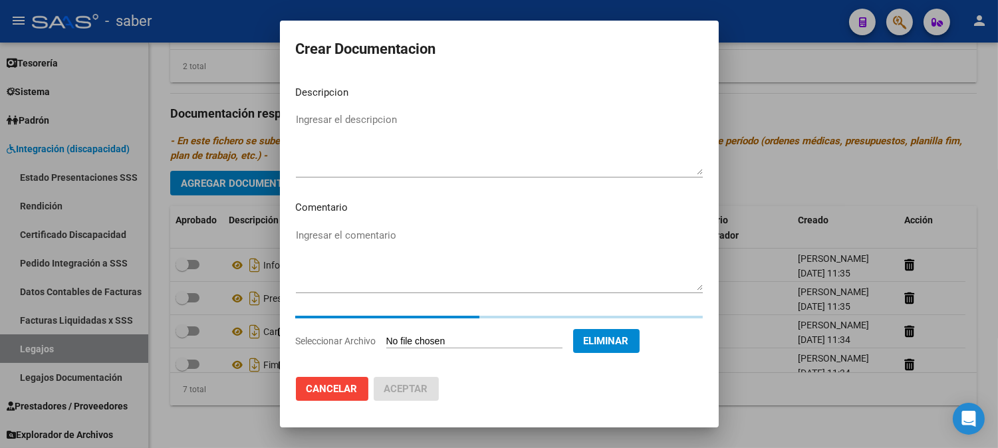
click at [395, 138] on textarea "Ingresar el descripcion" at bounding box center [499, 143] width 407 height 63
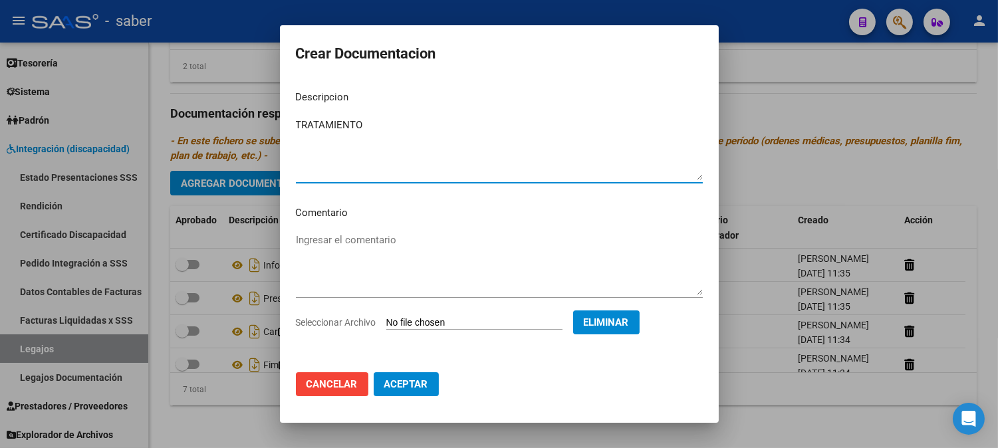
type textarea "TRATAMIENTO"
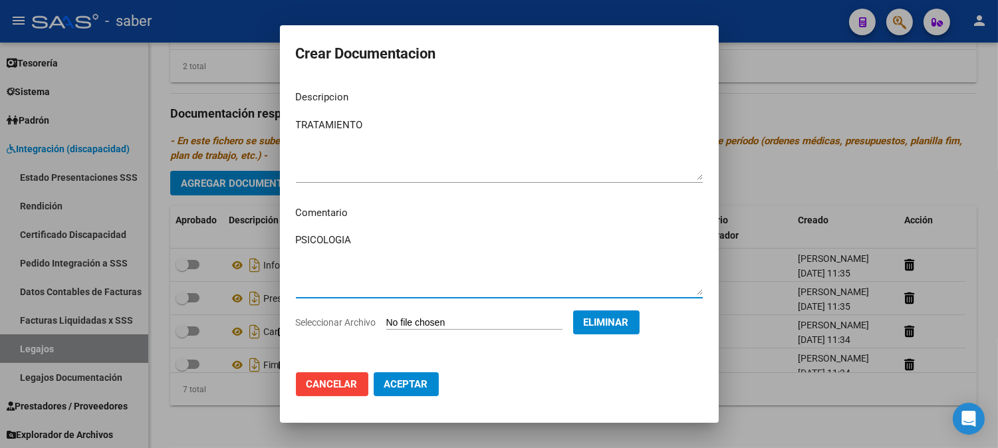
type textarea "PSICOLOGIA"
click at [417, 379] on button "Aceptar" at bounding box center [406, 384] width 65 height 24
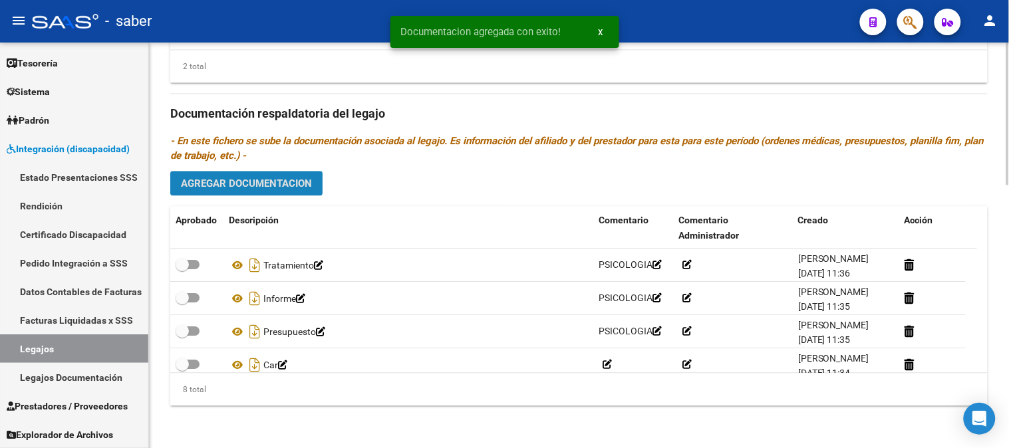
click at [269, 187] on span "Agregar Documentacion" at bounding box center [246, 184] width 131 height 12
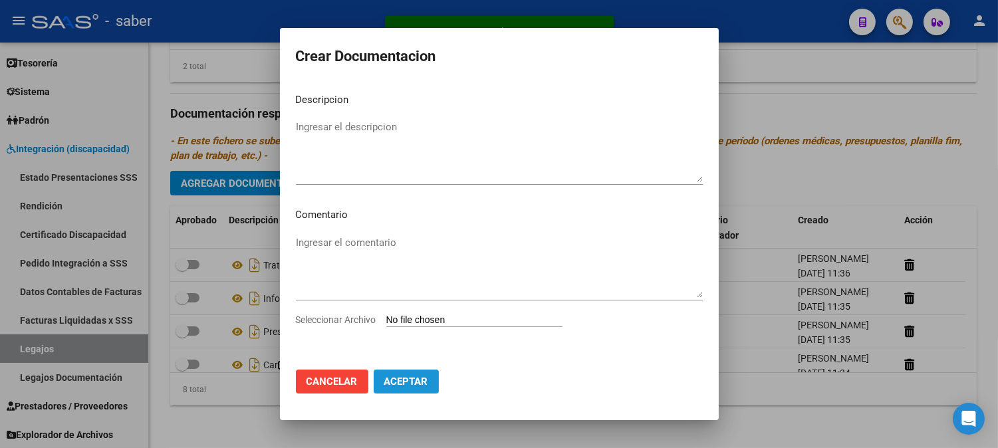
click at [395, 388] on span "Aceptar" at bounding box center [406, 382] width 44 height 12
click at [486, 320] on input "Seleccionar Archivo" at bounding box center [474, 321] width 176 height 13
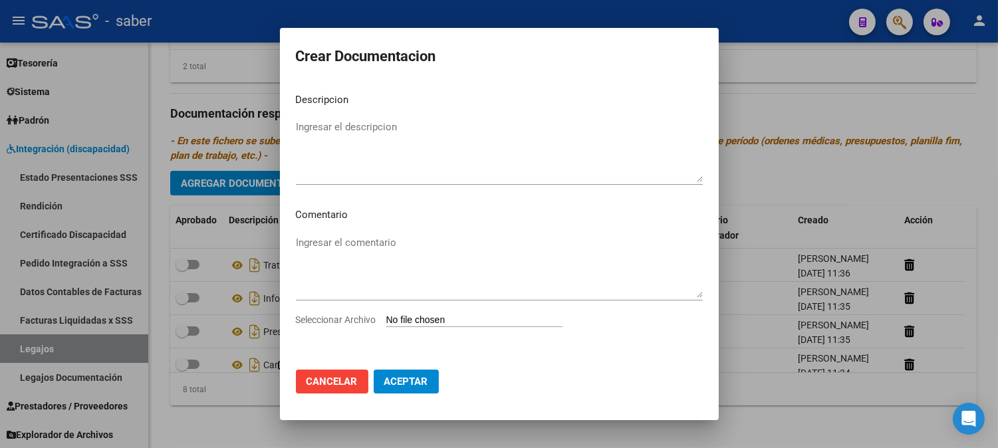
type input "C:\fakepath\TO PRESUPUESTO.pdf"
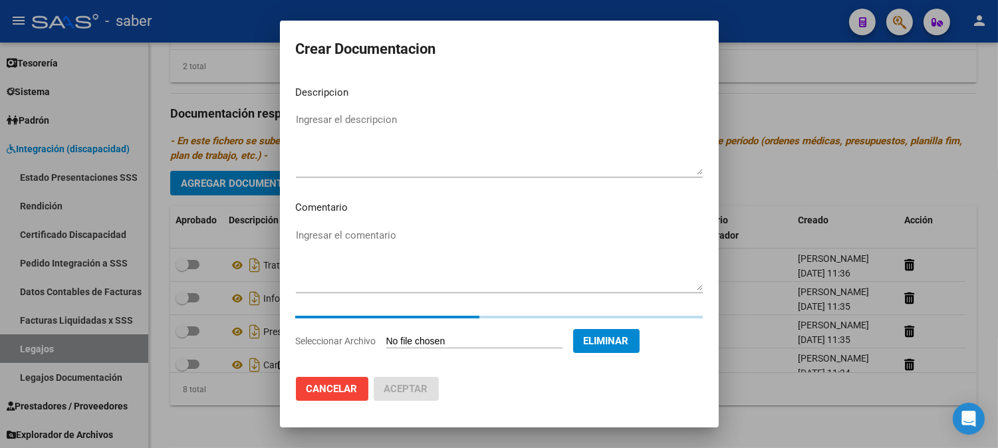
click at [408, 134] on textarea "Ingresar el descripcion" at bounding box center [499, 143] width 407 height 63
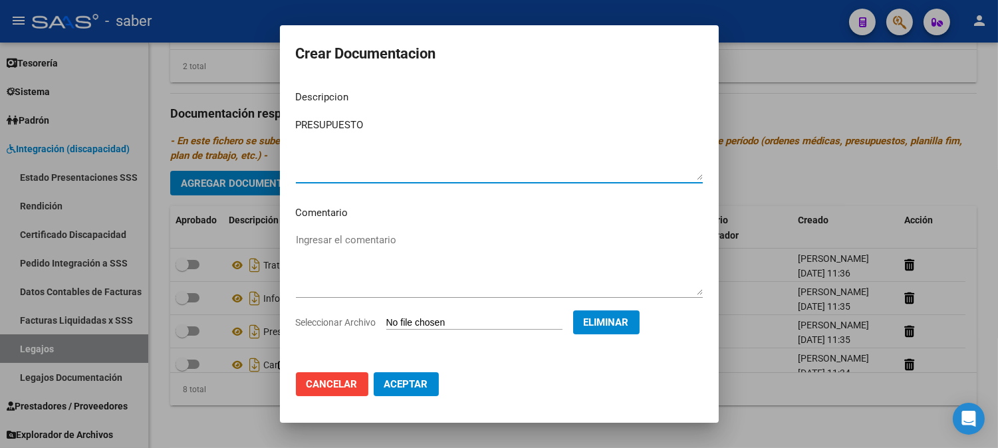
type textarea "PRESUPUESTO"
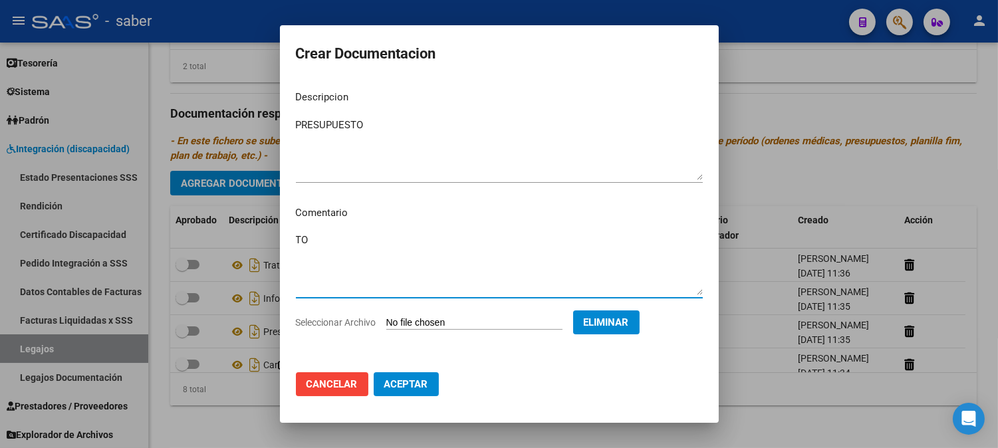
type textarea "TO"
click at [418, 374] on button "Aceptar" at bounding box center [406, 384] width 65 height 24
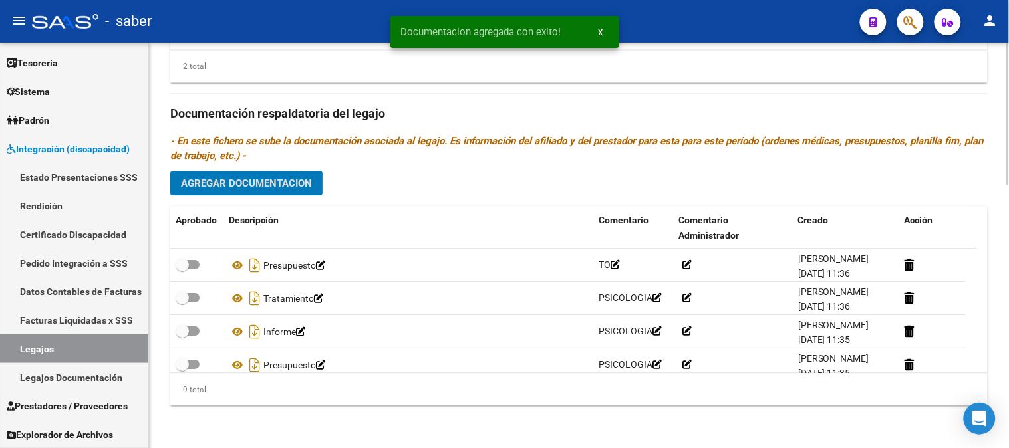
click at [250, 186] on span "Agregar Documentacion" at bounding box center [246, 184] width 131 height 12
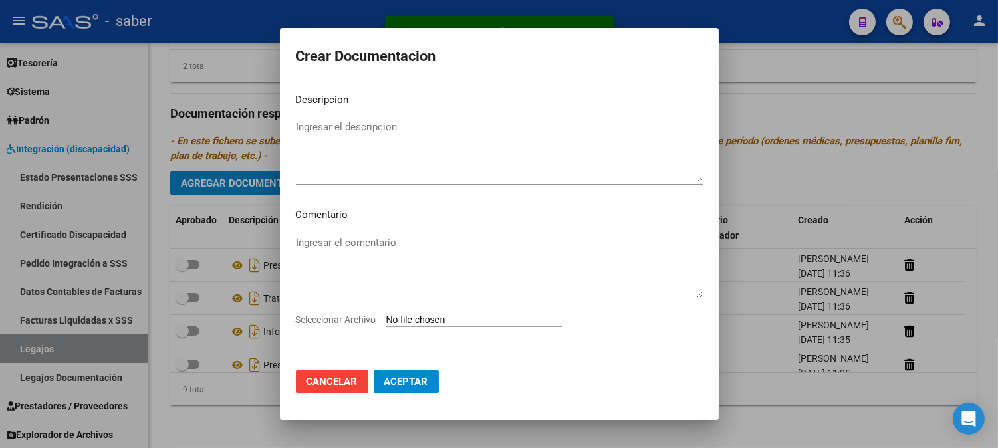
click at [504, 323] on input "Seleccionar Archivo" at bounding box center [474, 321] width 176 height 13
type input "C:\fakepath\TO INFORME.pdf"
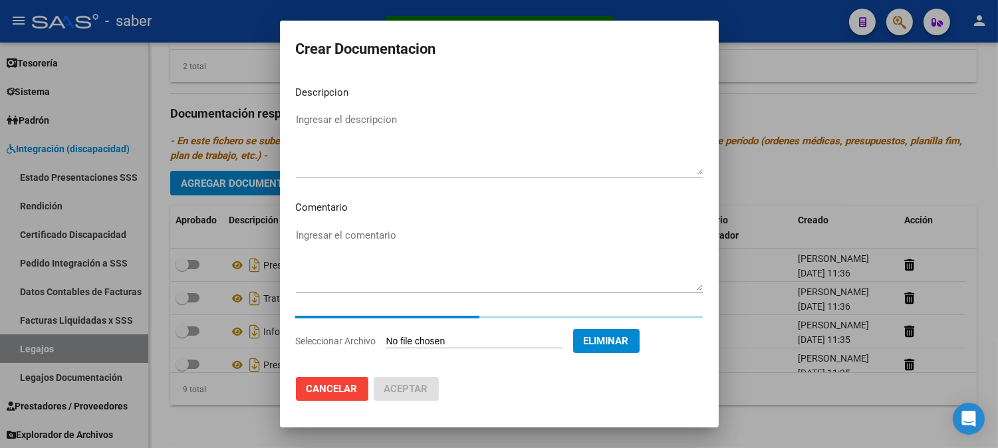
click at [394, 150] on textarea "Ingresar el descripcion" at bounding box center [499, 143] width 407 height 63
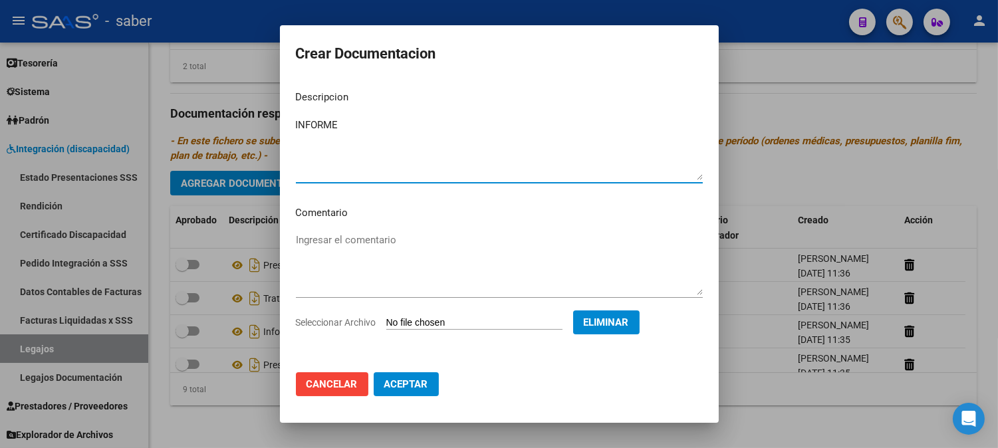
type textarea "INFORME"
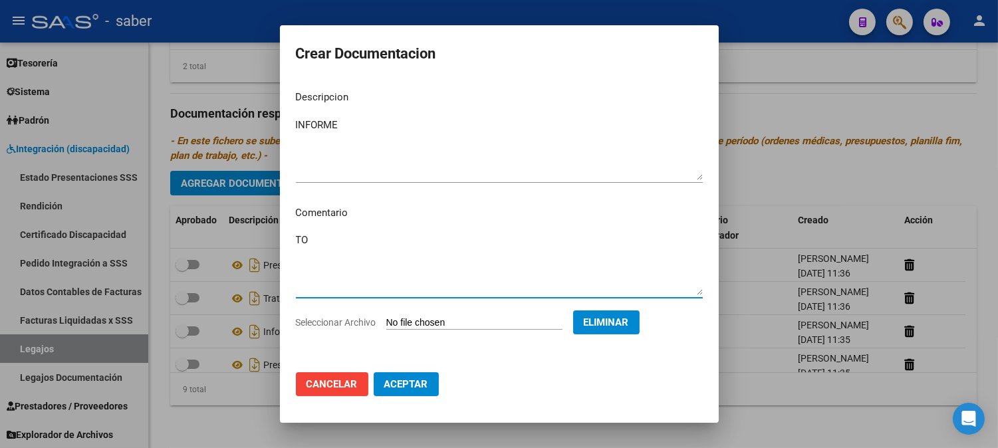
type textarea "TO"
click at [409, 375] on button "Aceptar" at bounding box center [406, 384] width 65 height 24
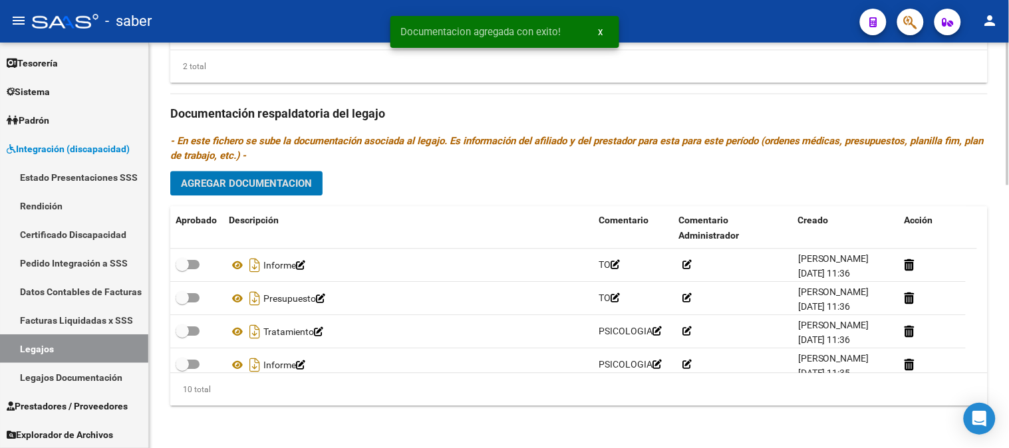
click at [259, 190] on span "Agregar Documentacion" at bounding box center [246, 184] width 131 height 12
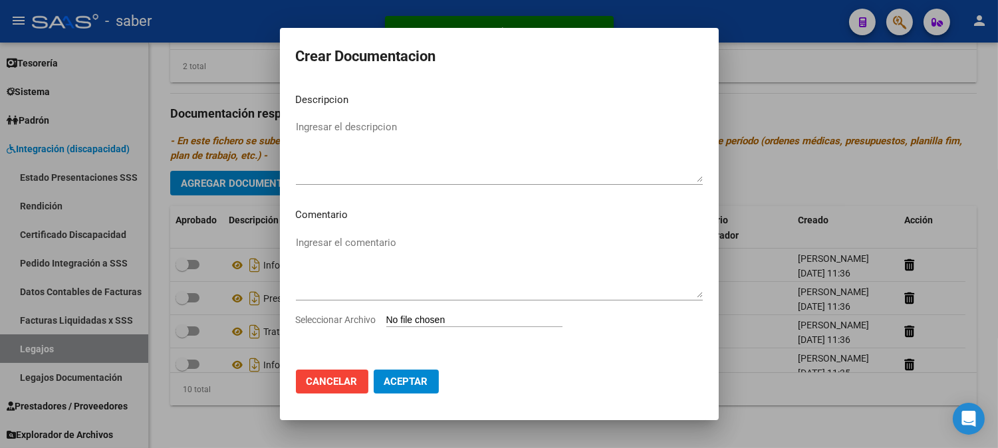
click at [462, 325] on input "Seleccionar Archivo" at bounding box center [474, 321] width 176 height 13
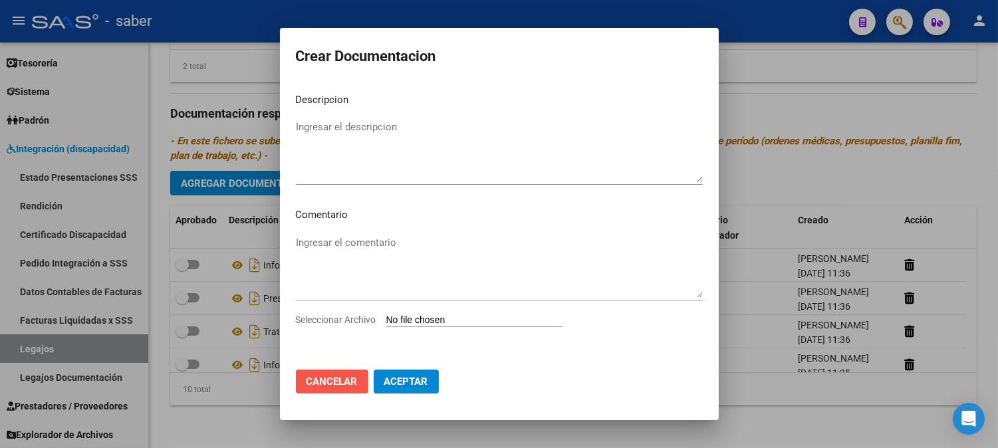
click at [316, 387] on span "Cancelar" at bounding box center [332, 382] width 51 height 12
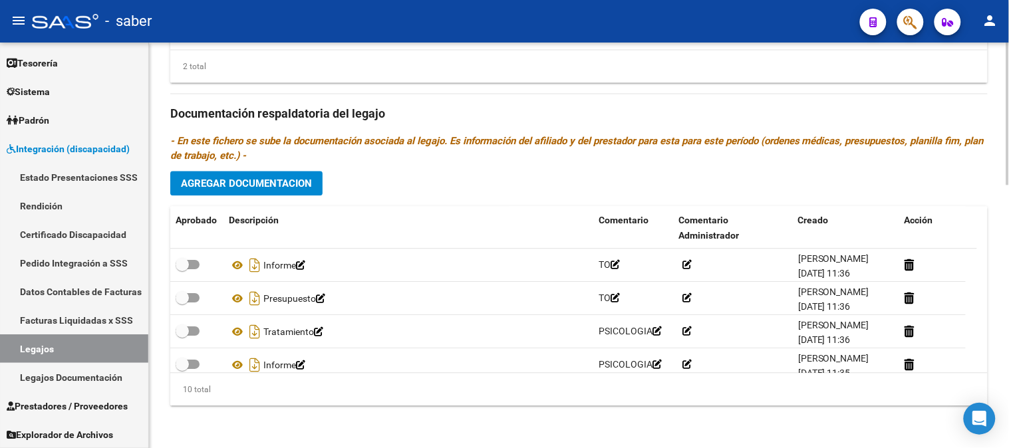
click at [364, 387] on div "10 total" at bounding box center [578, 389] width 817 height 33
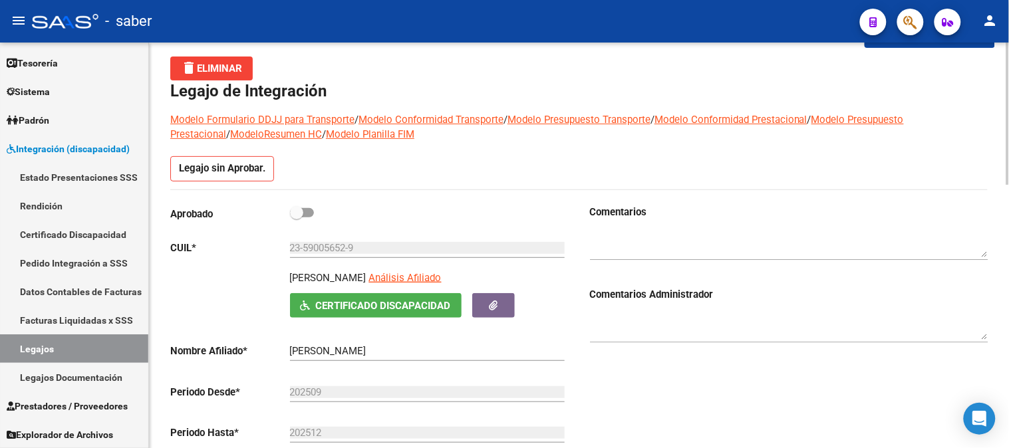
scroll to position [11, 0]
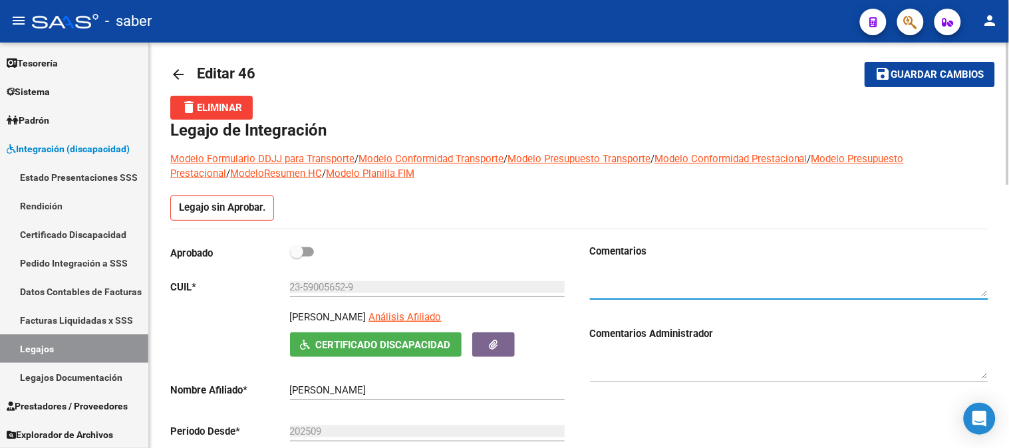
click at [668, 287] on textarea at bounding box center [789, 283] width 398 height 27
type textarea "FALTA DOCUMENTACIÓN, SOLICITADA 22/09"
click at [941, 70] on span "Guardar cambios" at bounding box center [937, 75] width 93 height 12
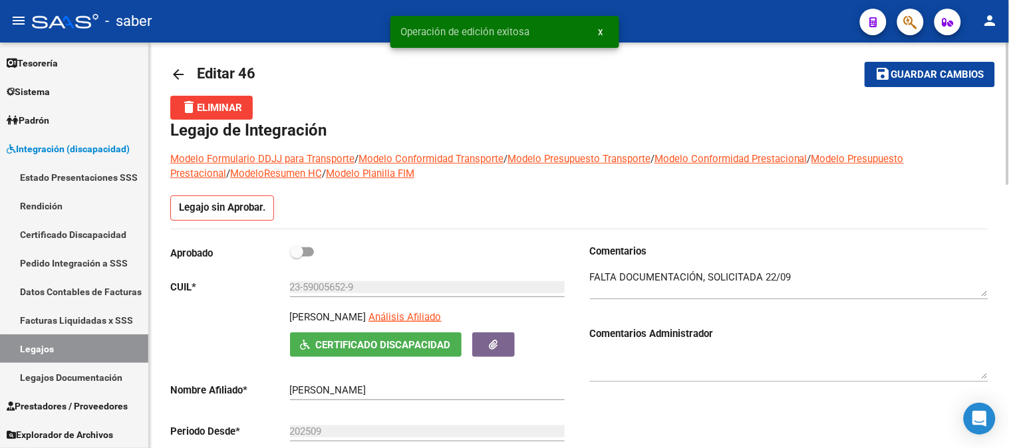
click at [172, 73] on mat-icon "arrow_back" at bounding box center [178, 75] width 16 height 16
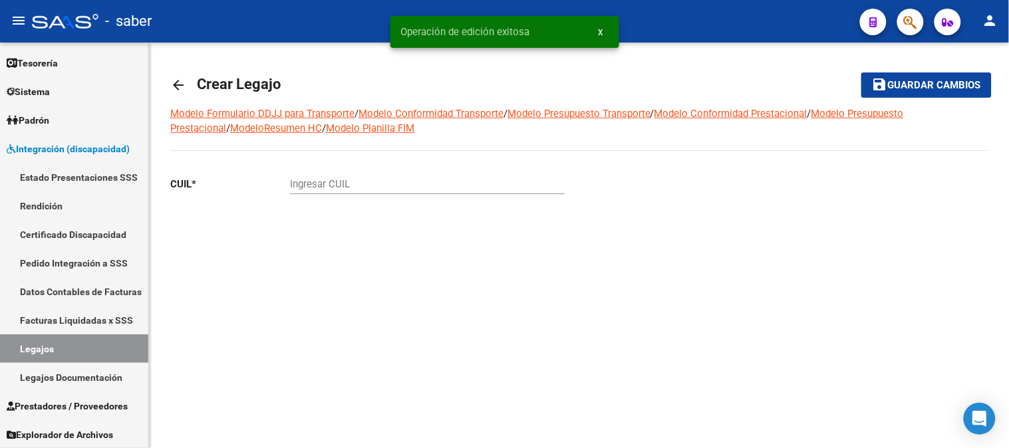
click at [170, 82] on mat-icon "arrow_back" at bounding box center [178, 85] width 16 height 16
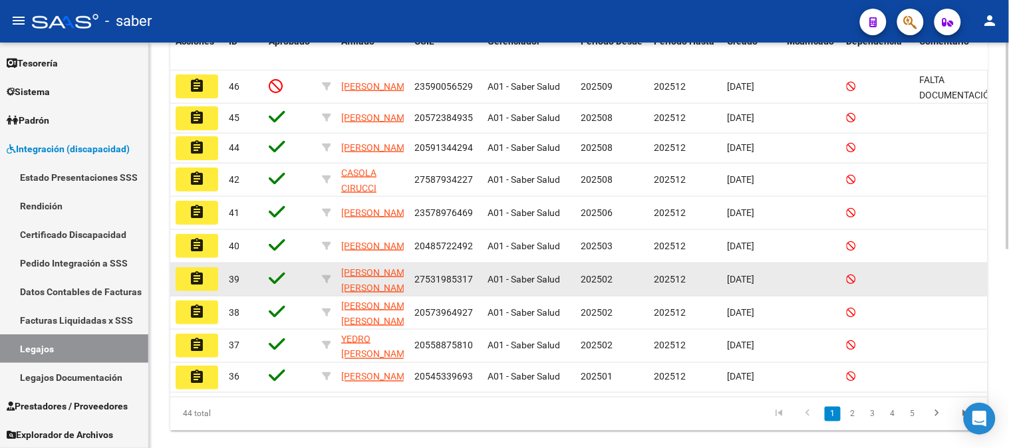
scroll to position [390, 0]
